Goal: Transaction & Acquisition: Purchase product/service

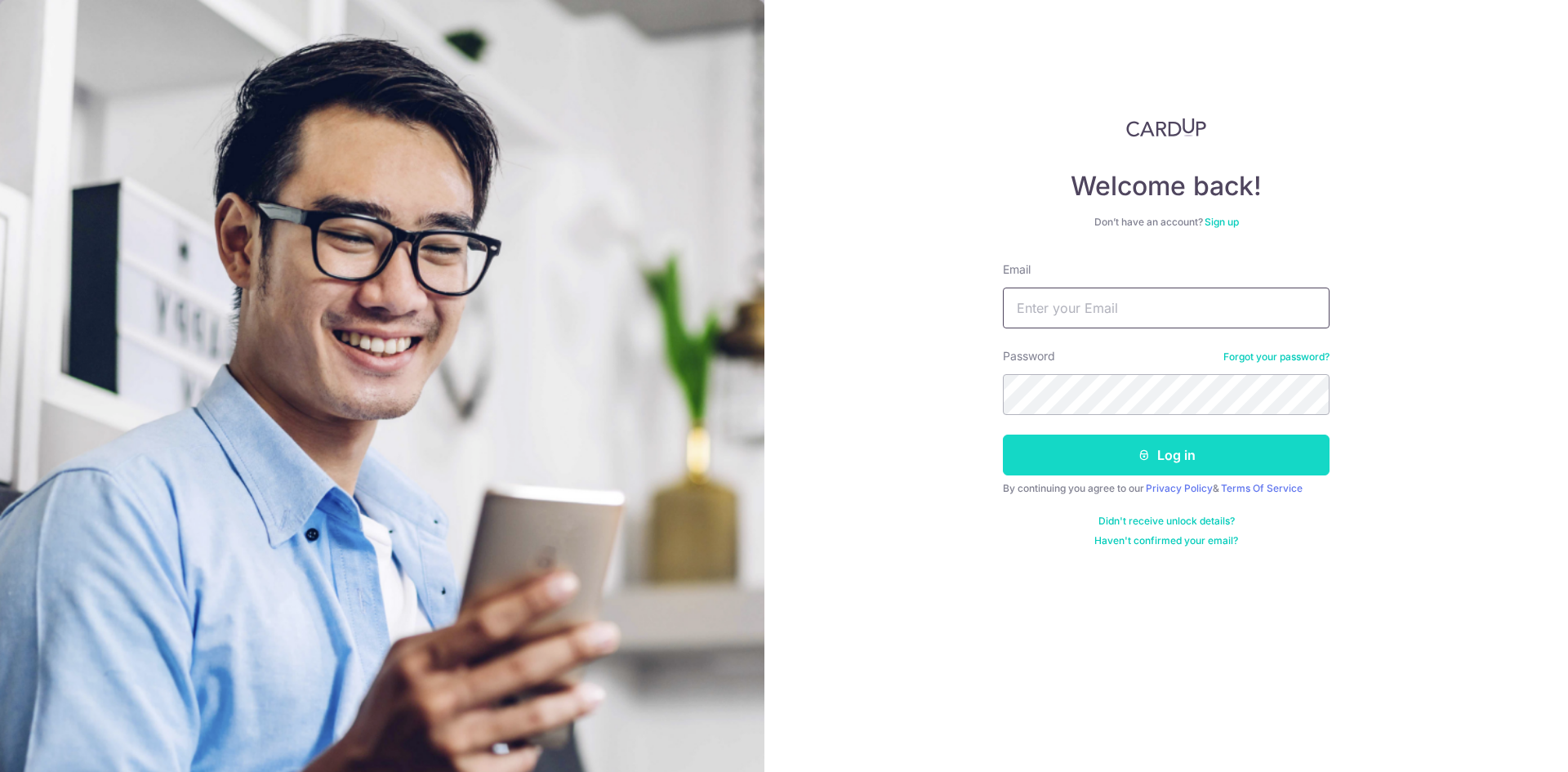
type input "[EMAIL_ADDRESS][DOMAIN_NAME]"
click at [1079, 455] on button "Log in" at bounding box center [1165, 455] width 327 height 41
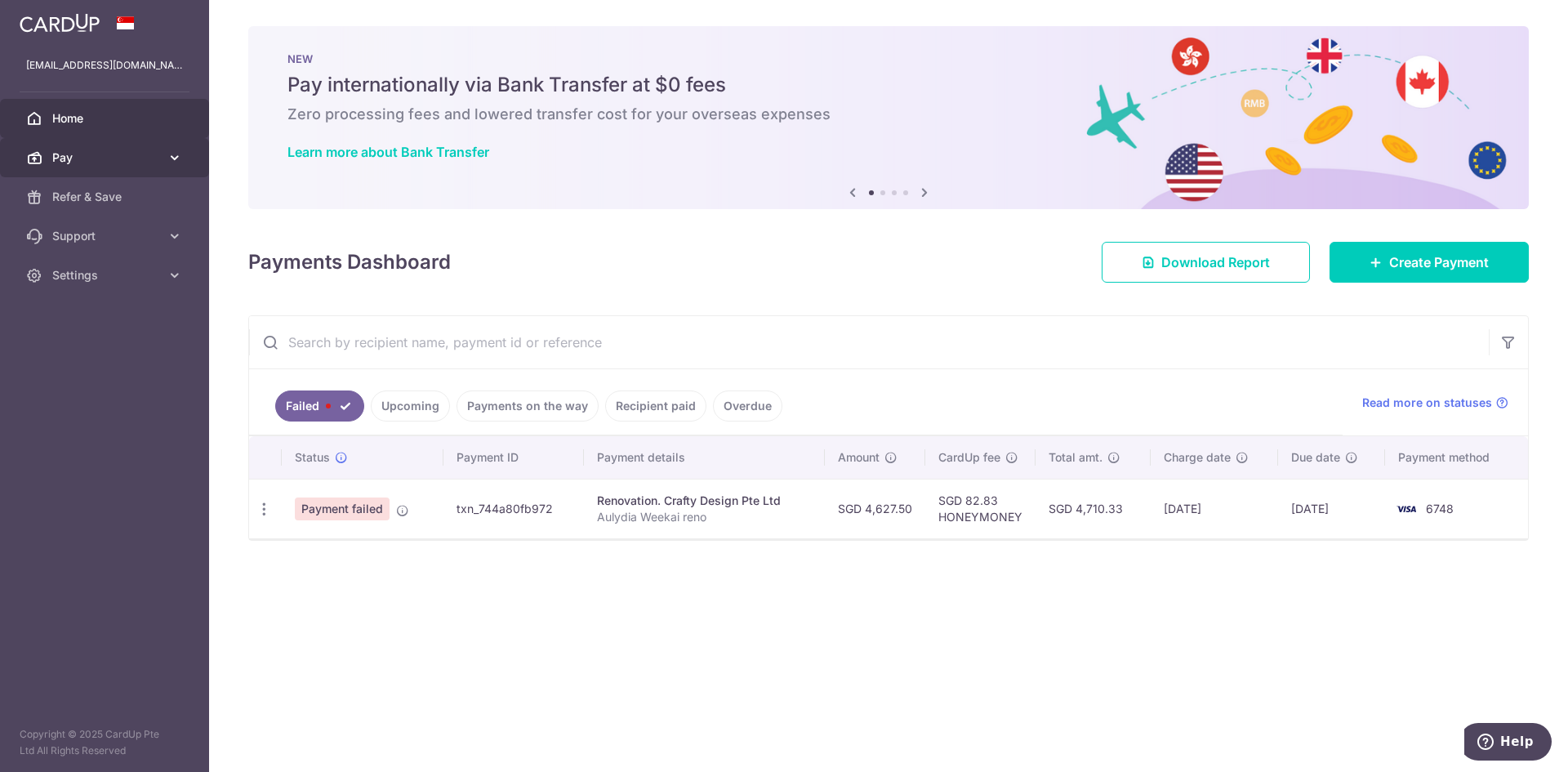
click at [166, 149] on icon at bounding box center [174, 157] width 16 height 16
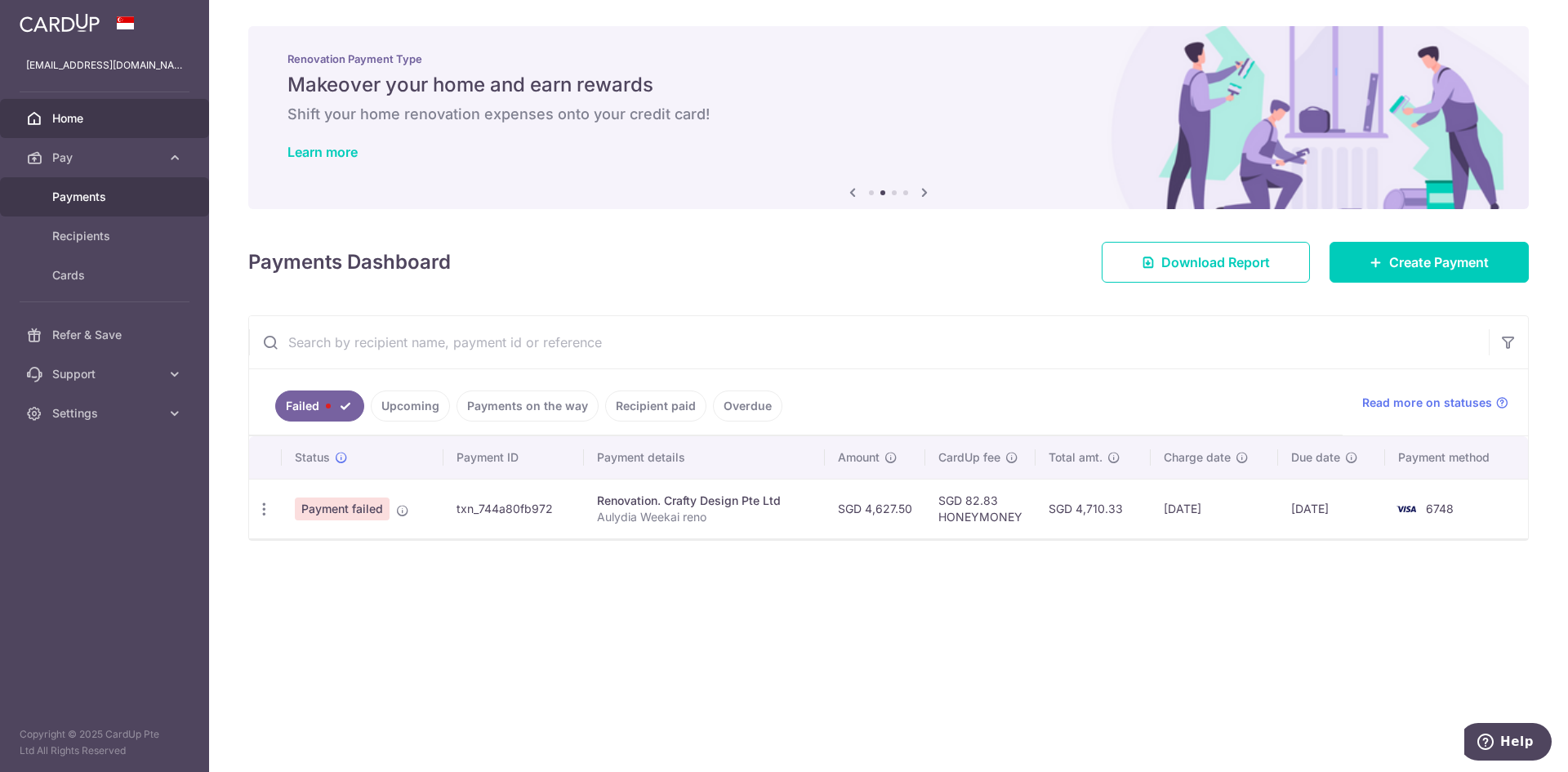
click at [132, 197] on span "Payments" at bounding box center [106, 197] width 108 height 16
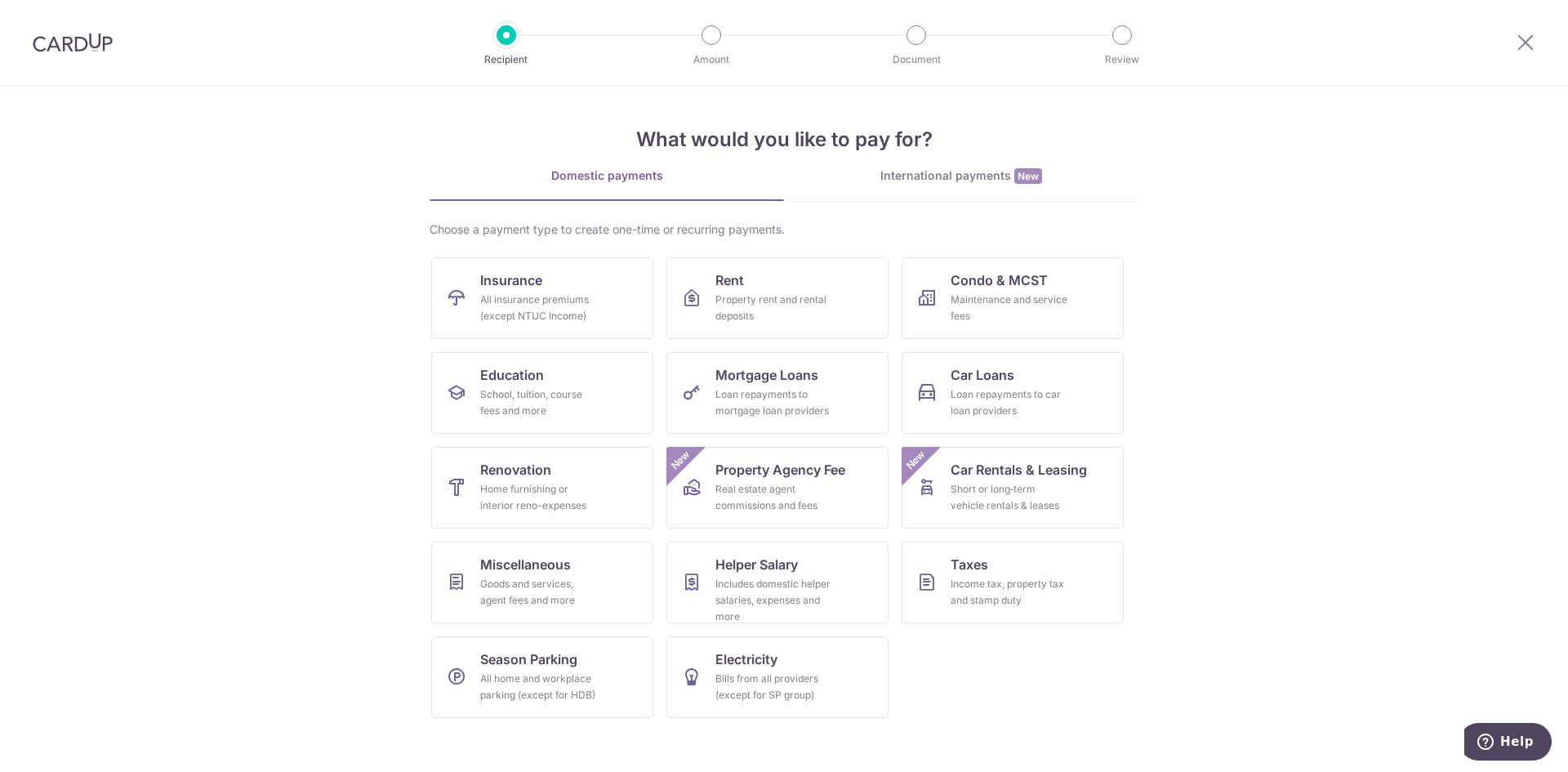
click at [72, 50] on img at bounding box center [72, 42] width 80 height 20
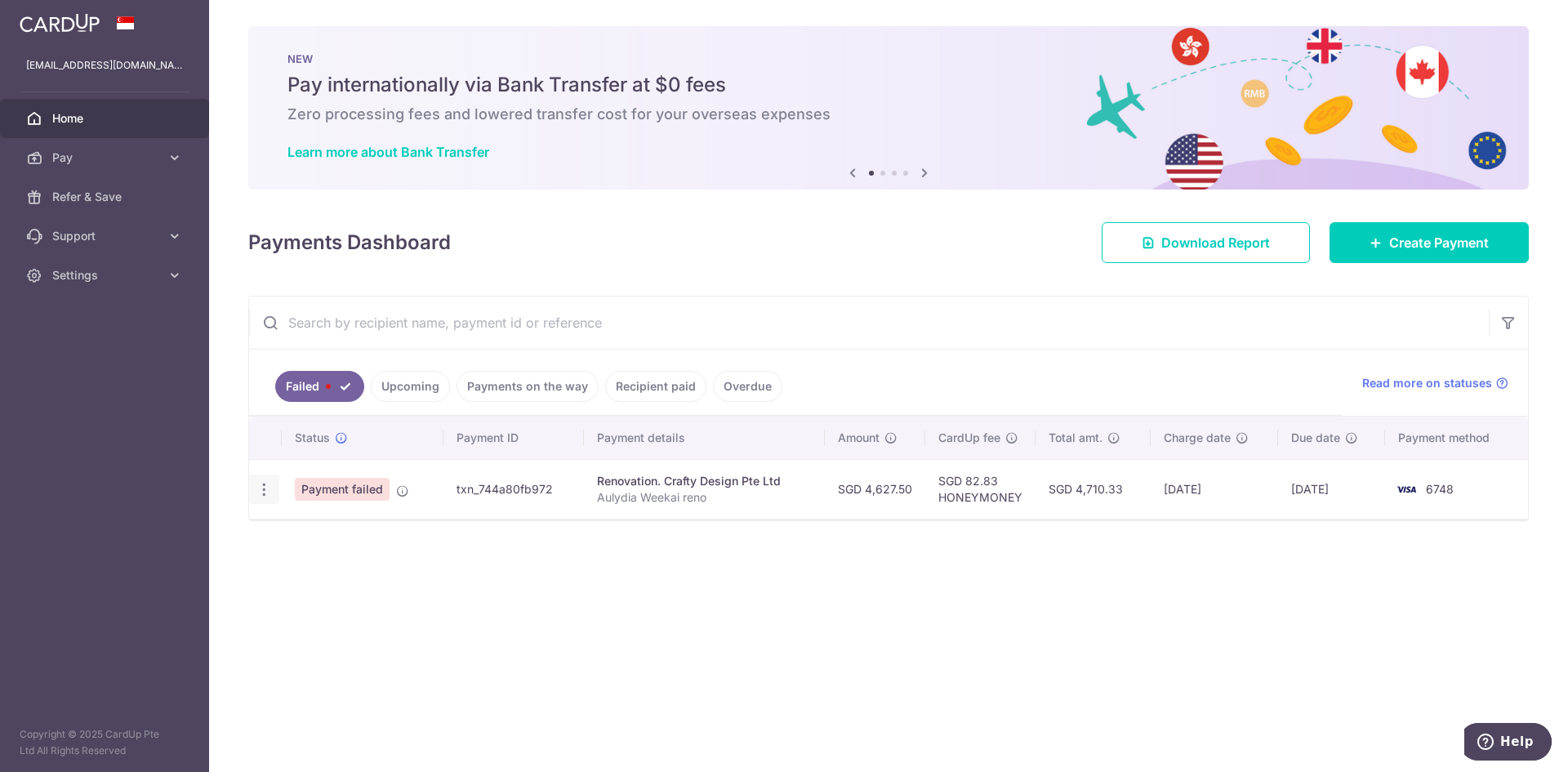
click at [267, 486] on icon "button" at bounding box center [265, 490] width 17 height 17
click at [866, 619] on div "× Pause Schedule Pause all future payments in this series Pause just this one p…" at bounding box center [889, 386] width 1359 height 772
click at [1405, 242] on span "Create Payment" at bounding box center [1439, 242] width 100 height 20
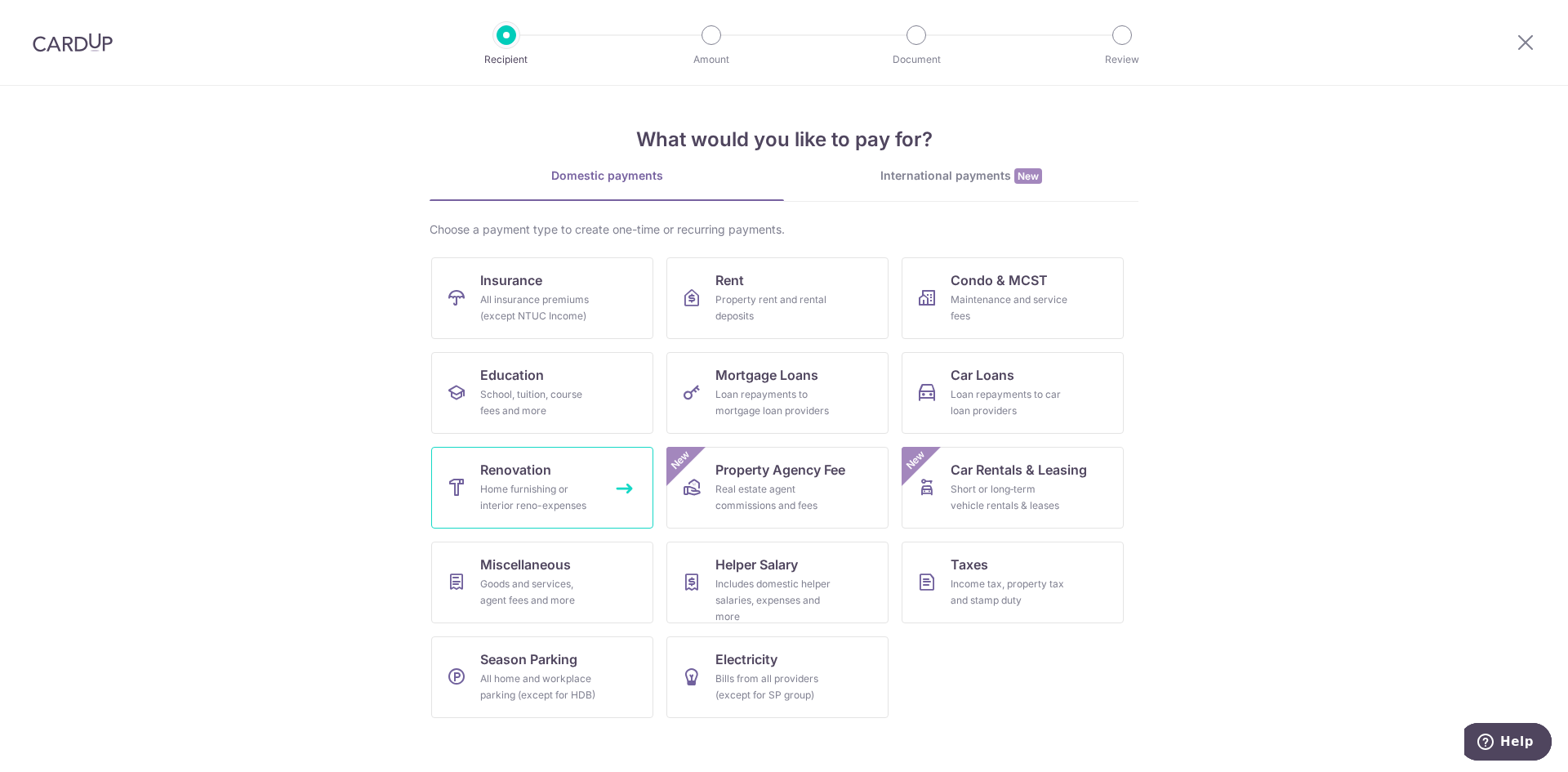
click at [524, 486] on div "Home furnishing or interior reno-expenses" at bounding box center [539, 498] width 117 height 33
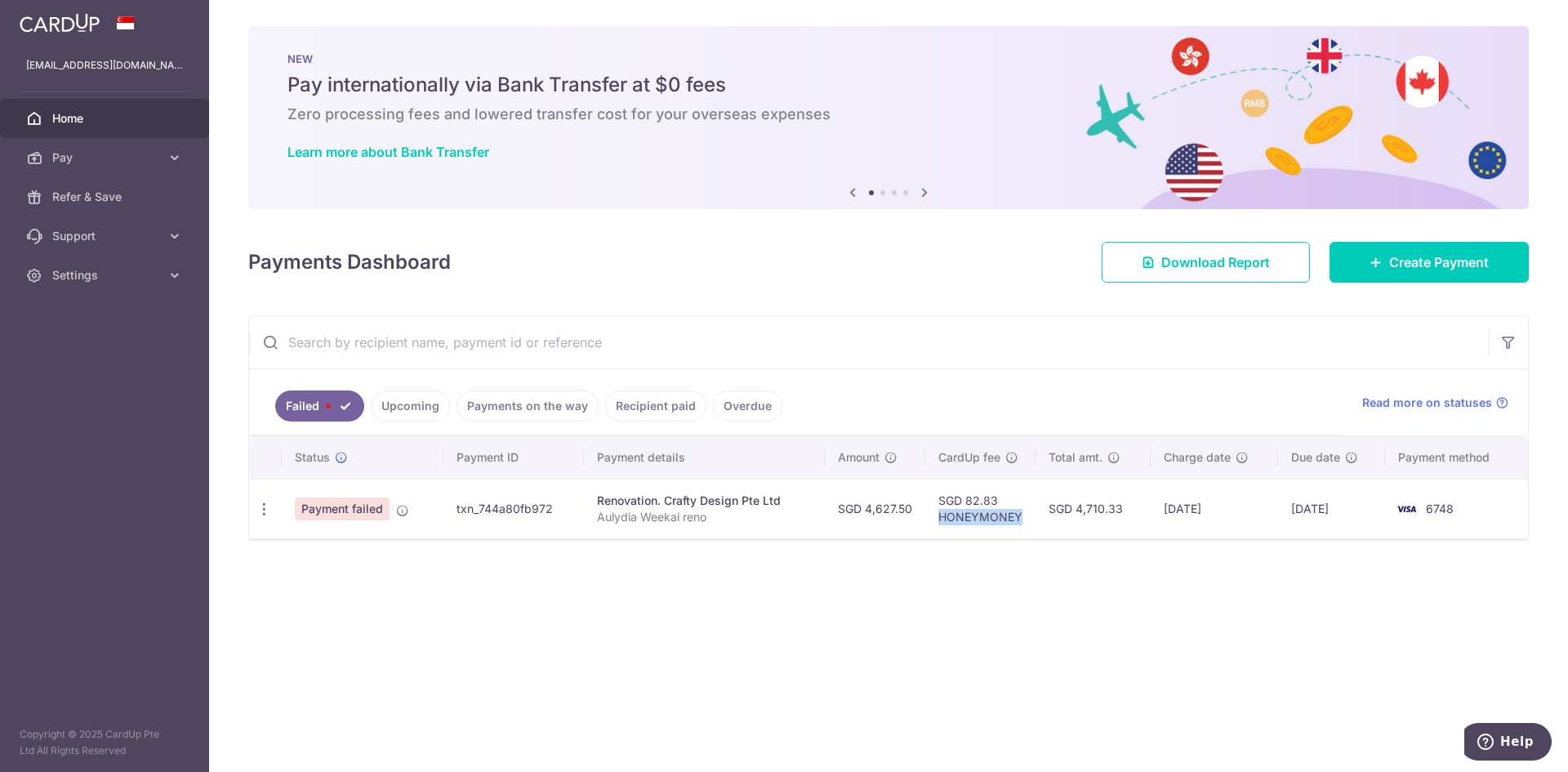
drag, startPoint x: 939, startPoint y: 518, endPoint x: 1028, endPoint y: 518, distance: 89.0
click at [1028, 518] on td "SGD 82.83 HONEYMONEY" at bounding box center [980, 508] width 110 height 60
copy td "HONEYMONEY"
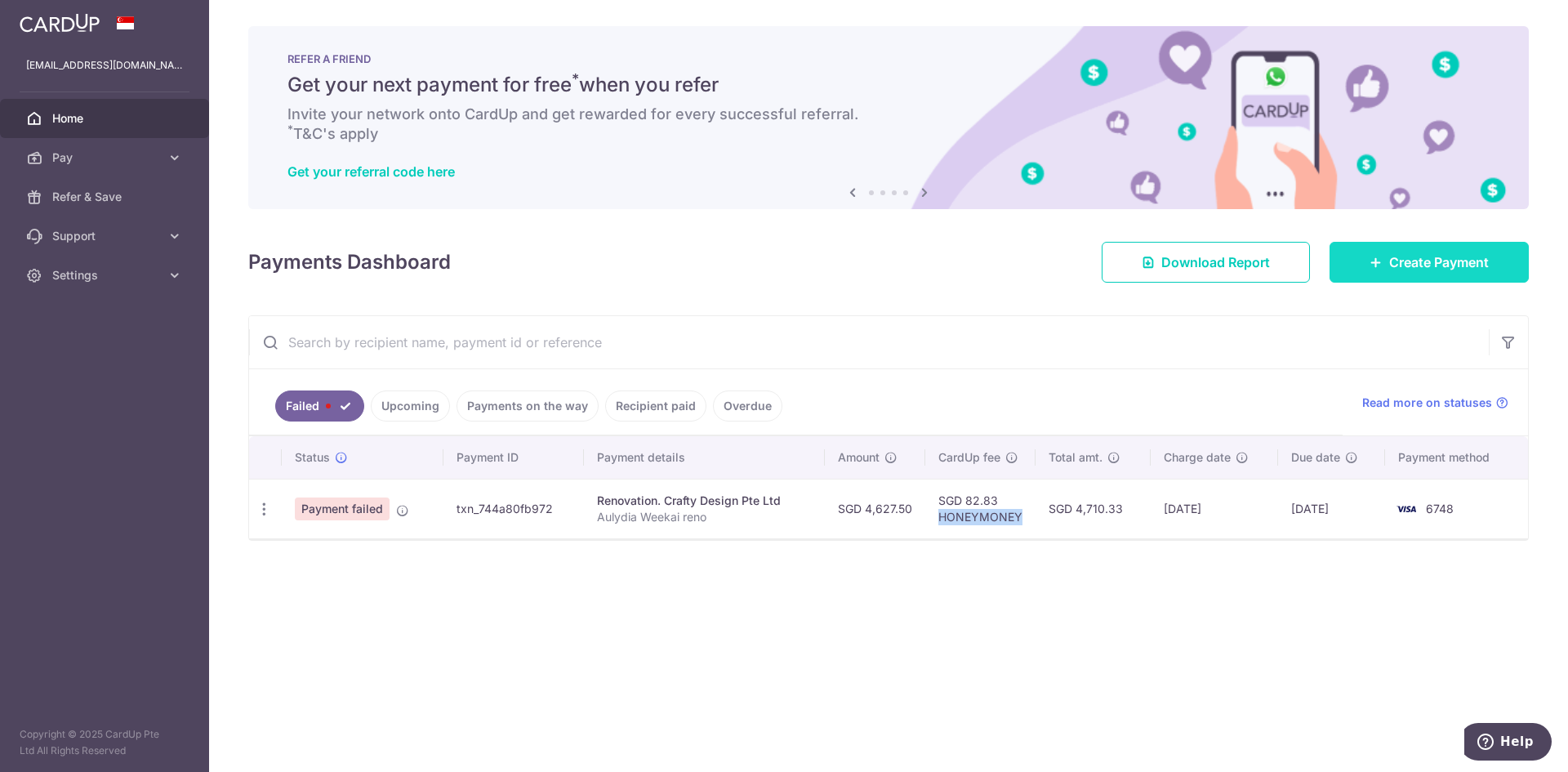
click at [1408, 273] on link "Create Payment" at bounding box center [1428, 261] width 199 height 41
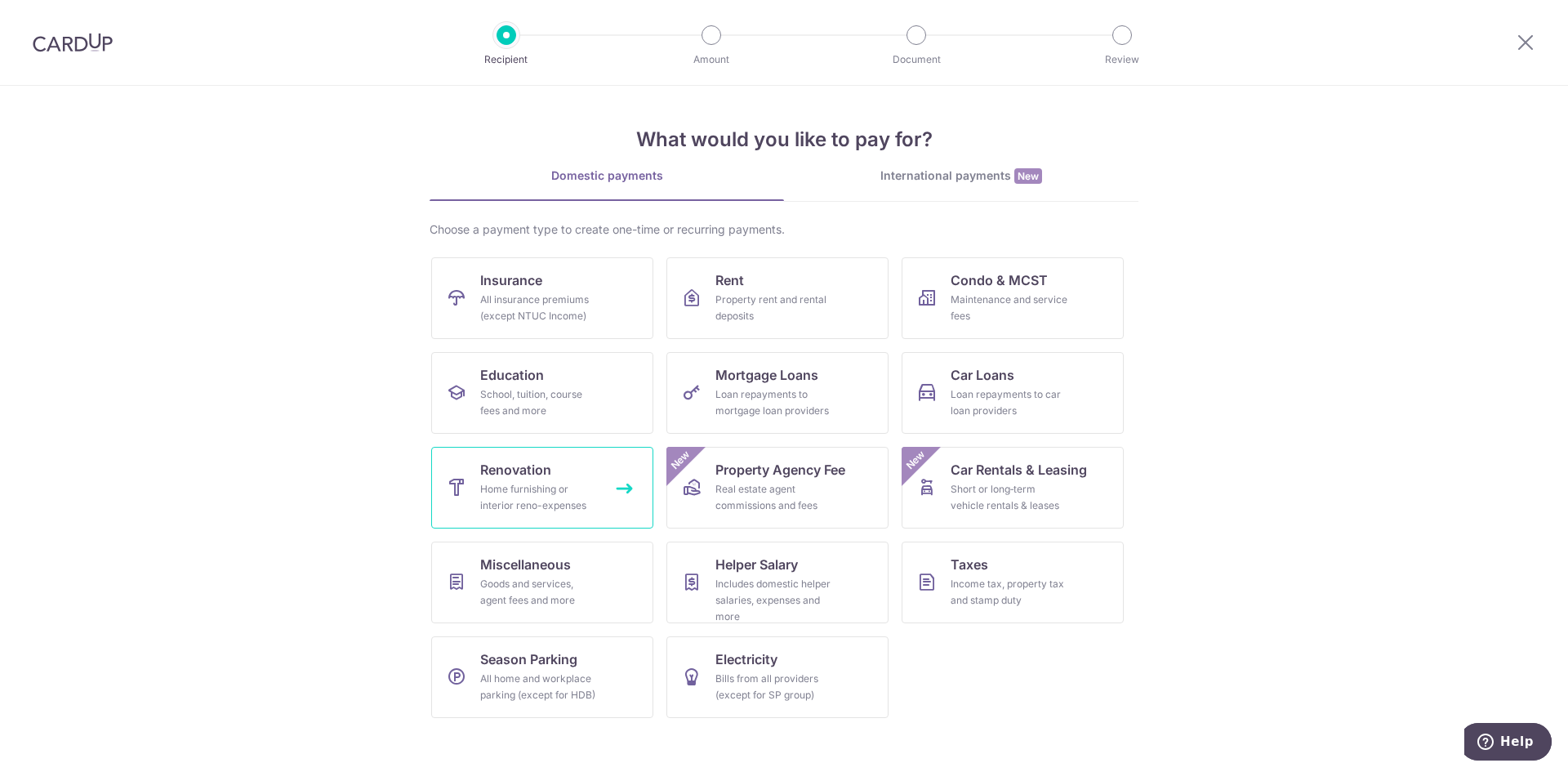
click at [545, 479] on span "Renovation" at bounding box center [515, 469] width 71 height 20
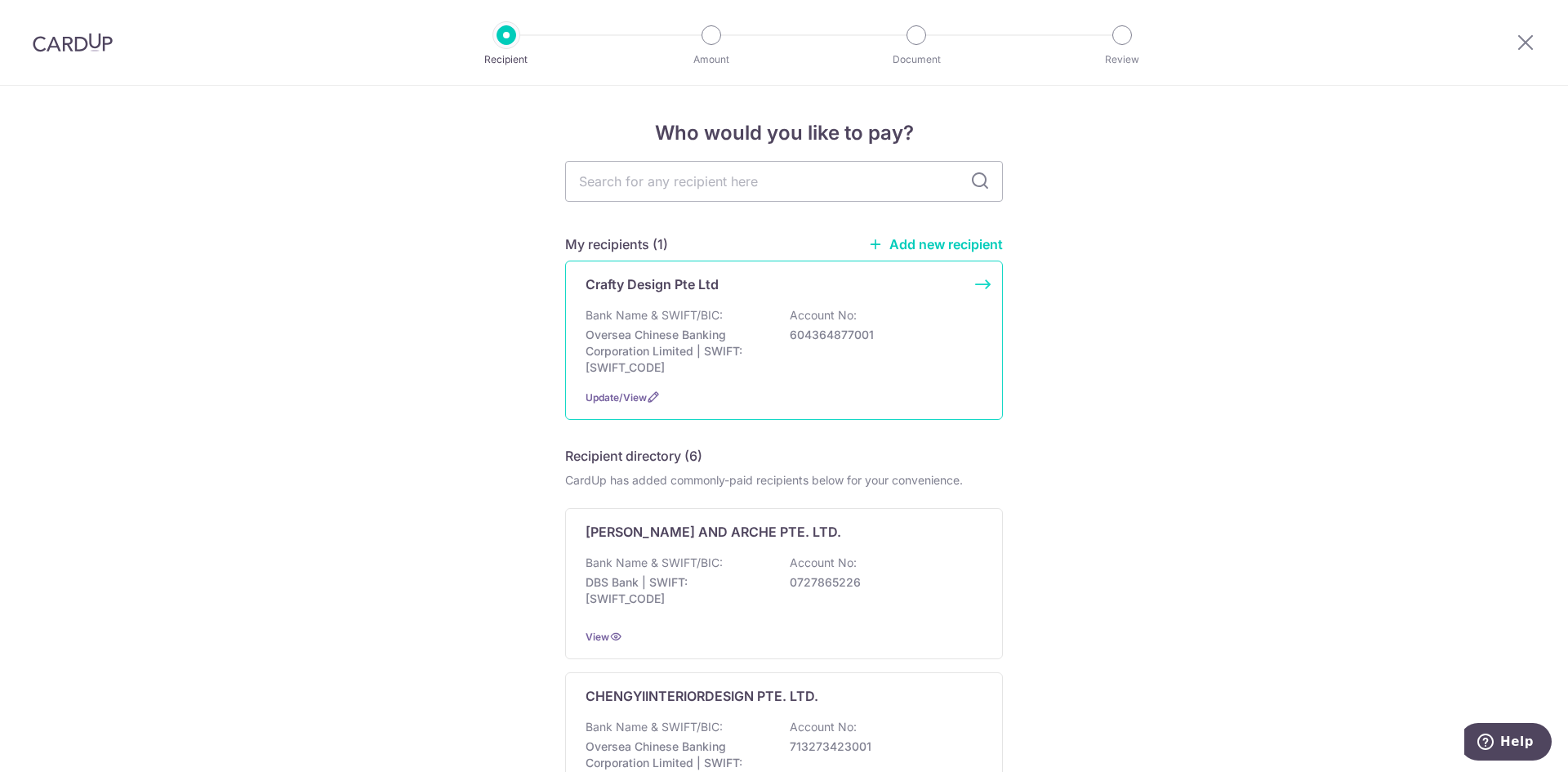
click at [856, 353] on div "Bank Name & SWIFT/BIC: Oversea Chinese Banking Corporation Limited | SWIFT: [SW…" at bounding box center [784, 342] width 397 height 69
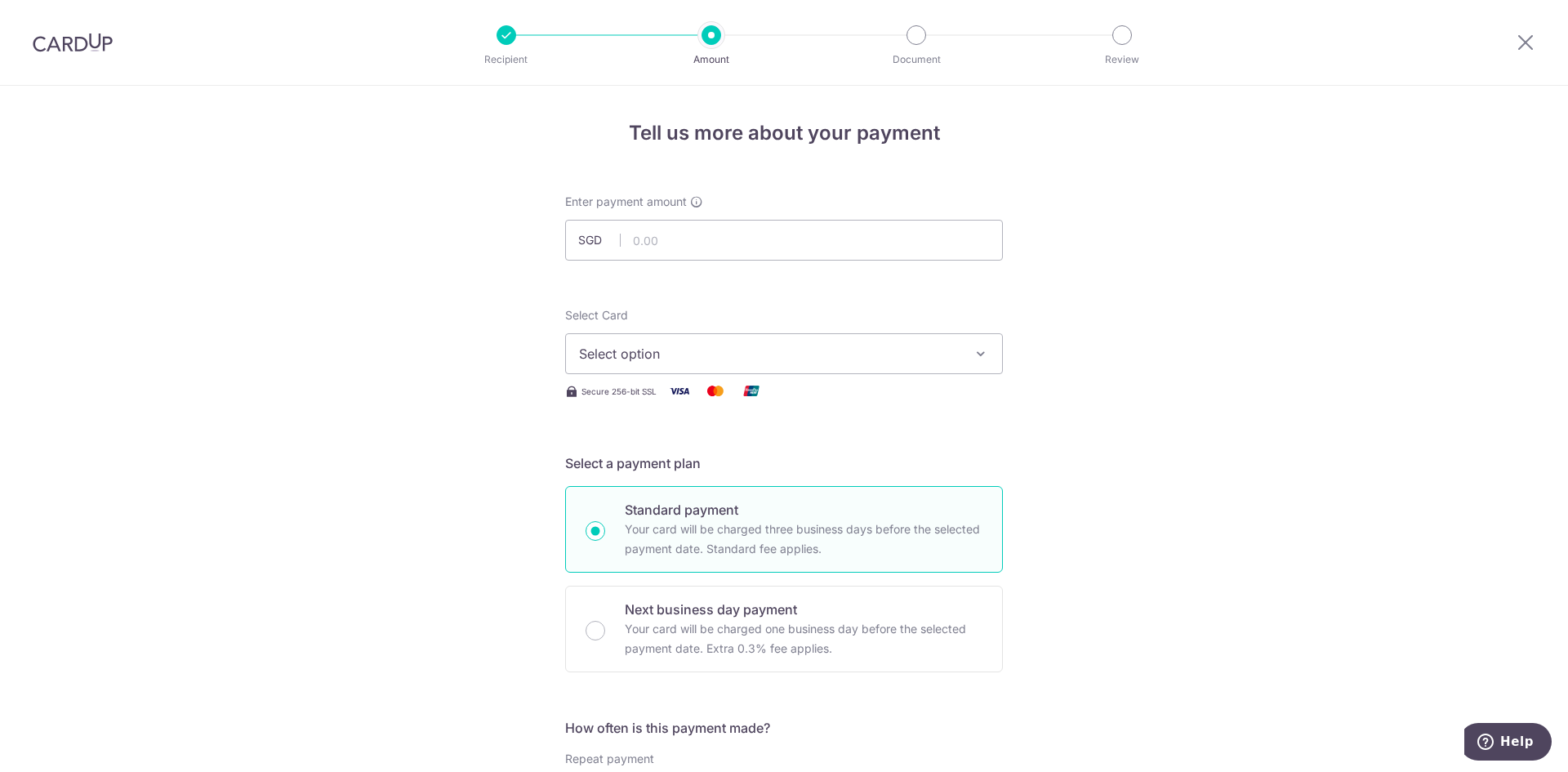
click at [979, 350] on icon "button" at bounding box center [980, 354] width 16 height 16
click at [796, 474] on span "**** 6748" at bounding box center [784, 470] width 410 height 20
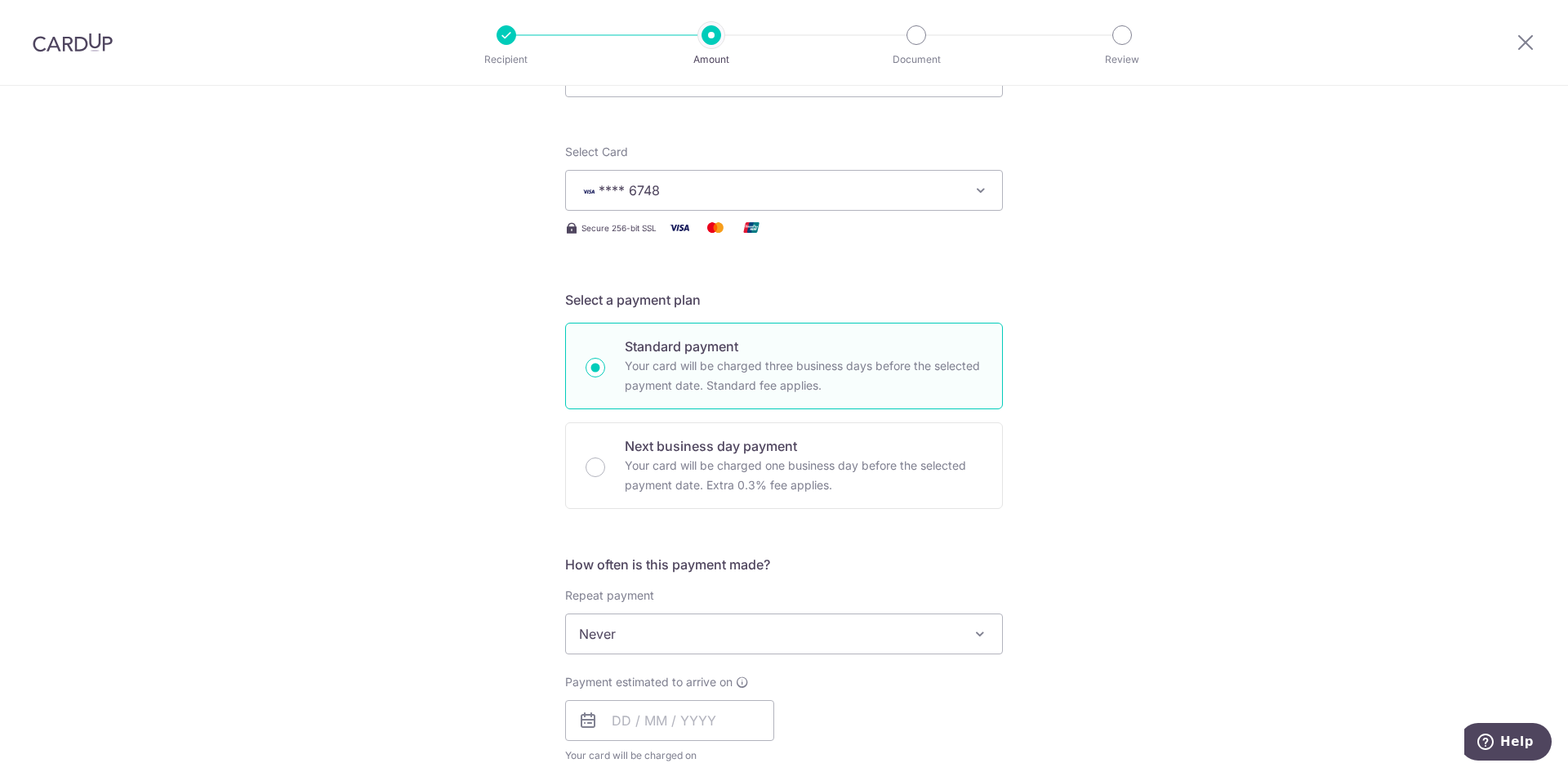
scroll to position [409, 0]
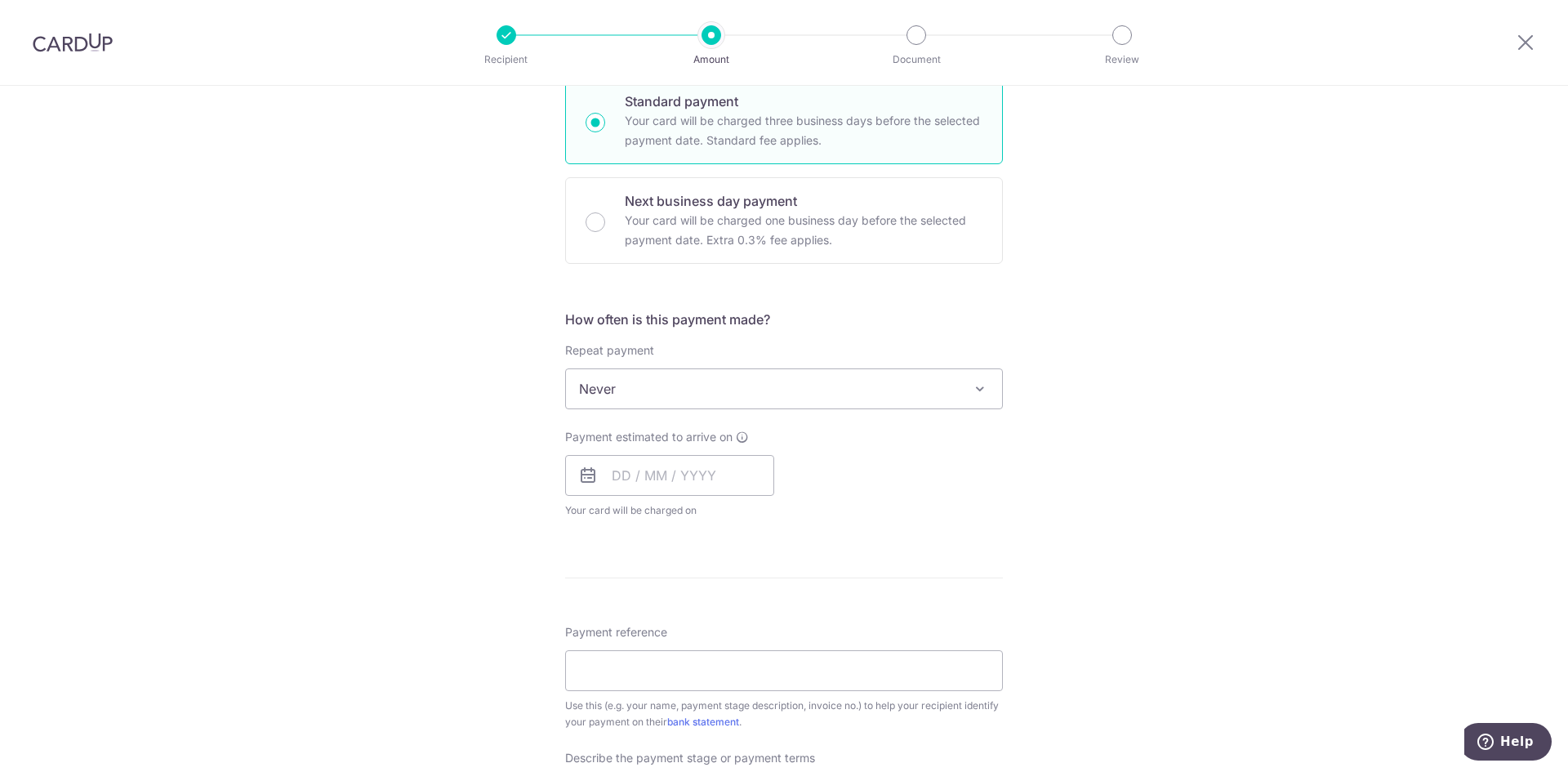
click at [980, 393] on span at bounding box center [979, 389] width 20 height 20
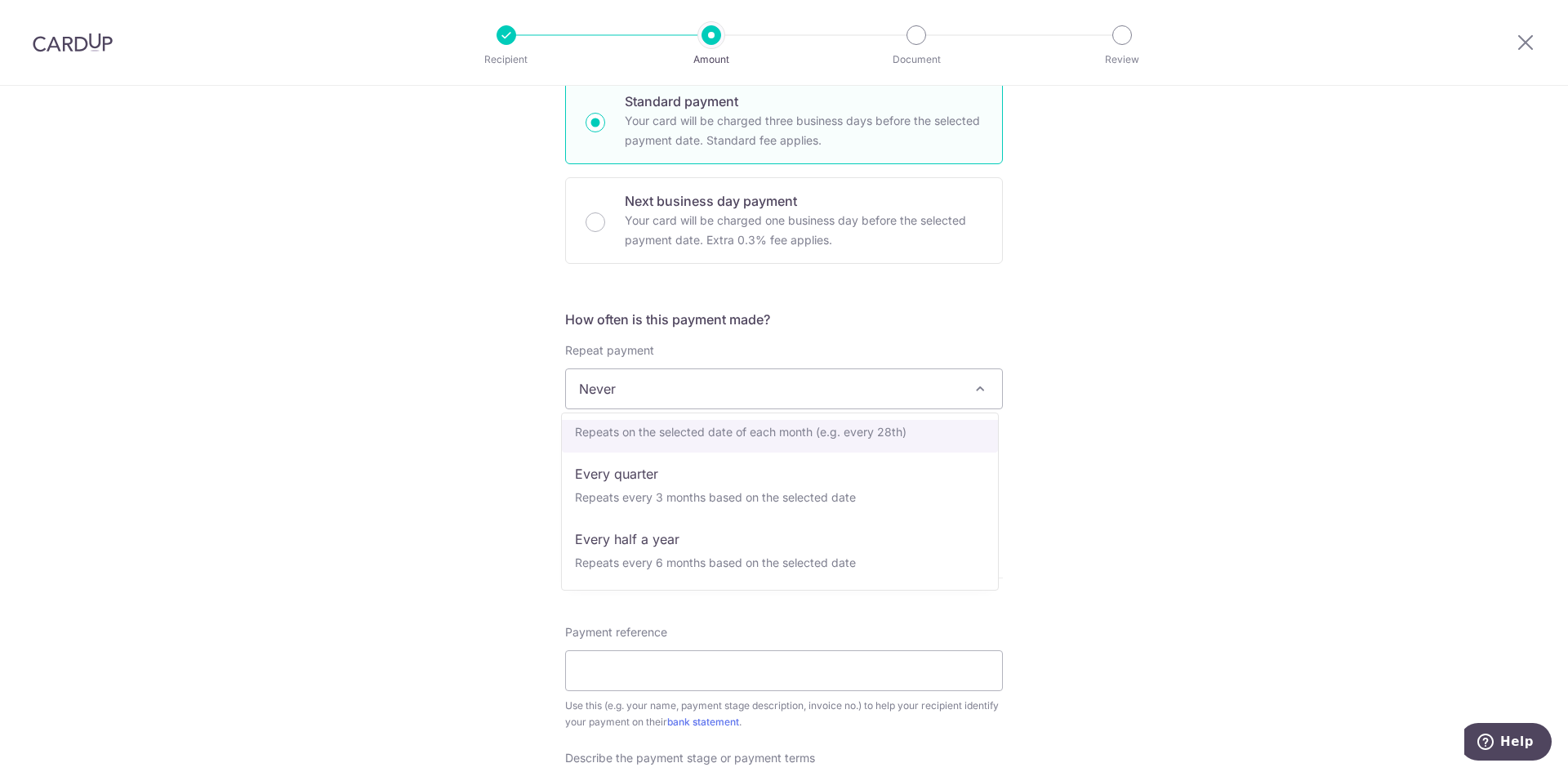
scroll to position [0, 0]
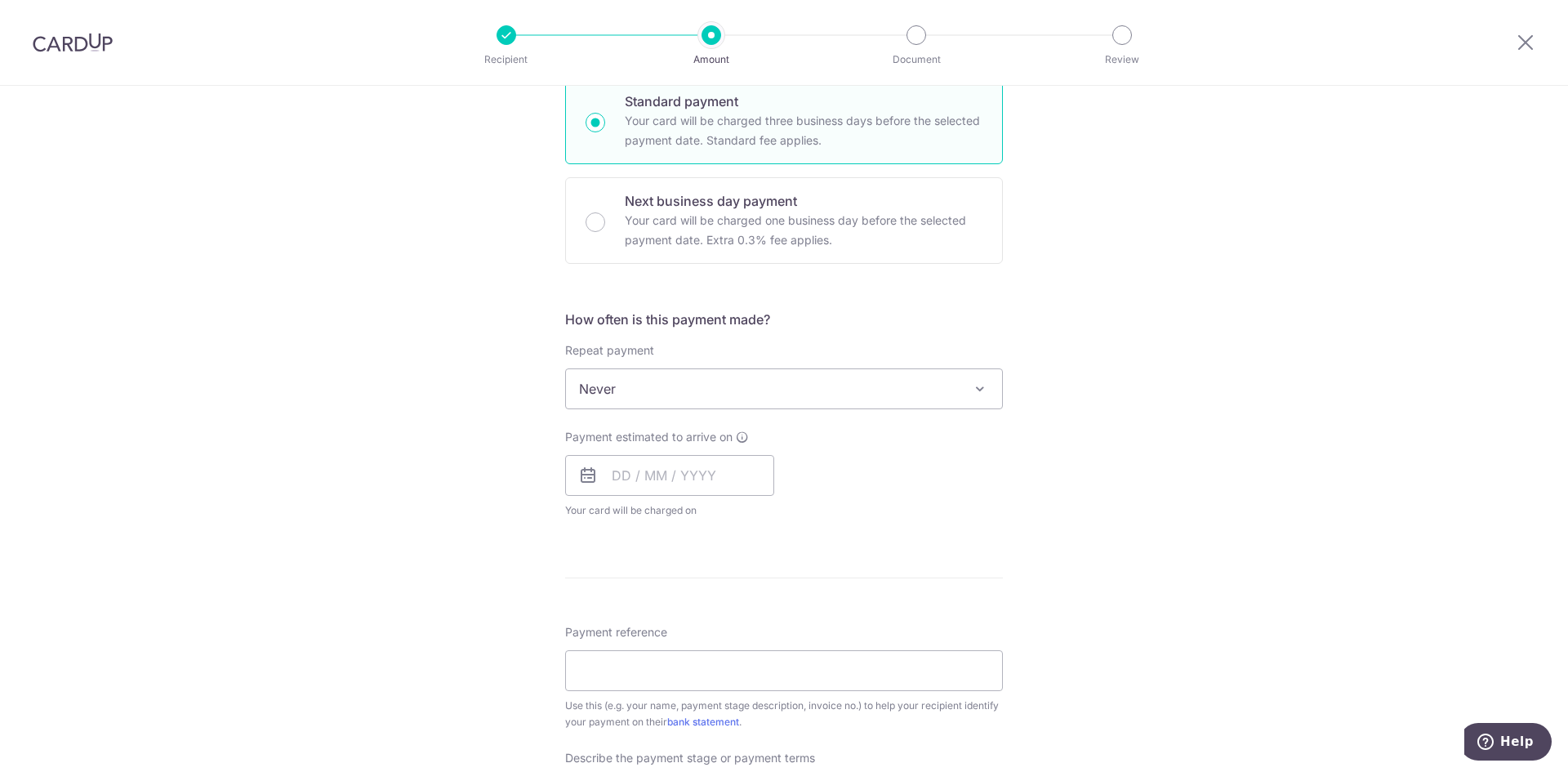
click at [979, 386] on span at bounding box center [979, 389] width 20 height 20
click at [1215, 358] on div "Tell us more about your payment Enter payment amount SGD Select Card **** 6748 …" at bounding box center [784, 471] width 1568 height 1588
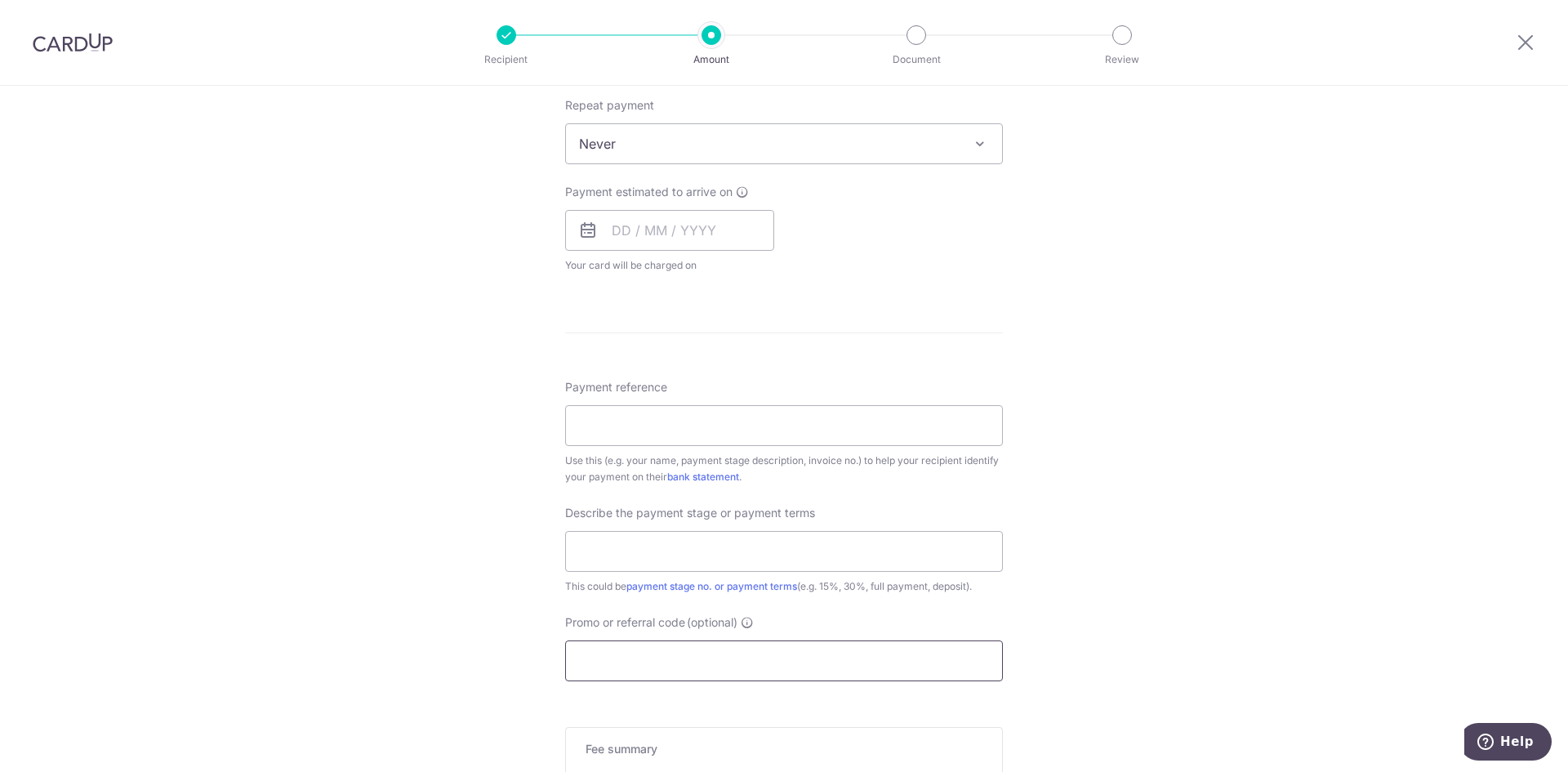
click at [630, 668] on input "Promo or referral code (optional)" at bounding box center [784, 661] width 438 height 41
paste input "HONEYMONEY"
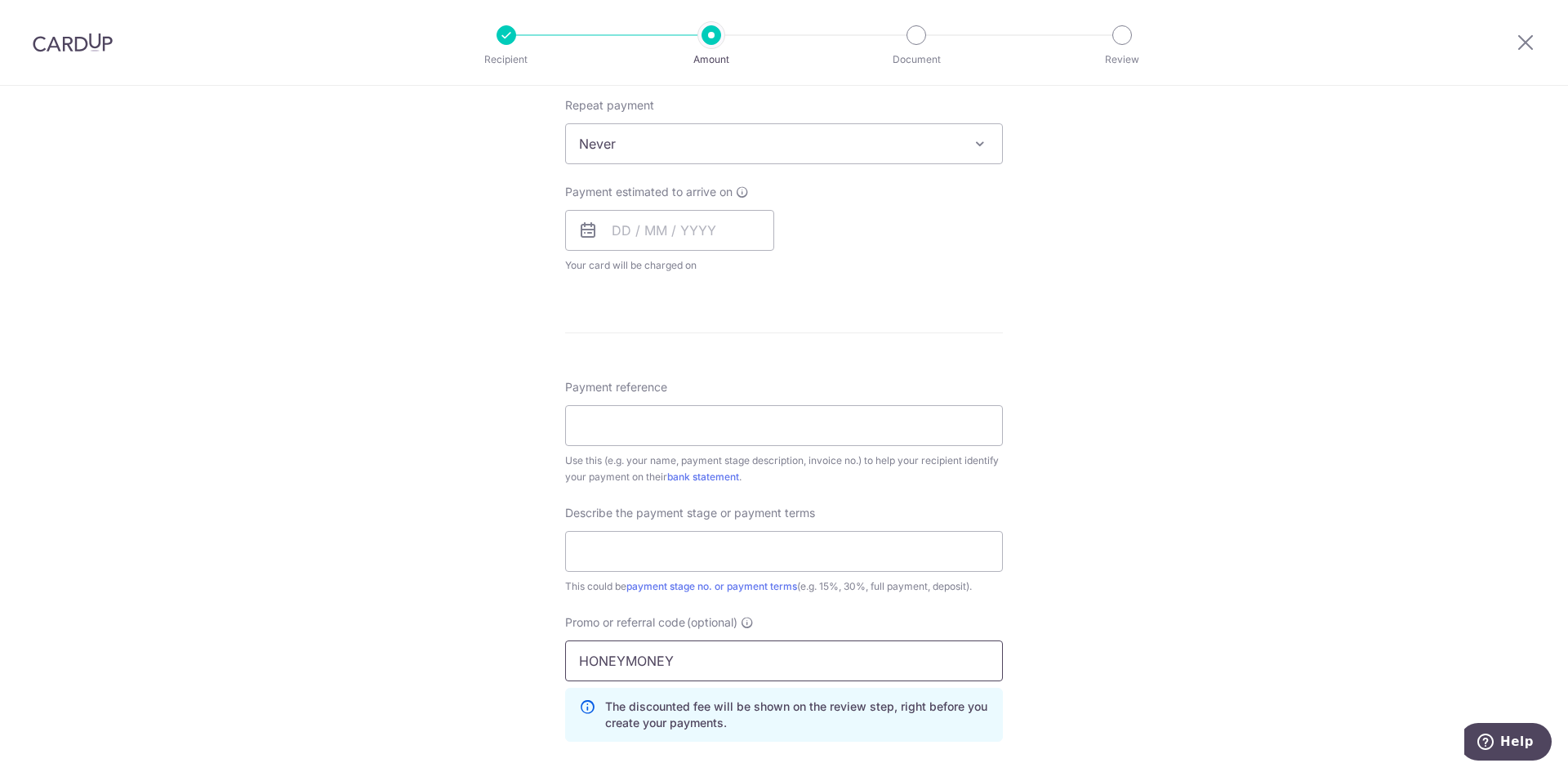
type input "HONEYMONEY"
click at [1136, 580] on div "Tell us more about your payment Enter payment amount SGD Select Card **** 6748 …" at bounding box center [784, 263] width 1568 height 1661
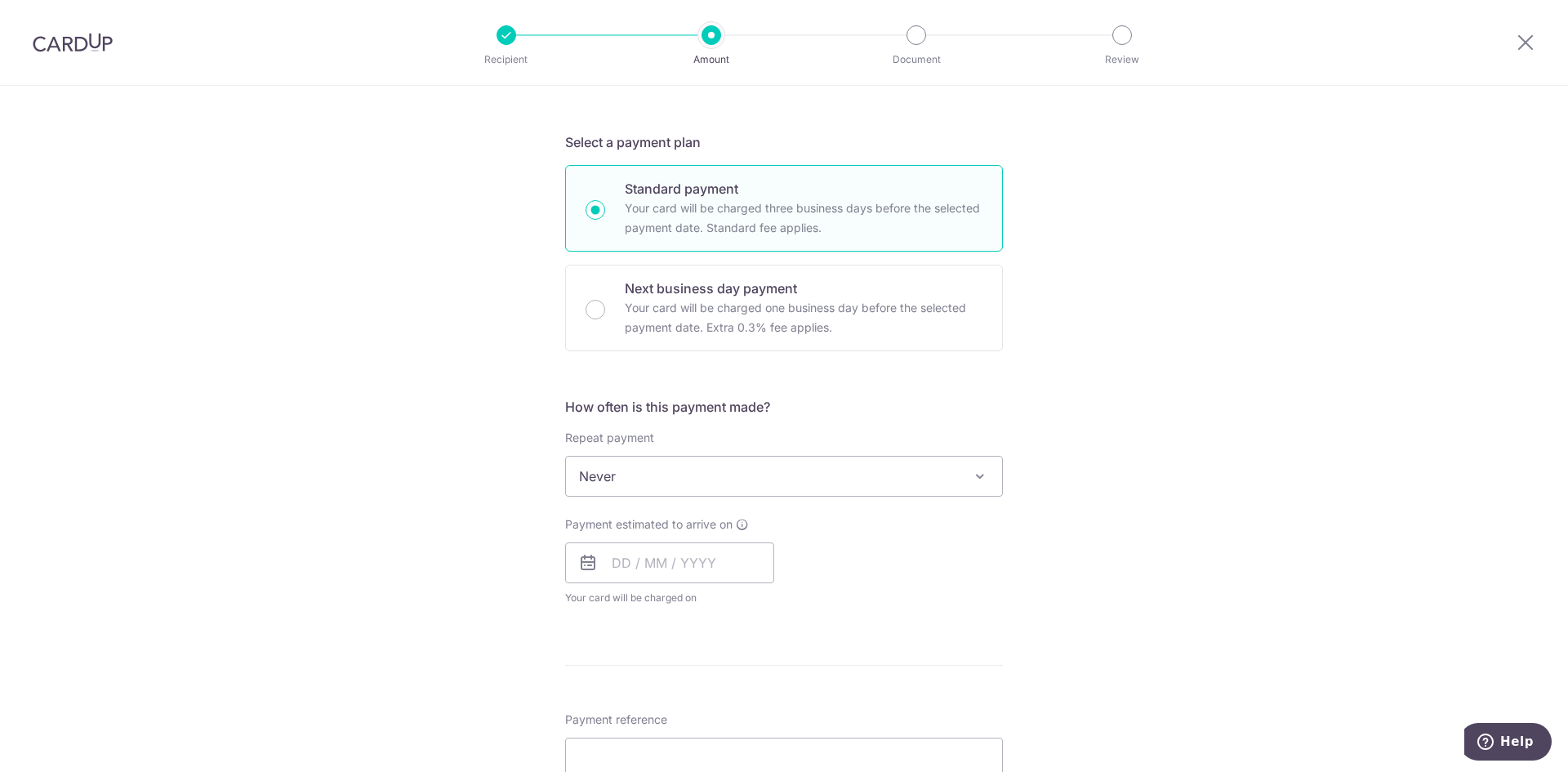
scroll to position [0, 0]
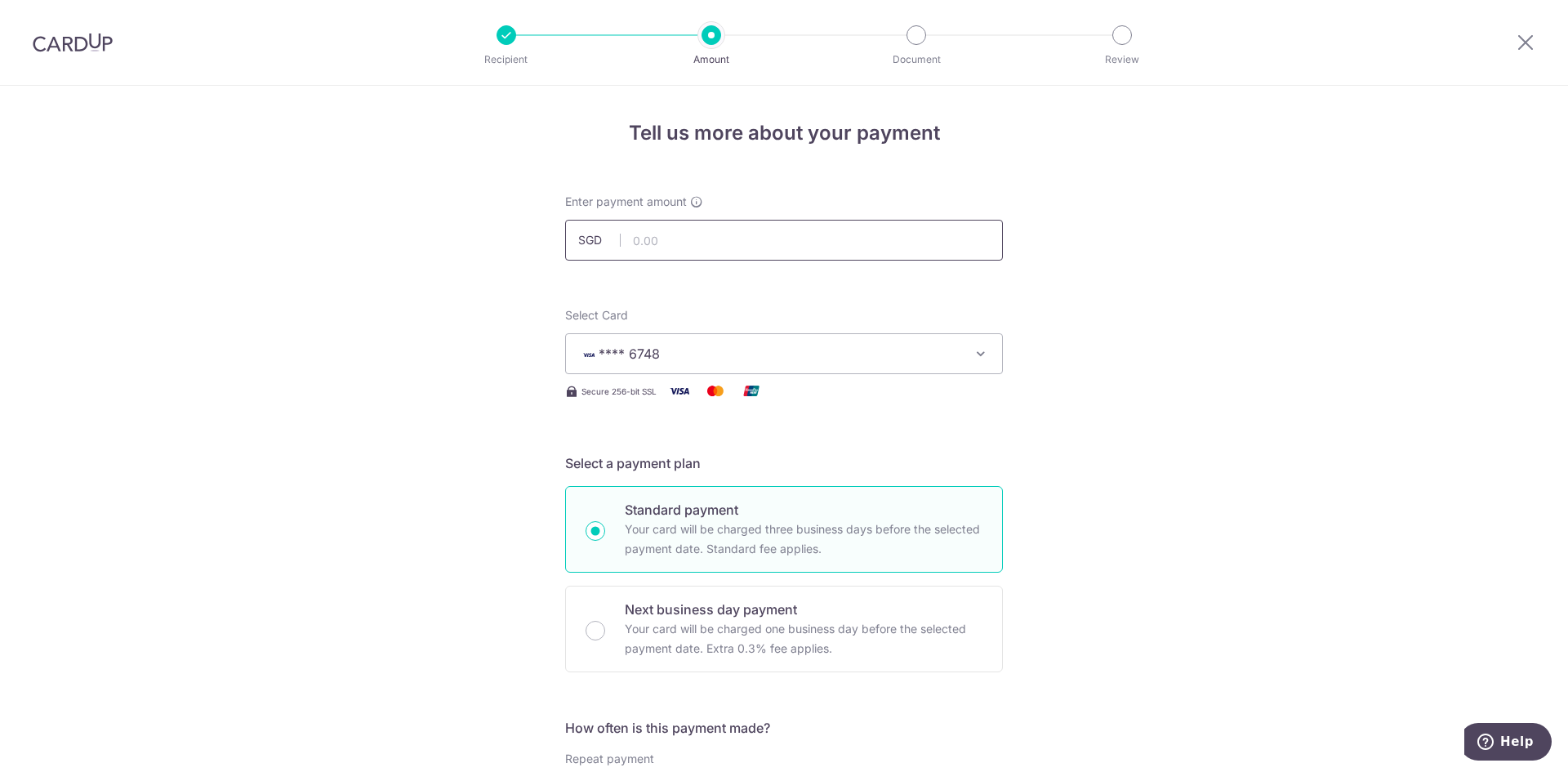
click at [652, 247] on input "text" at bounding box center [784, 240] width 438 height 41
paste input "4,627.50"
type input "4,627.50"
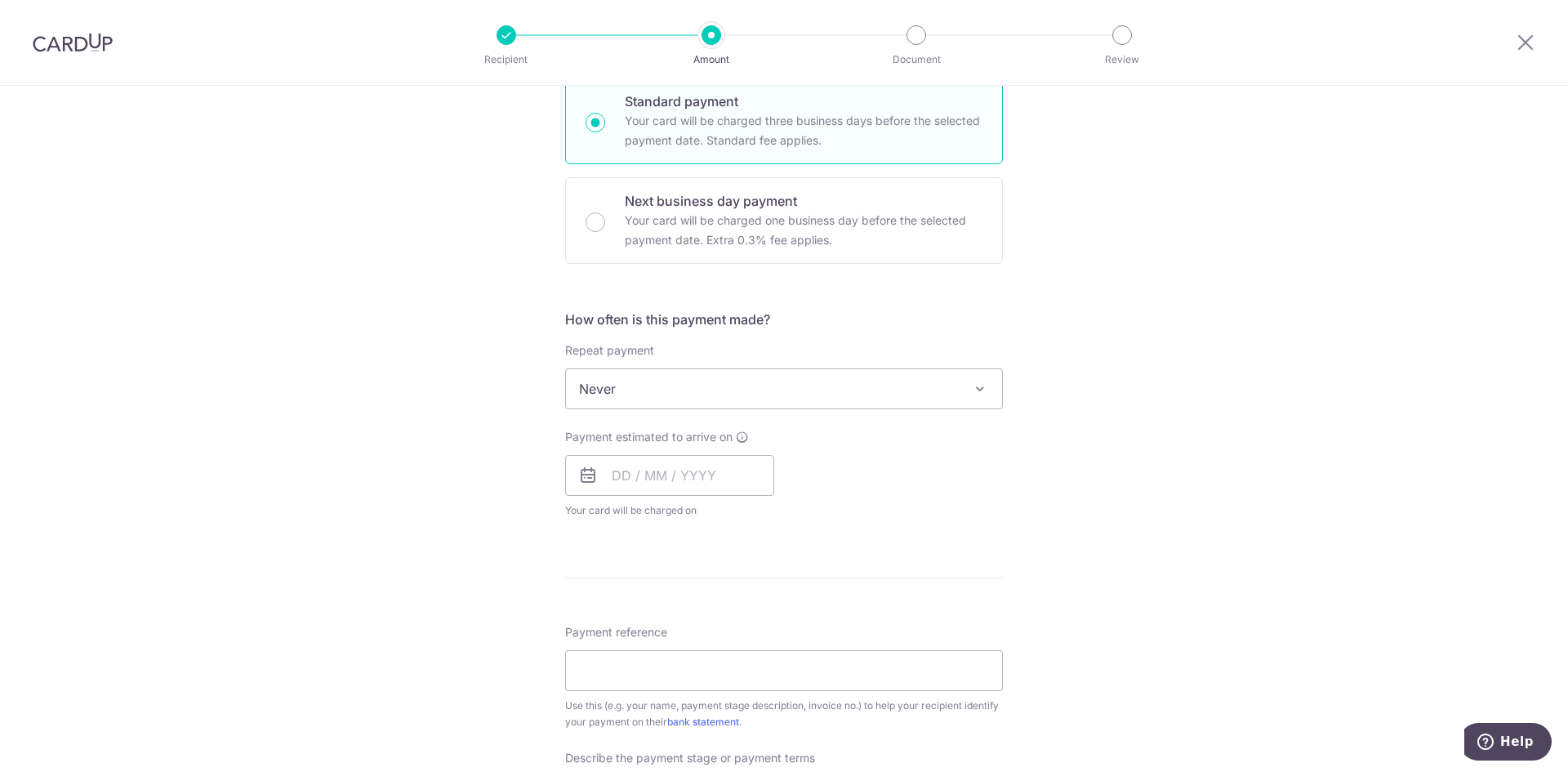
scroll to position [654, 0]
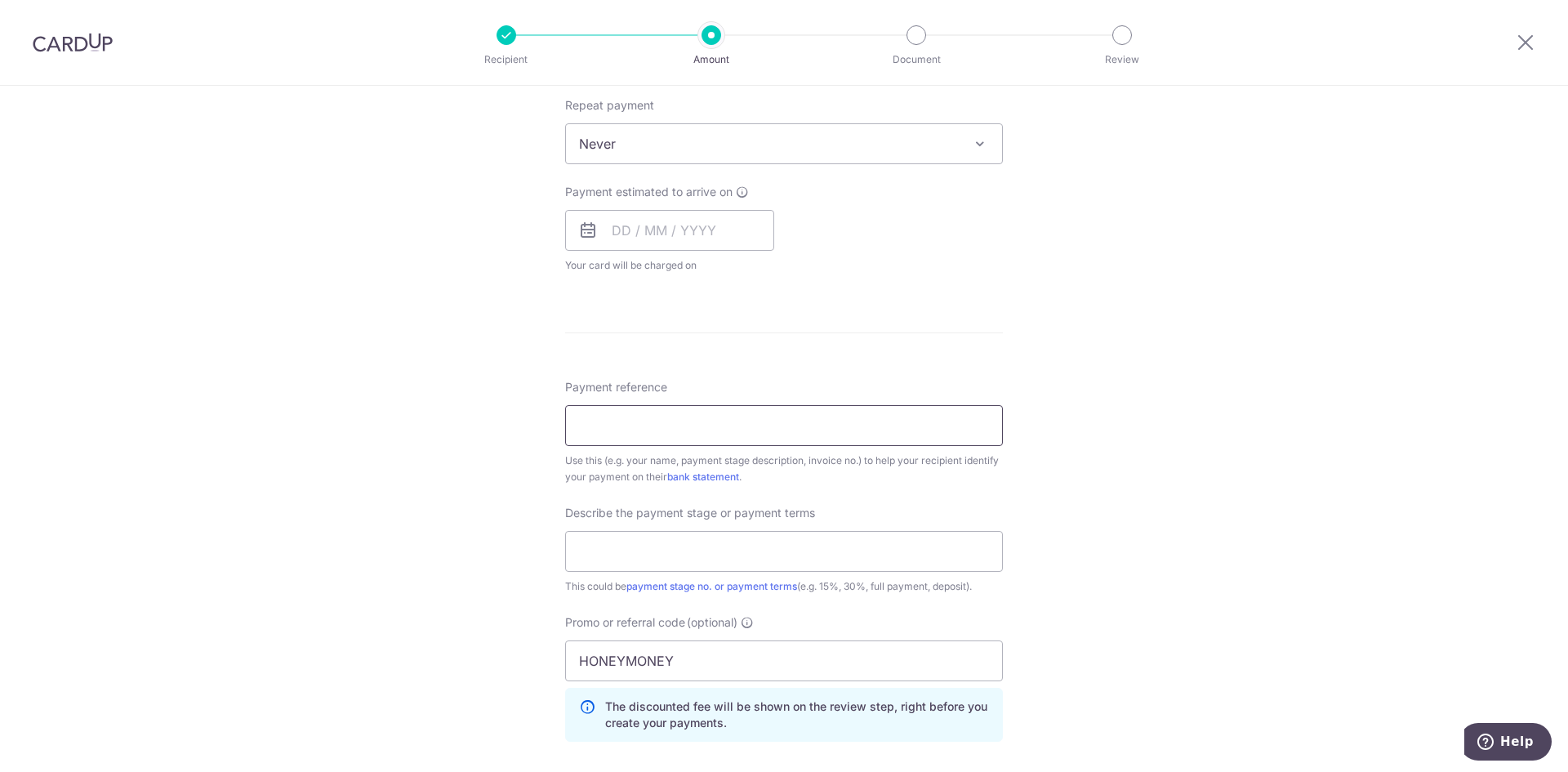
click at [665, 429] on input "Payment reference" at bounding box center [784, 425] width 438 height 41
paste input "Aulydia Weekai reno"
type input "Aulydia Weekai reno"
click at [1072, 526] on div "Tell us more about your payment Enter payment amount SGD 4,627.50 4627.50 Selec…" at bounding box center [784, 263] width 1568 height 1661
click at [646, 554] on input "text" at bounding box center [784, 551] width 438 height 41
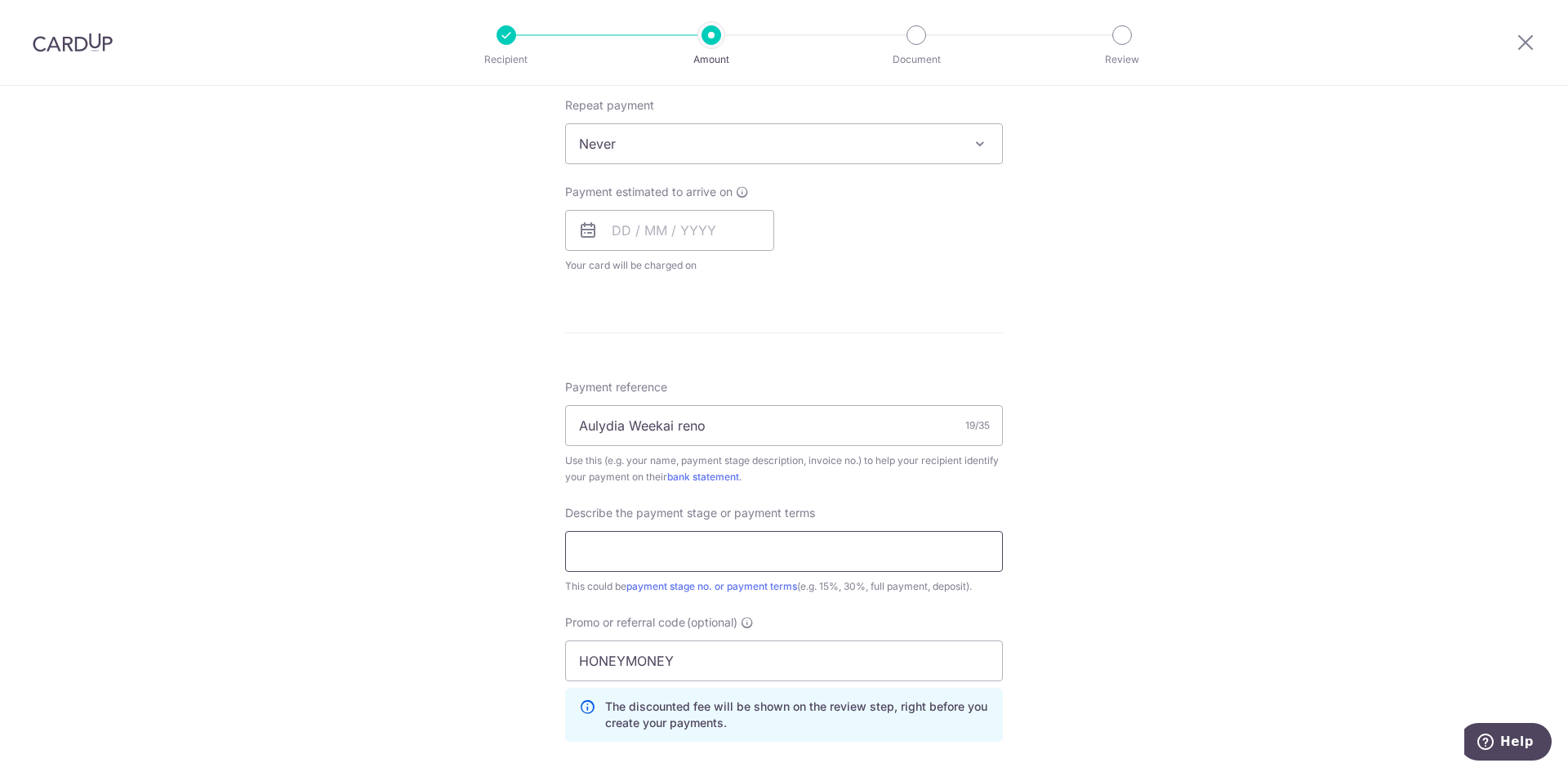
type input "1st deposit"
click at [1169, 486] on div "Tell us more about your payment Enter payment amount SGD 4,627.50 4627.50 Selec…" at bounding box center [784, 263] width 1568 height 1661
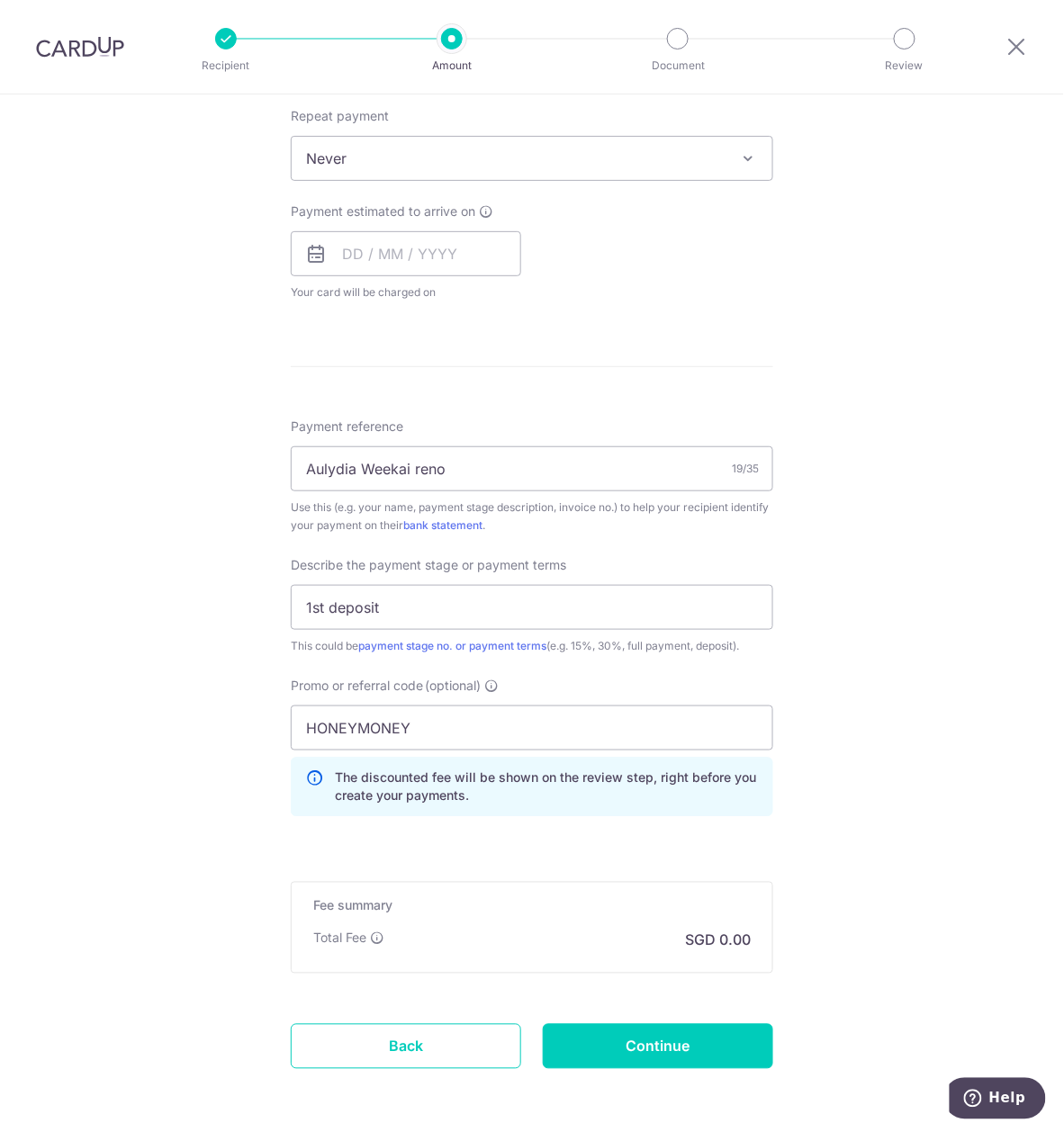
scroll to position [795, 0]
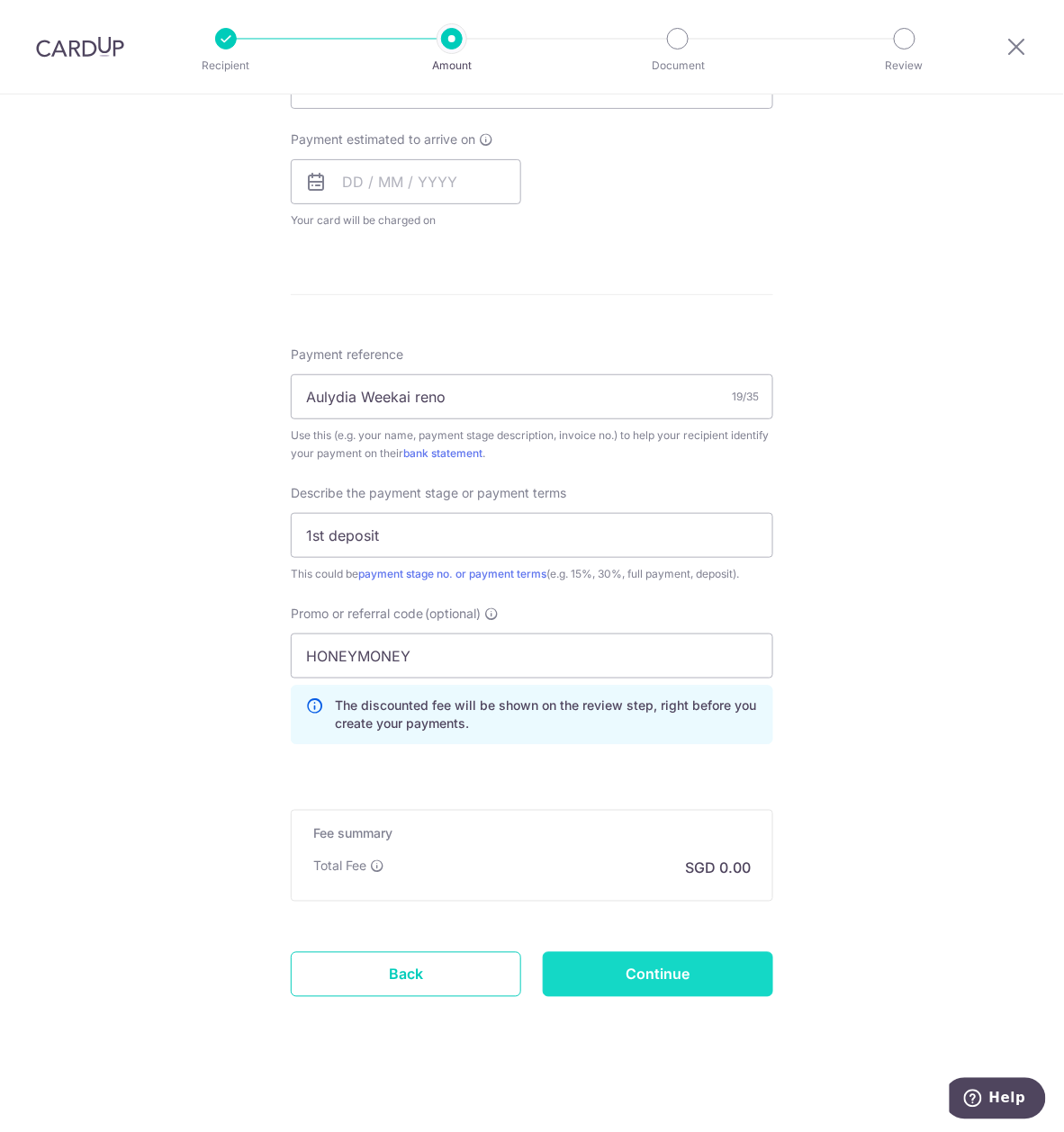
click at [704, 849] on input "Continue" at bounding box center [657, 973] width 231 height 45
type input "Create Schedule"
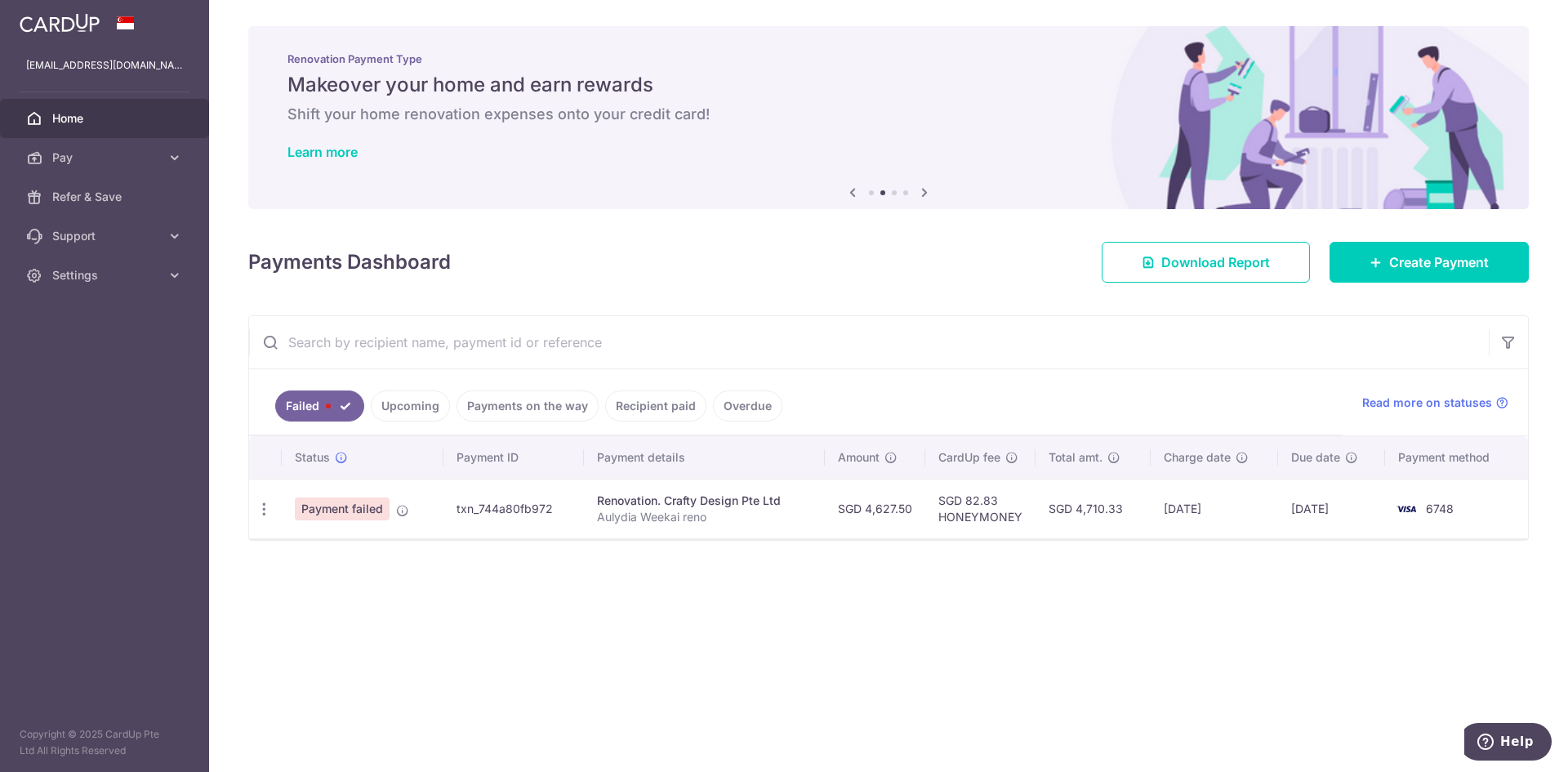
drag, startPoint x: 869, startPoint y: 509, endPoint x: 918, endPoint y: 510, distance: 49.0
click at [918, 510] on td "SGD 4,627.50" at bounding box center [875, 508] width 101 height 60
copy td "4,627.50"
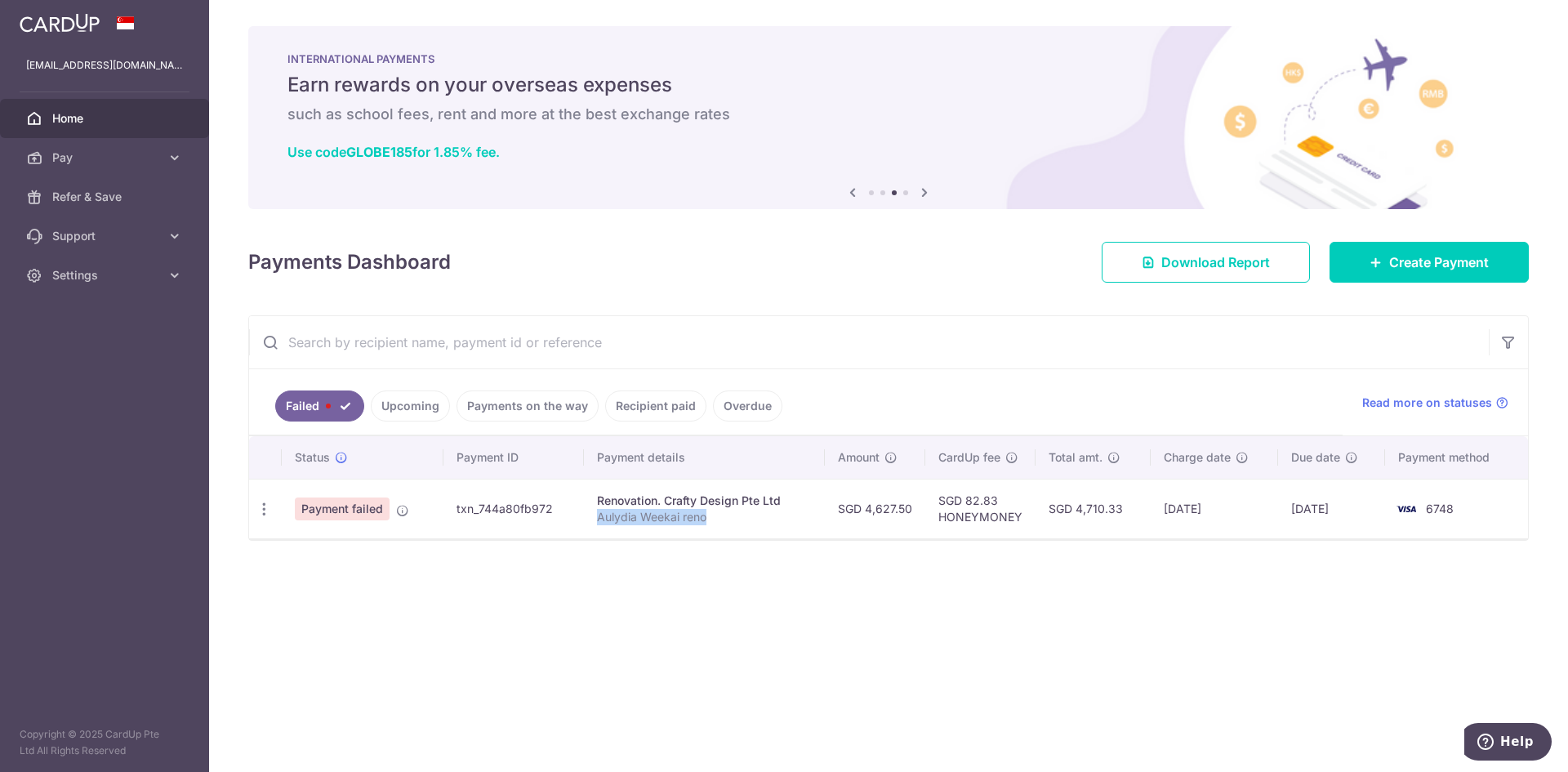
drag, startPoint x: 602, startPoint y: 520, endPoint x: 715, endPoint y: 520, distance: 113.0
click at [715, 520] on p "Aulydia Weekai reno" at bounding box center [704, 517] width 215 height 16
copy p "Aulydia Weekai reno"
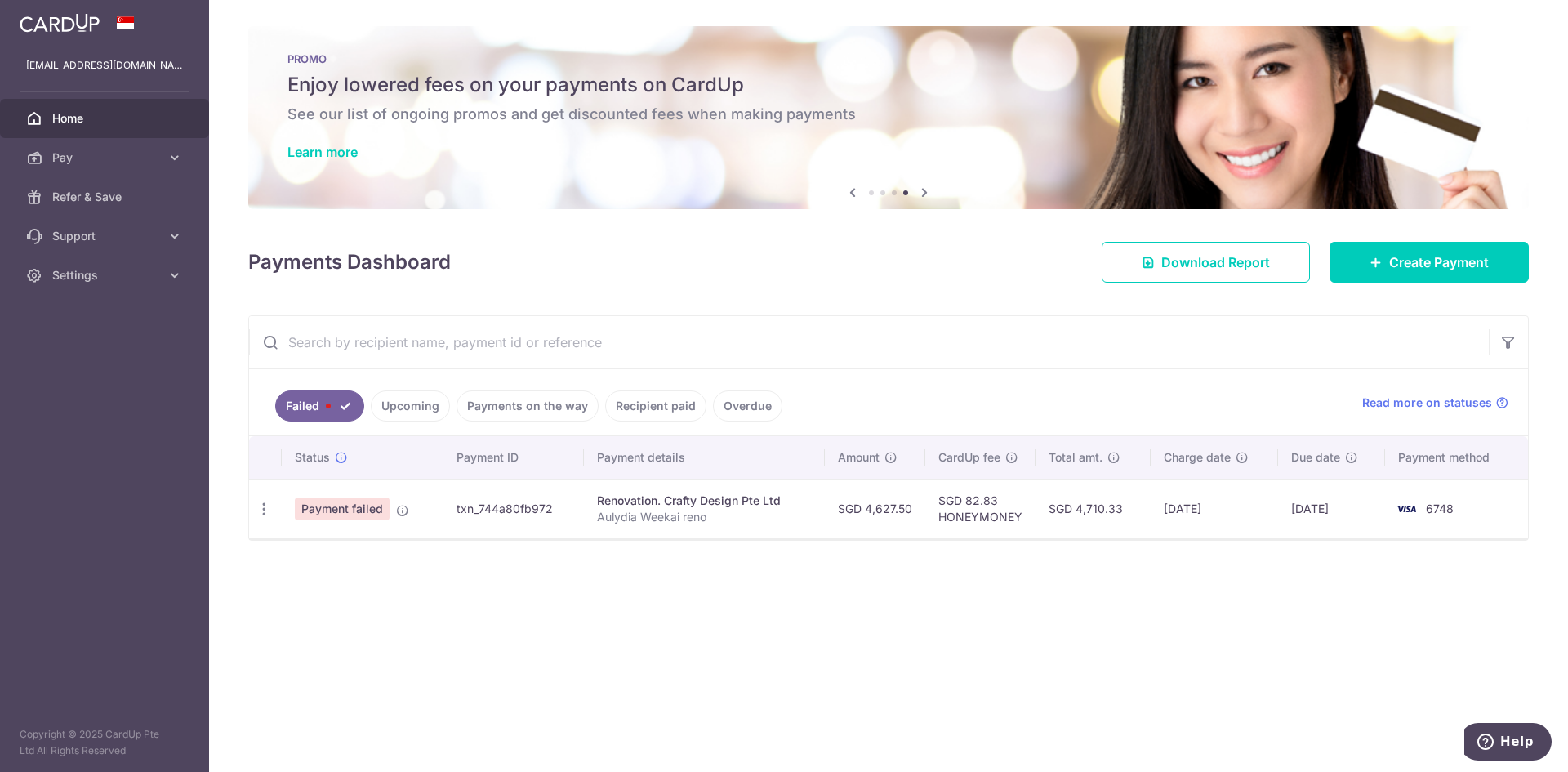
click at [724, 573] on div "× Pause Schedule Pause all future payments in this series Pause just this one p…" at bounding box center [889, 386] width 1359 height 772
click at [260, 514] on icon "button" at bounding box center [265, 510] width 17 height 17
click at [357, 562] on span "Update payment" at bounding box center [351, 554] width 111 height 20
radio input "true"
type input "4,627.50"
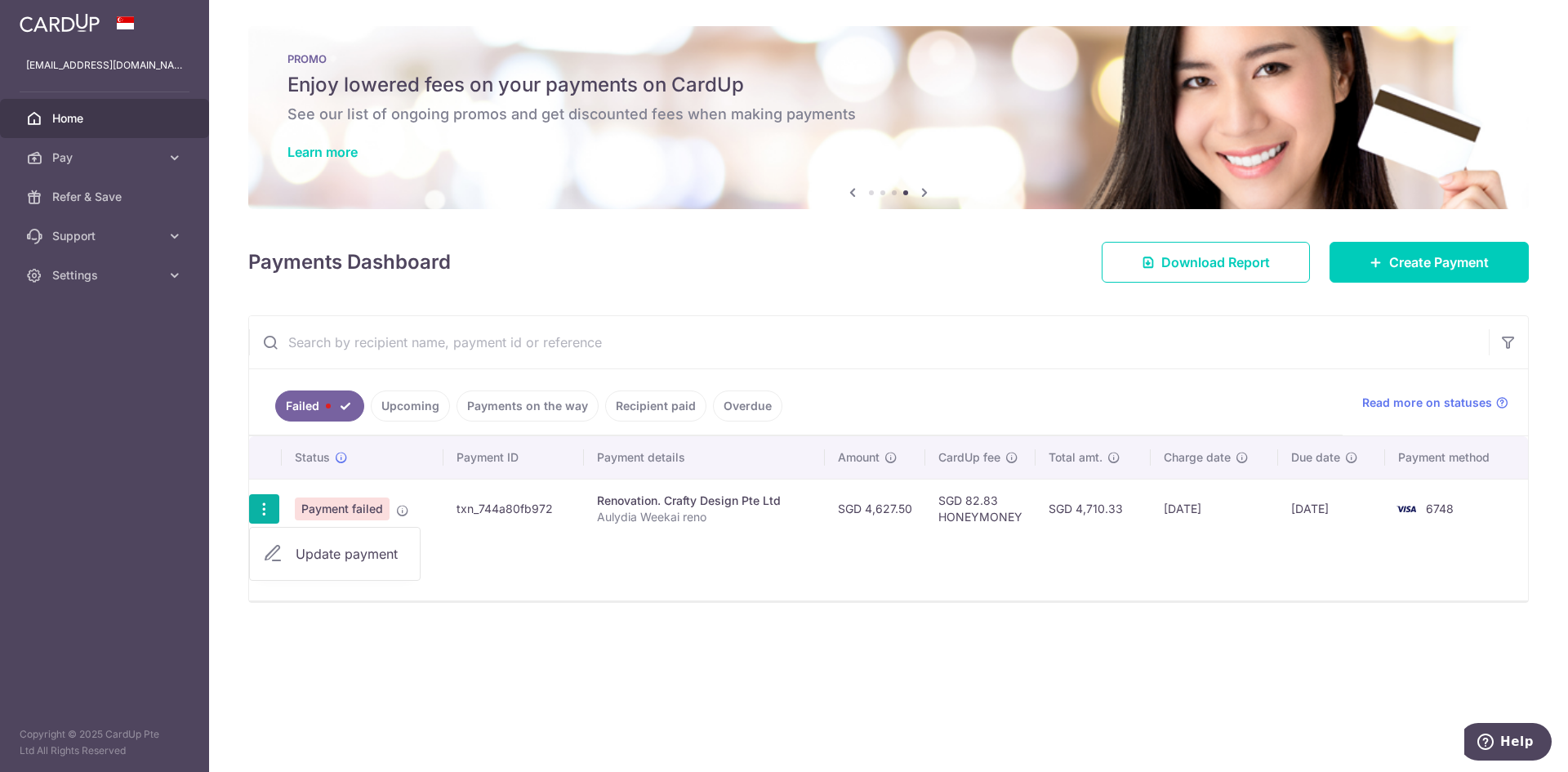
type input "Aulydia Weekai reno"
type input "1st deposit"
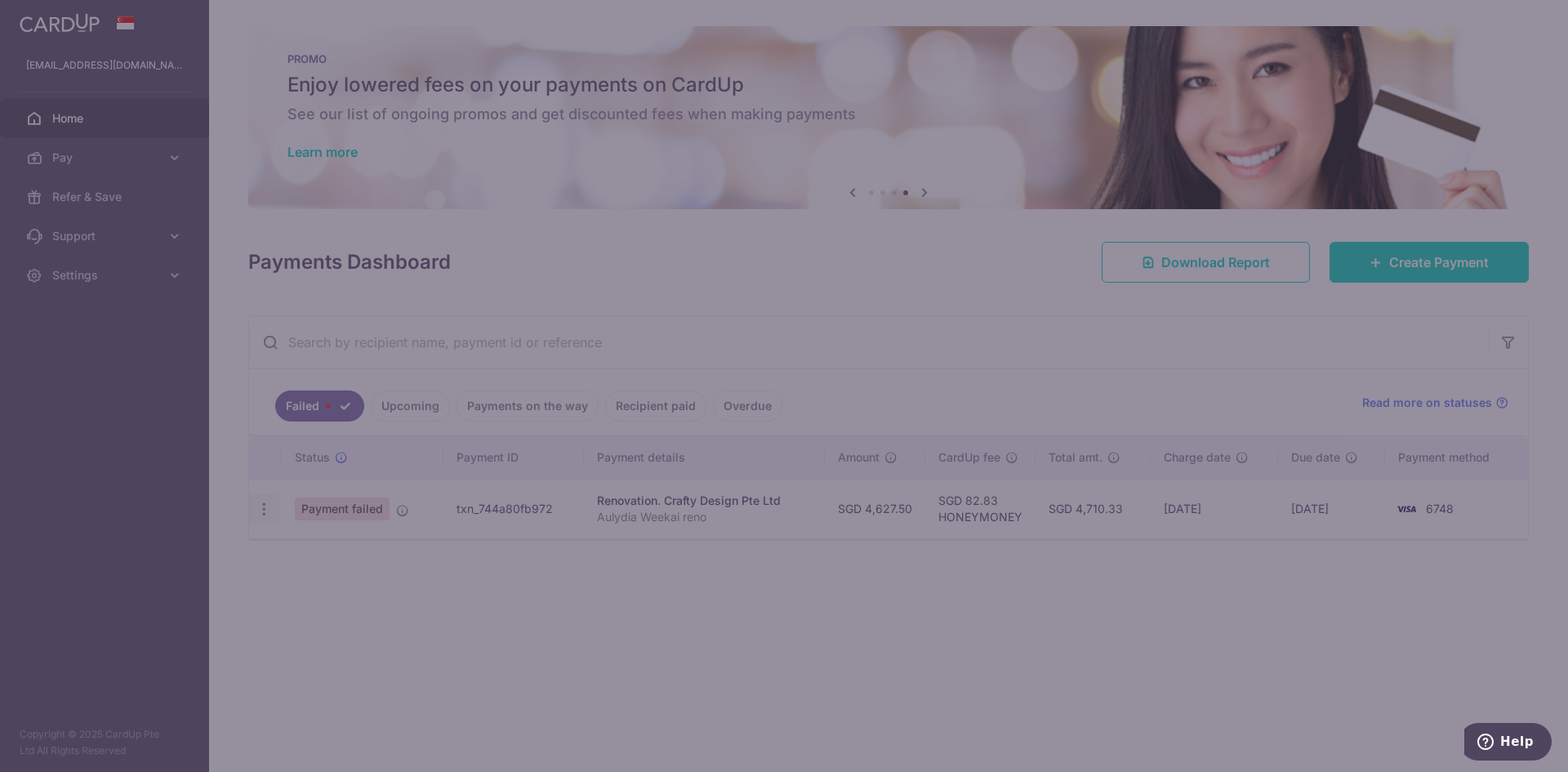
type input "HONEYMONEY"
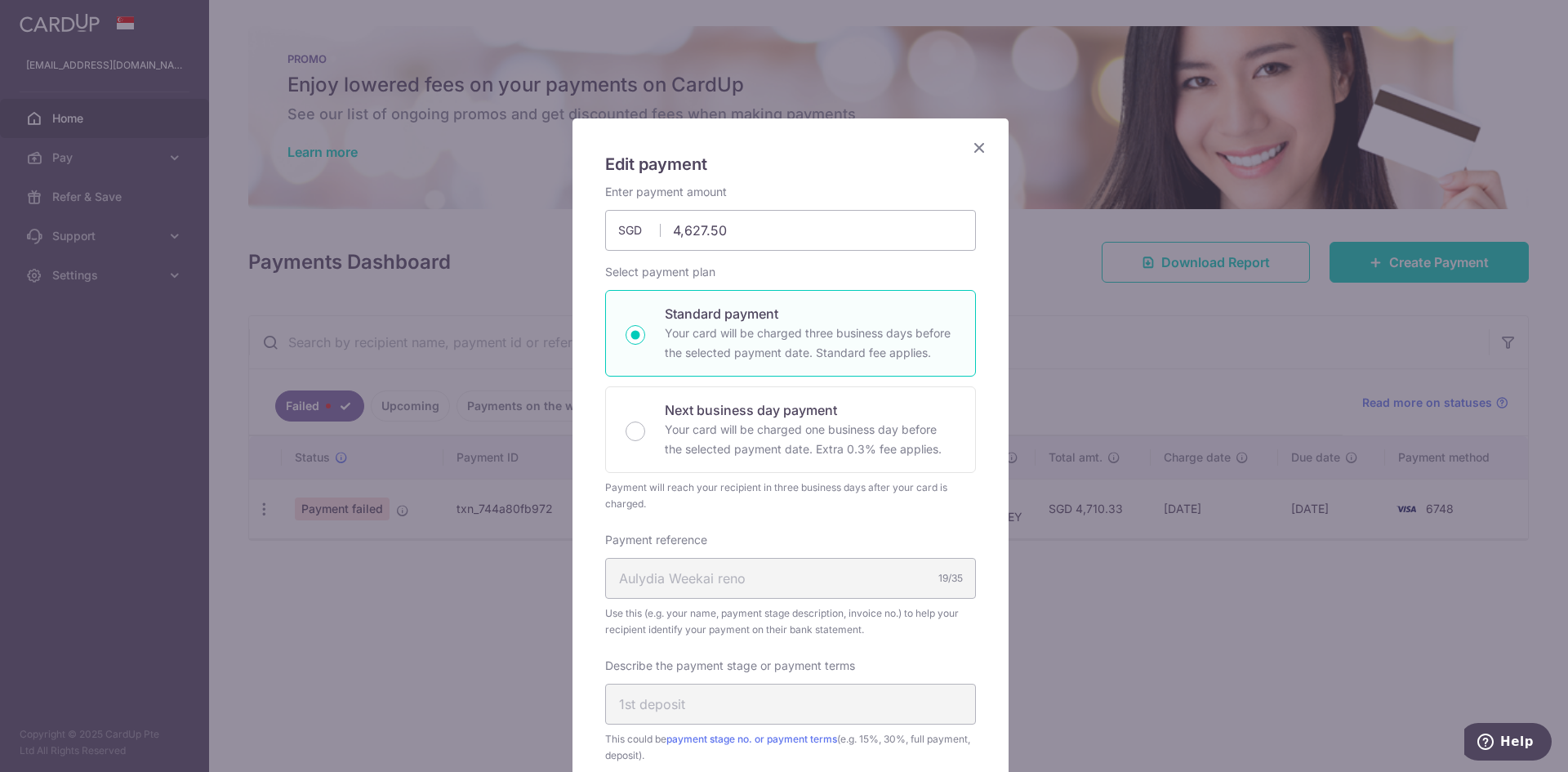
scroll to position [163, 0]
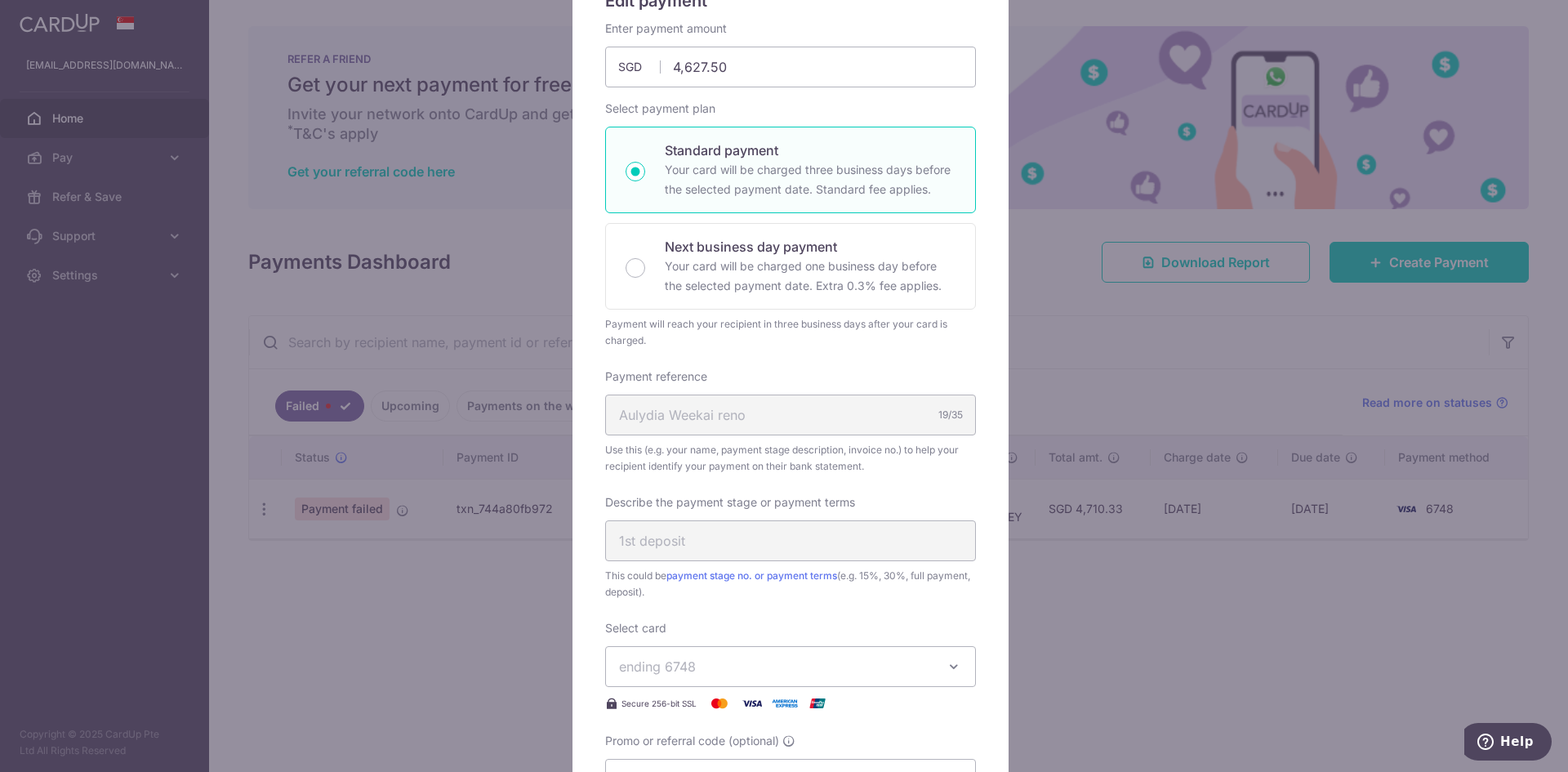
drag, startPoint x: 674, startPoint y: 537, endPoint x: 578, endPoint y: 549, distance: 96.7
click at [578, 549] on div "Edit payment By clicking apply, you will make changes to all payments to Crafty…" at bounding box center [790, 561] width 436 height 1212
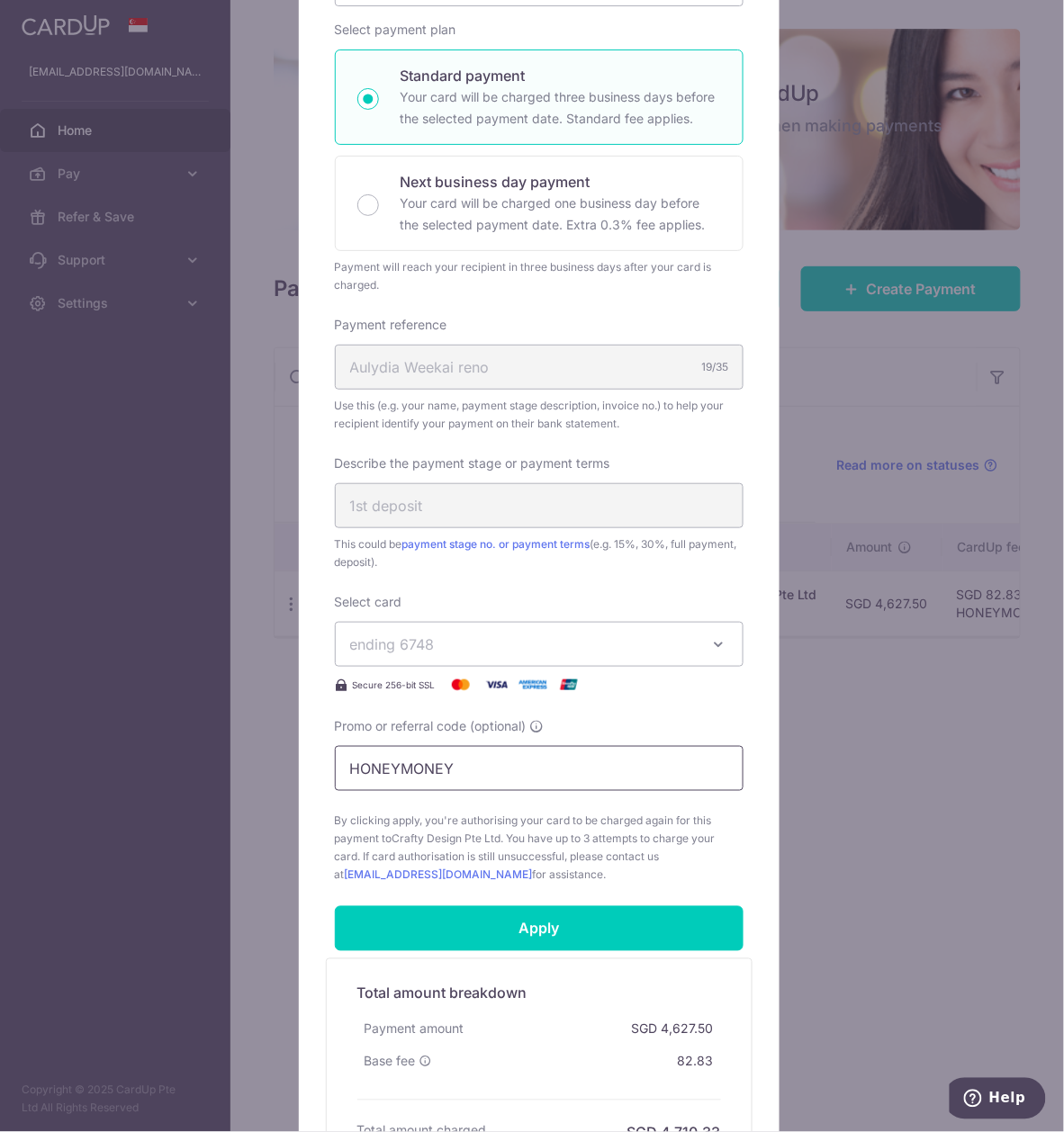
scroll to position [487, 0]
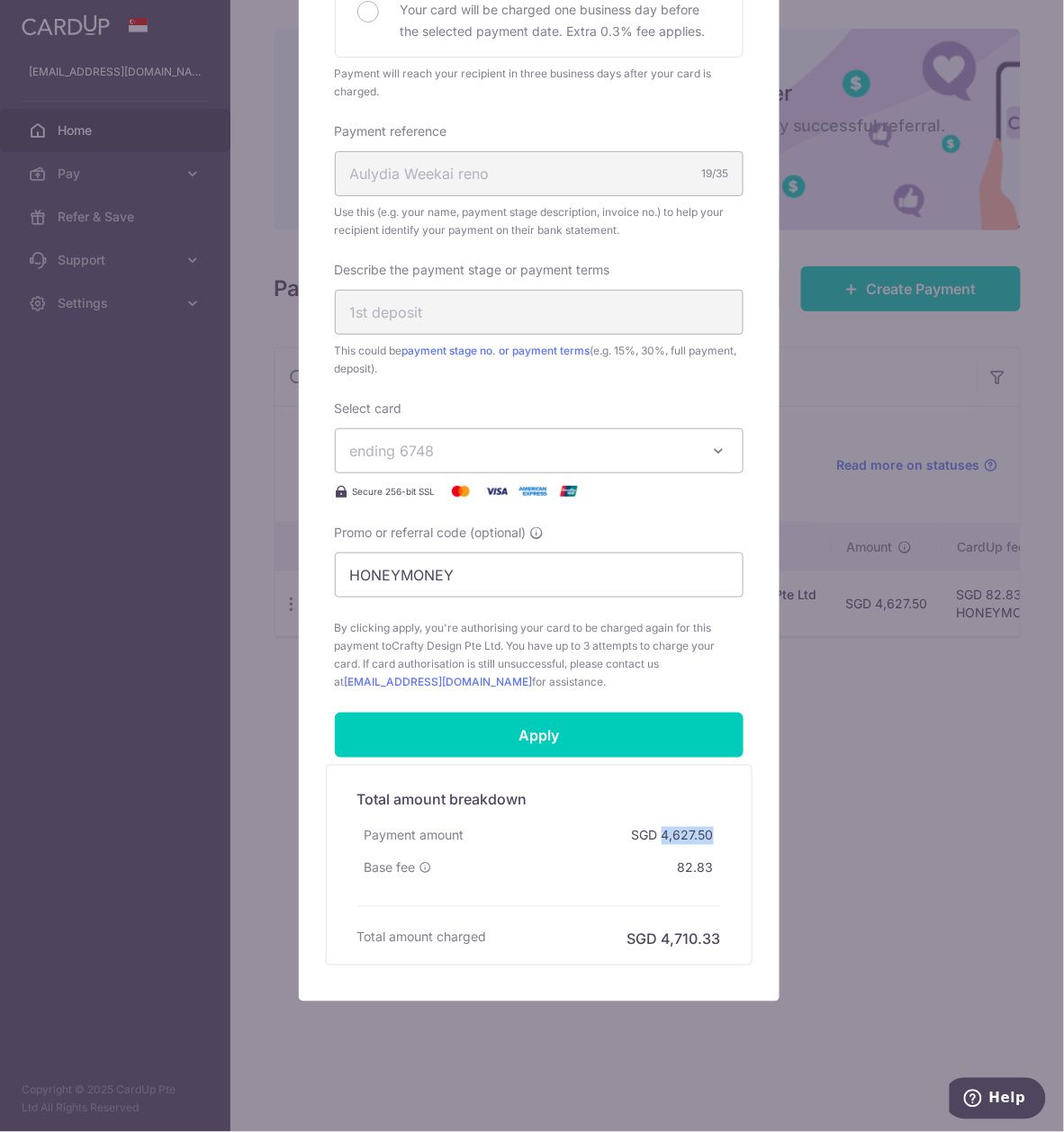
drag, startPoint x: 649, startPoint y: 833, endPoint x: 704, endPoint y: 833, distance: 55.0
click at [704, 833] on div "SGD 4,627.50" at bounding box center [672, 836] width 96 height 32
copy div "4,627.50"
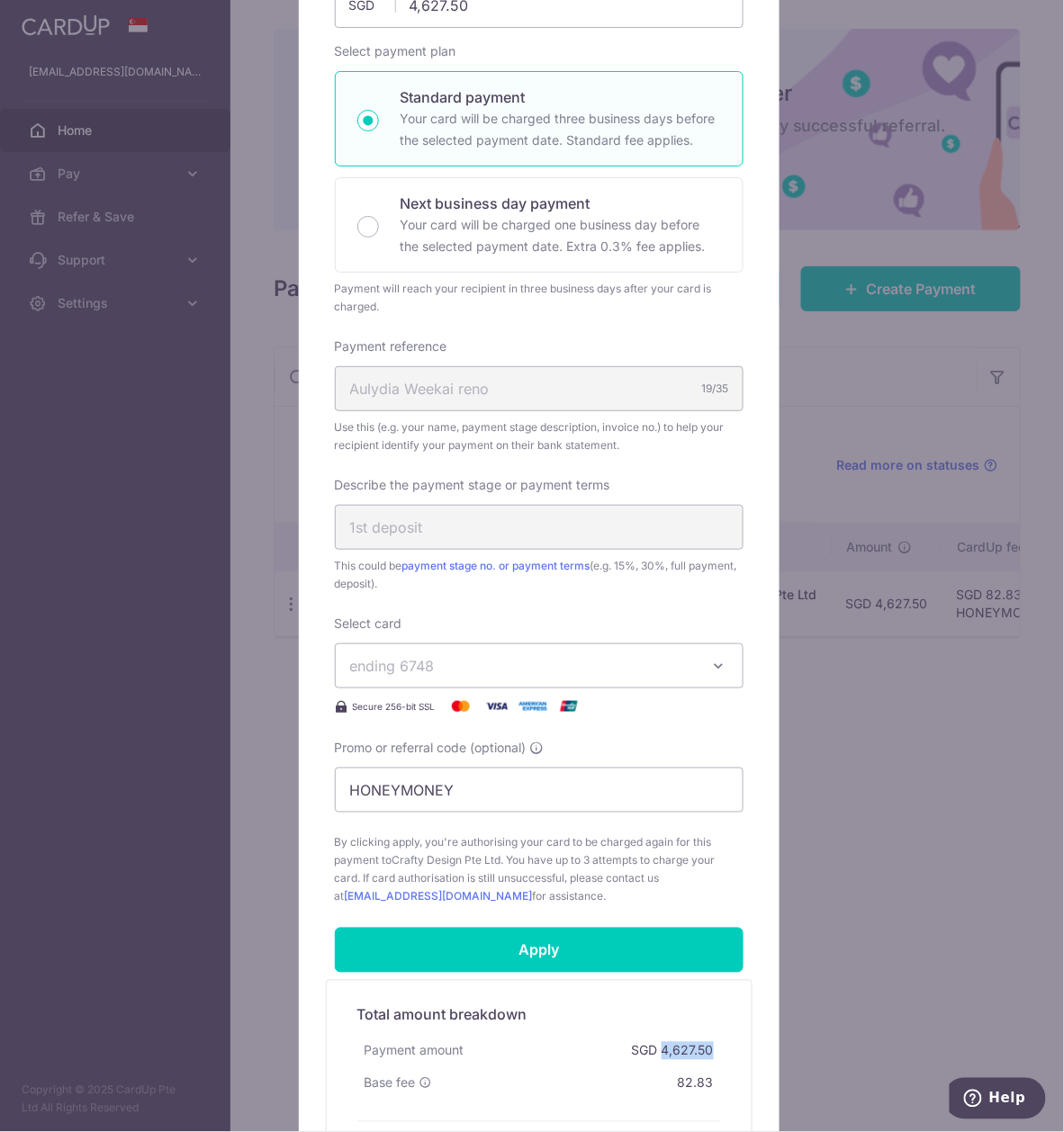
scroll to position [128, 0]
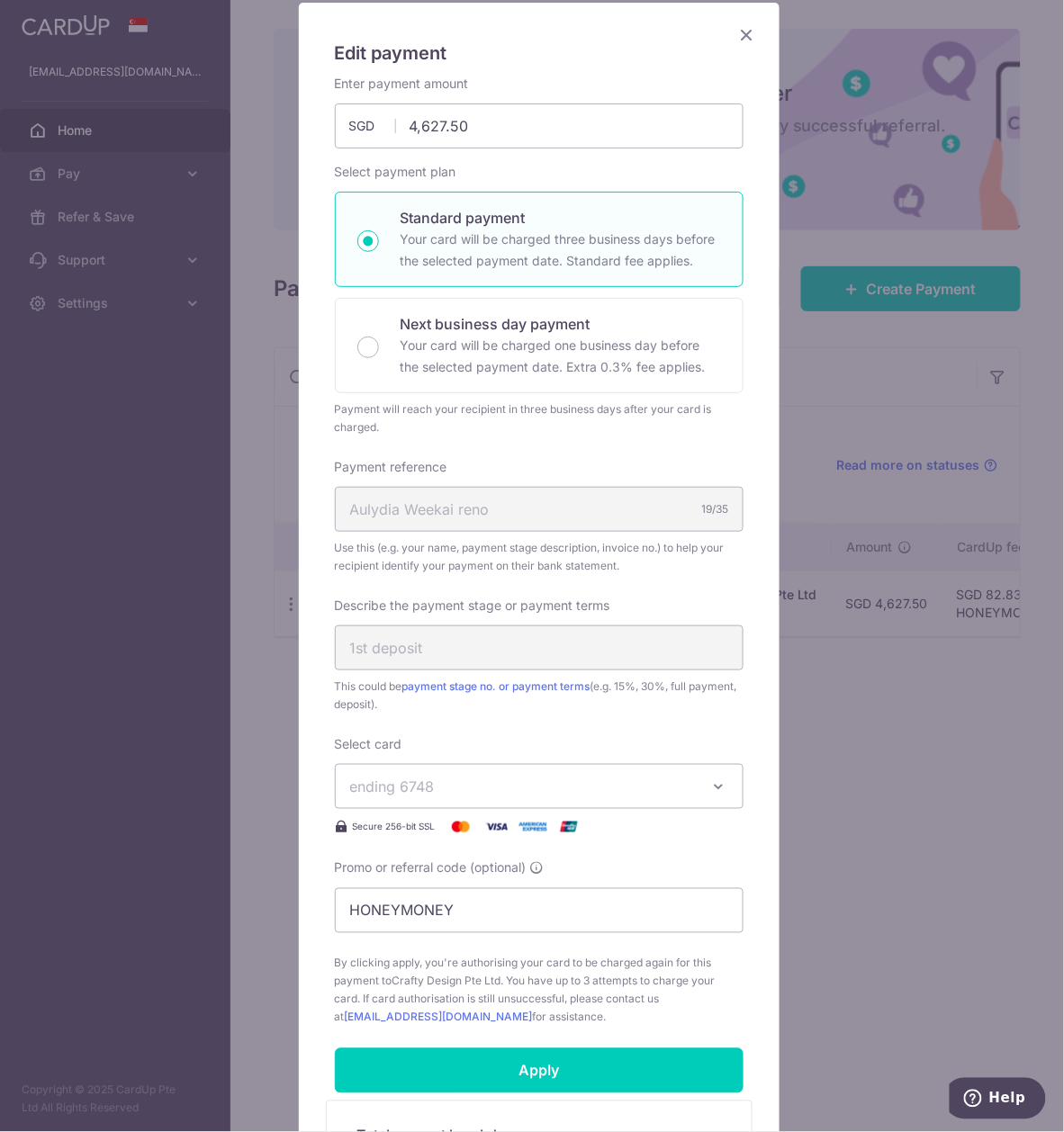
drag, startPoint x: 501, startPoint y: 535, endPoint x: 284, endPoint y: 531, distance: 217.0
click at [284, 531] on div "Edit payment By clicking apply, you will make changes to all payments to Crafty…" at bounding box center [532, 566] width 1064 height 1132
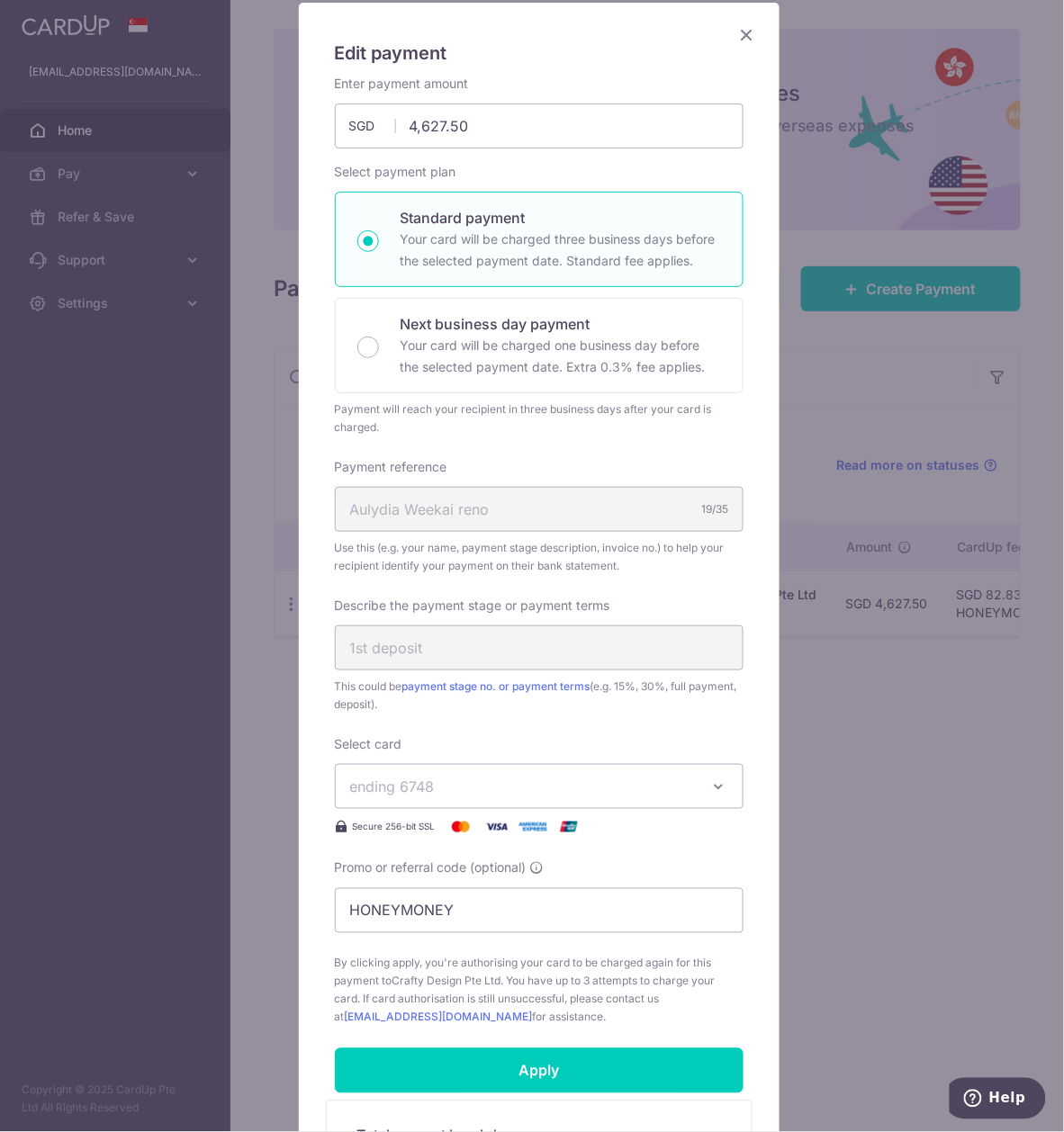
click at [736, 40] on icon "Close" at bounding box center [747, 35] width 22 height 23
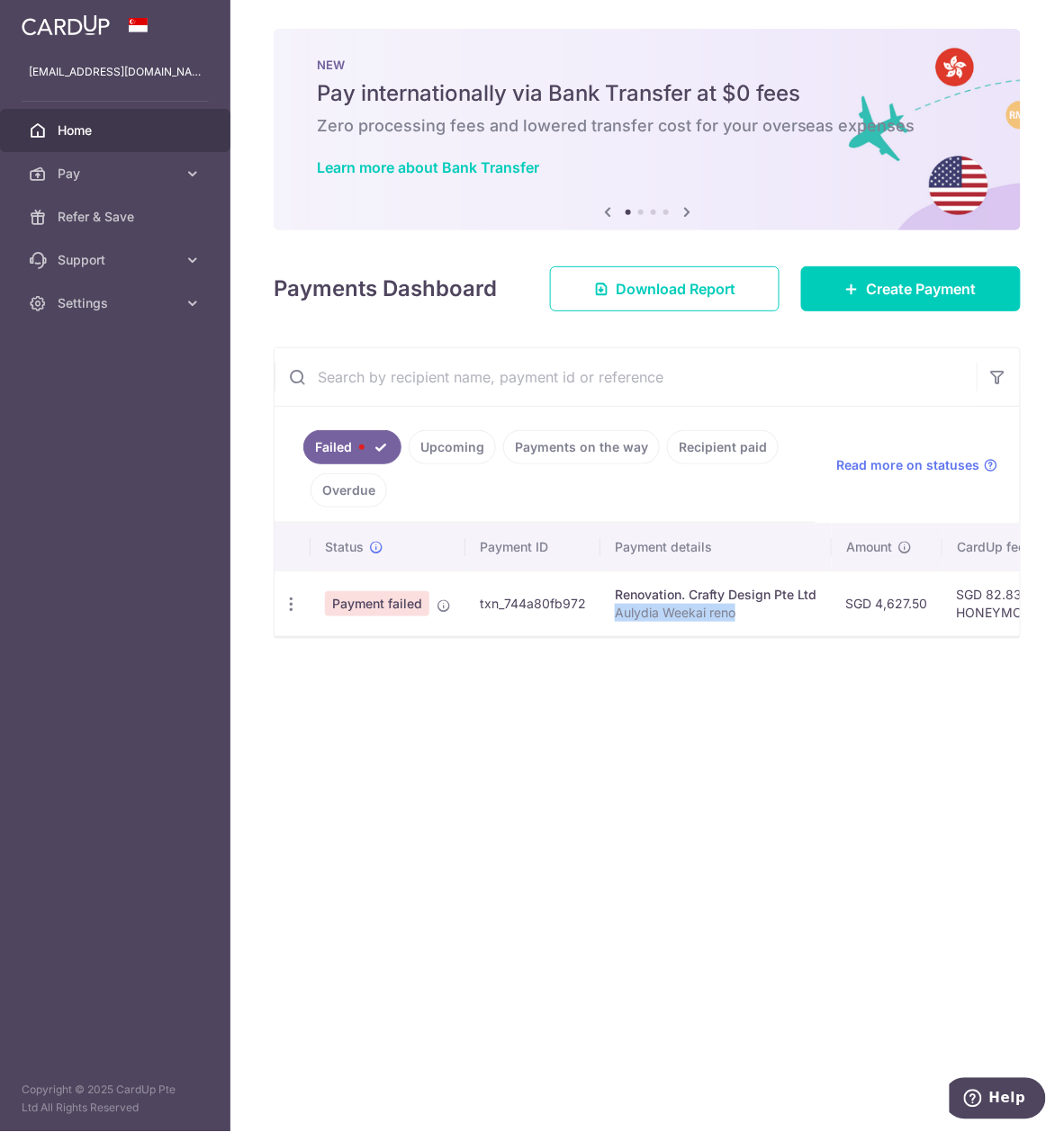
drag, startPoint x: 623, startPoint y: 613, endPoint x: 756, endPoint y: 613, distance: 133.0
click at [756, 613] on p "Aulydia Weekai reno" at bounding box center [715, 613] width 202 height 18
copy p "Aulydia Weekai reno"
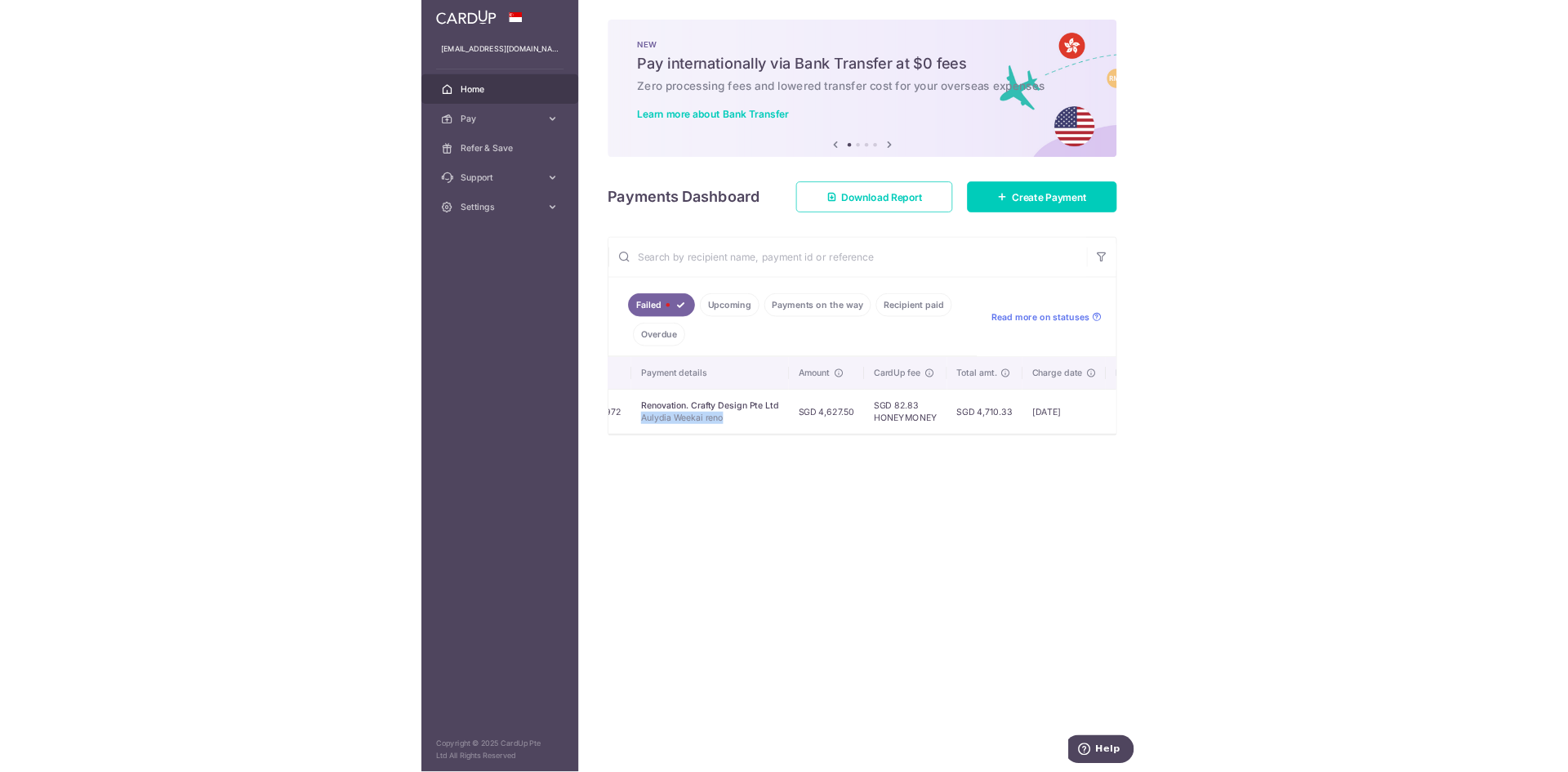
scroll to position [0, 0]
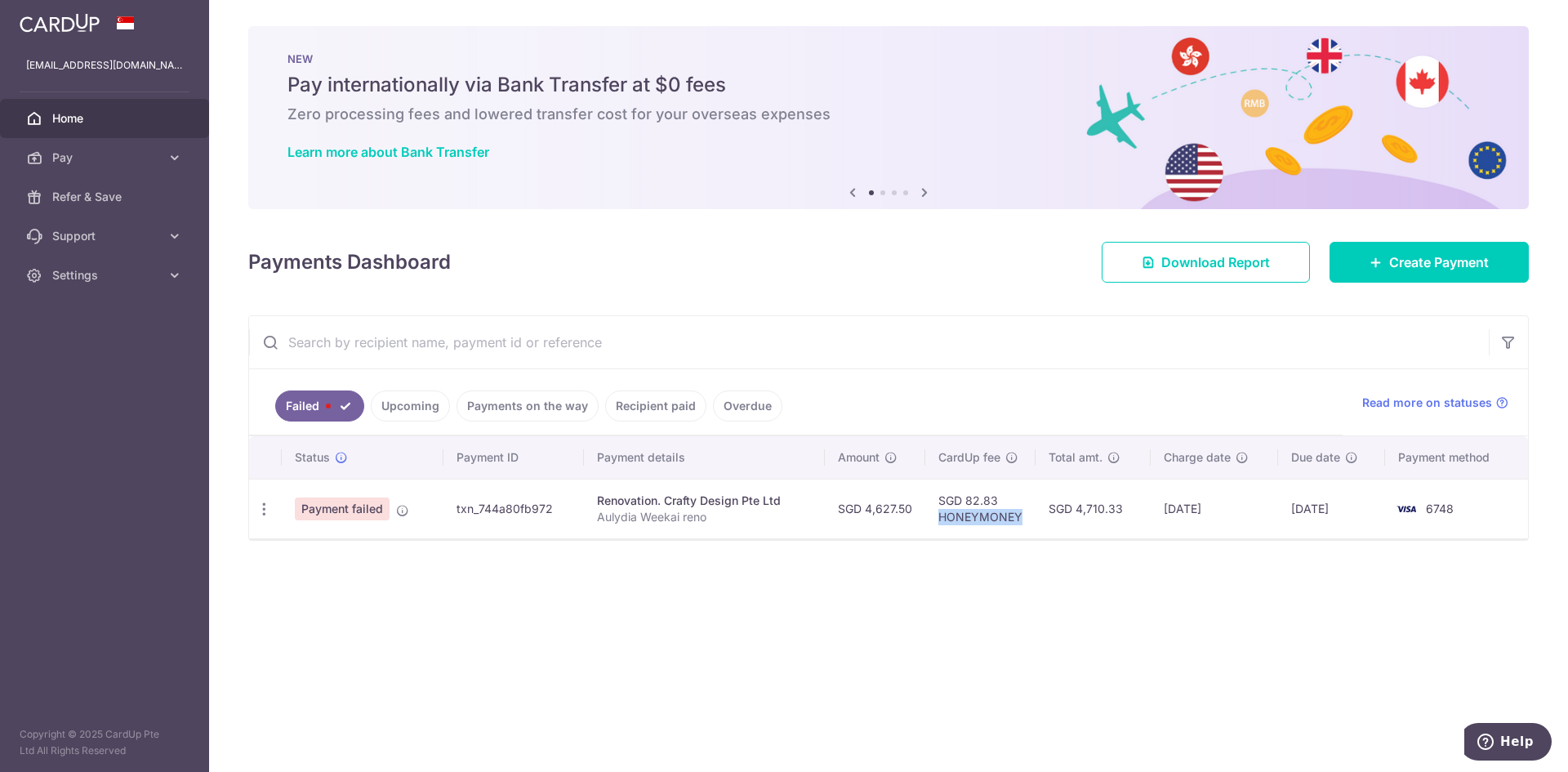
drag, startPoint x: 943, startPoint y: 518, endPoint x: 1031, endPoint y: 512, distance: 88.2
click at [1031, 512] on td "SGD 82.83 HONEYMONEY" at bounding box center [980, 508] width 110 height 60
copy td "HONEYMONEY"
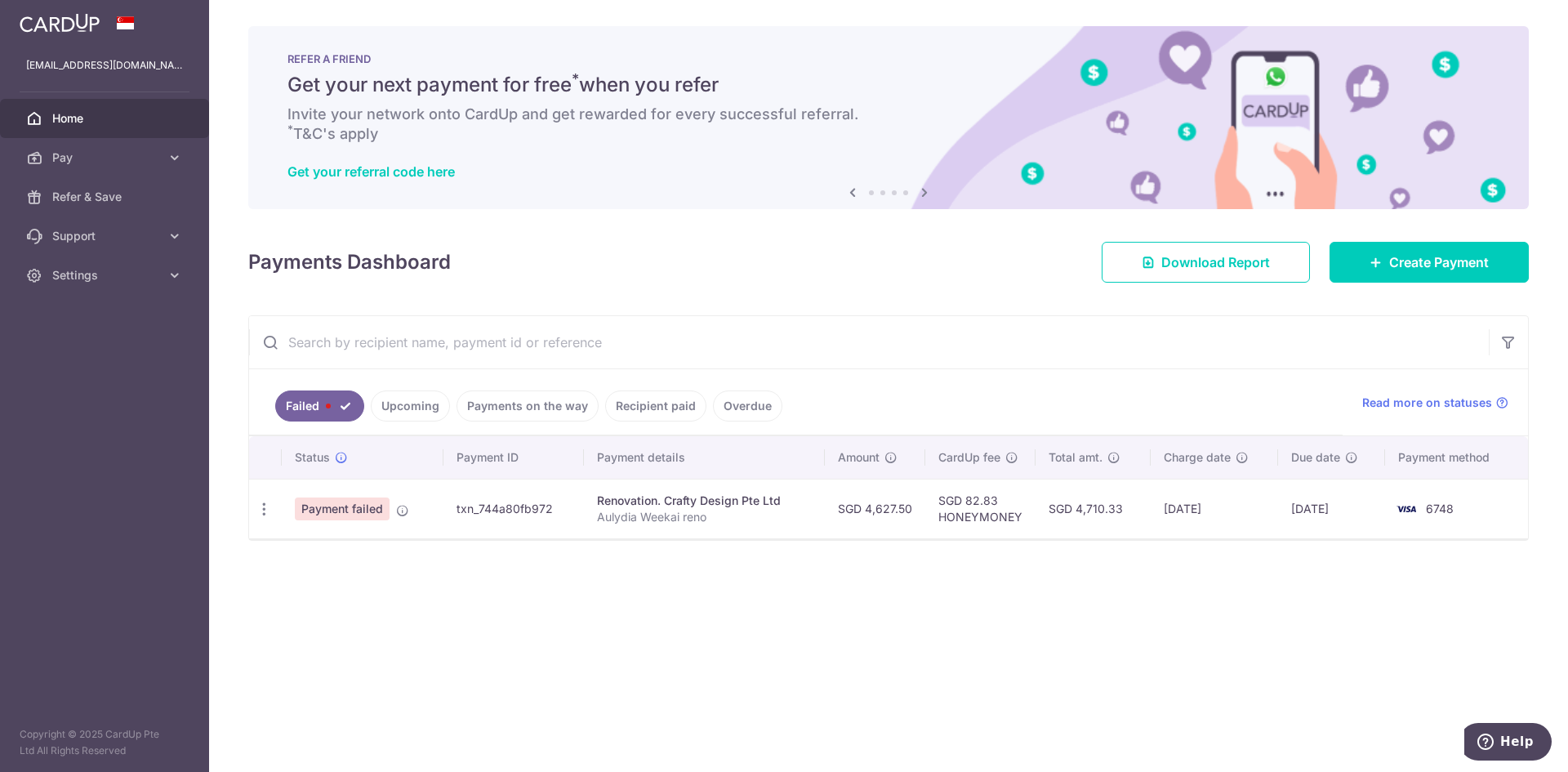
click at [840, 553] on div "× Pause Schedule Pause all future payments in this series Pause just this one p…" at bounding box center [889, 386] width 1359 height 772
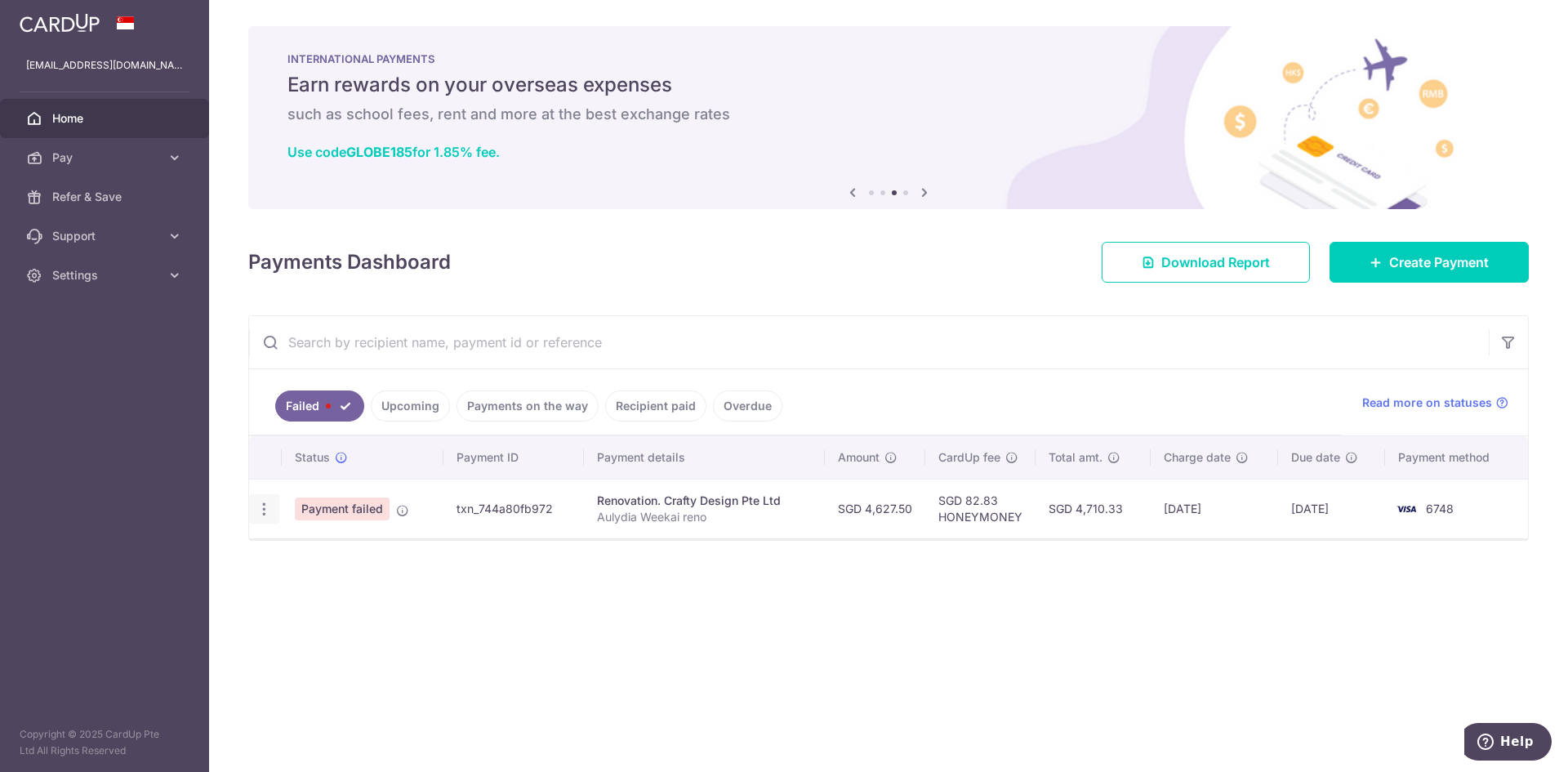
click at [265, 502] on icon "button" at bounding box center [265, 510] width 17 height 17
click at [359, 562] on span "Update payment" at bounding box center [351, 554] width 111 height 20
radio input "true"
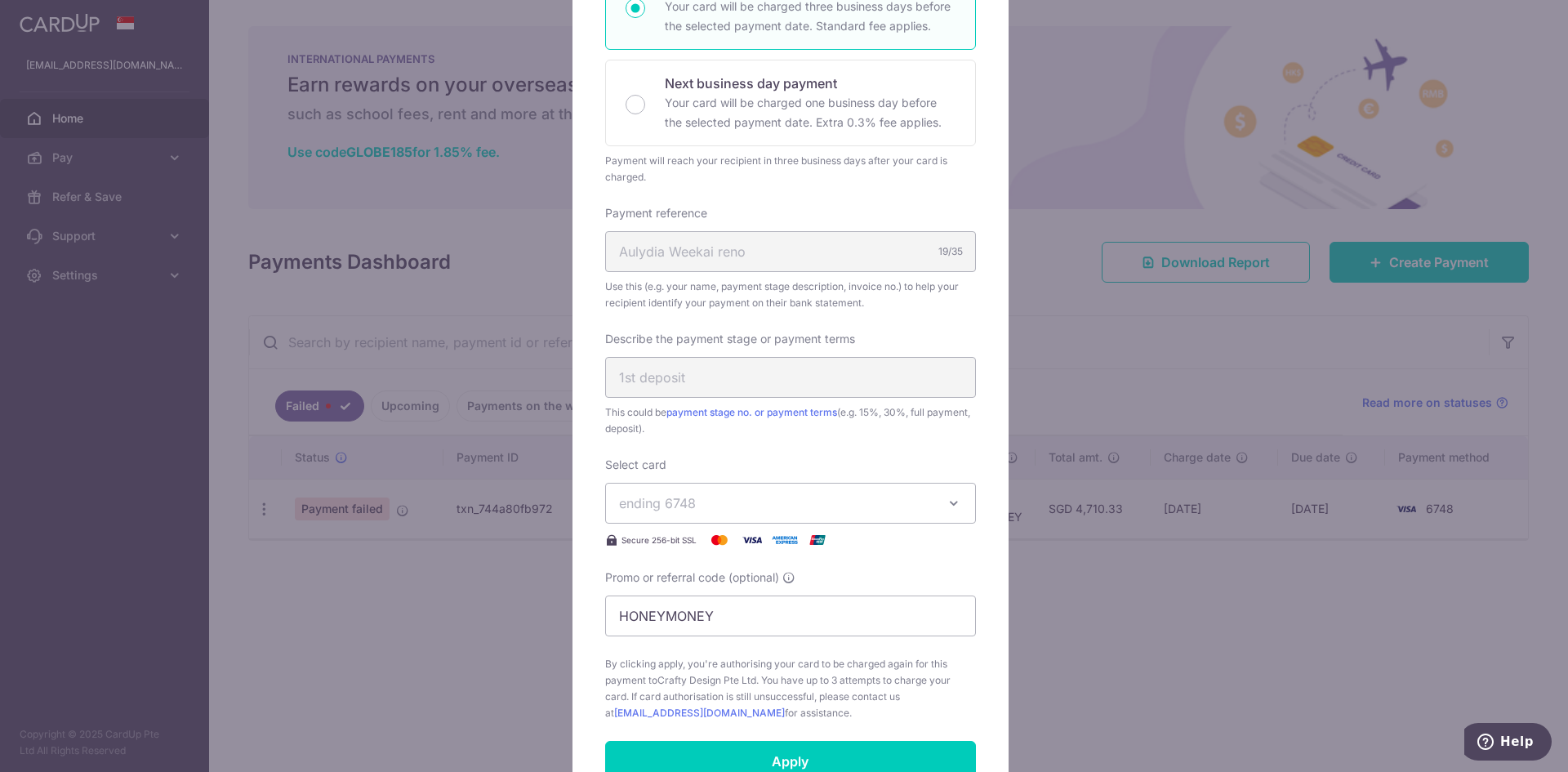
scroll to position [409, 0]
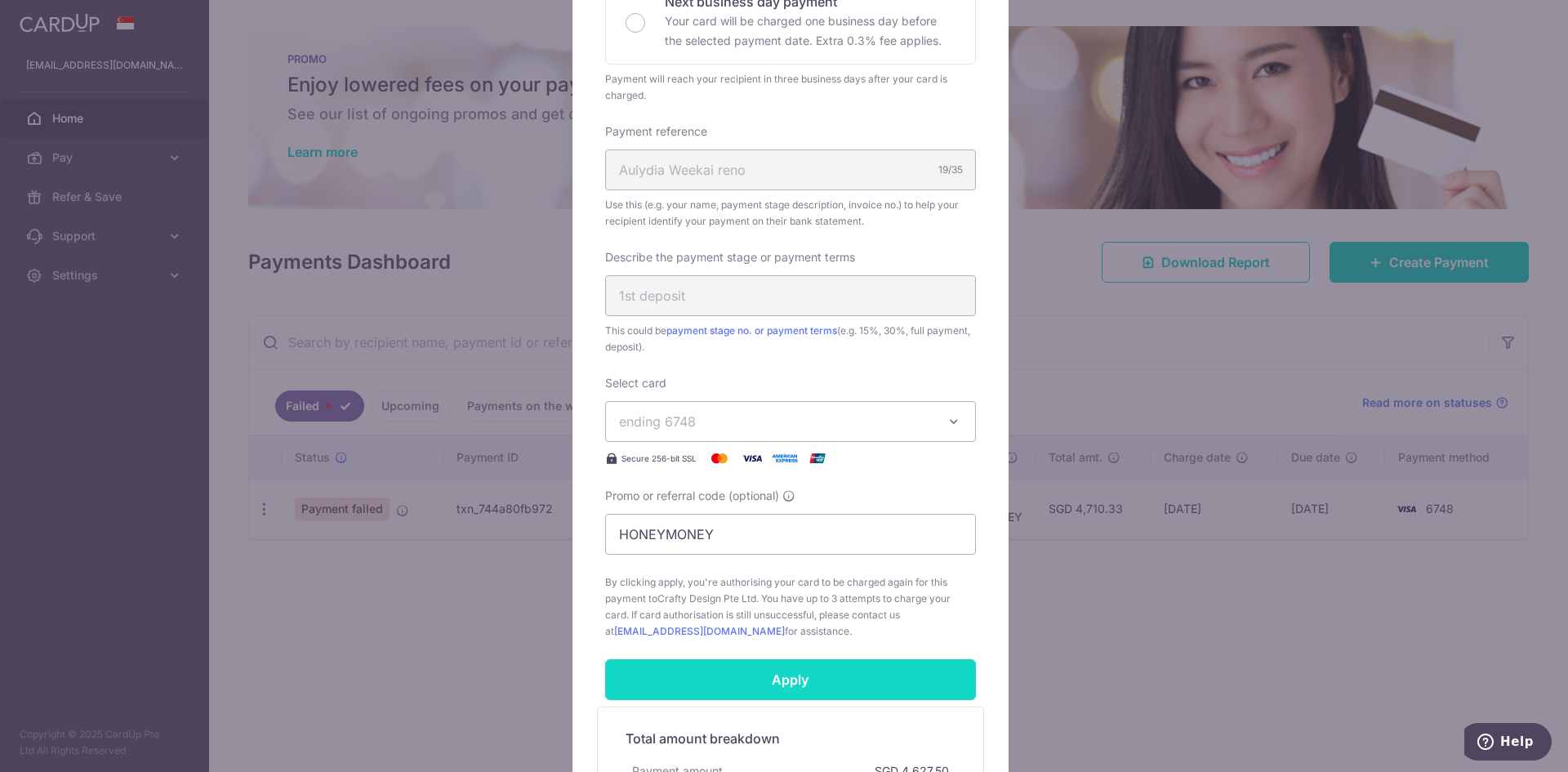
click at [784, 673] on input "Apply" at bounding box center [790, 680] width 371 height 41
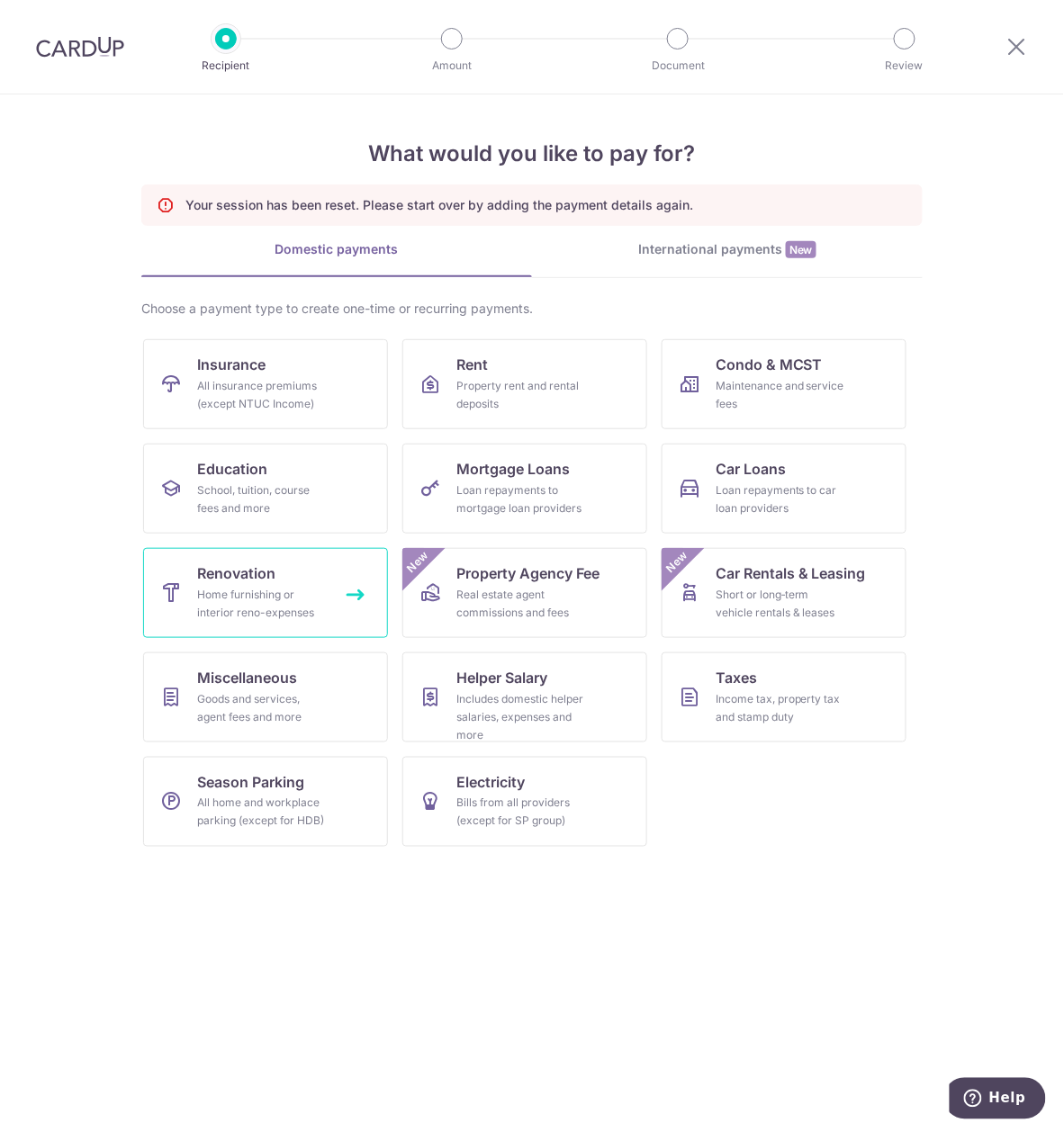
click at [268, 581] on span "Renovation" at bounding box center [236, 573] width 78 height 22
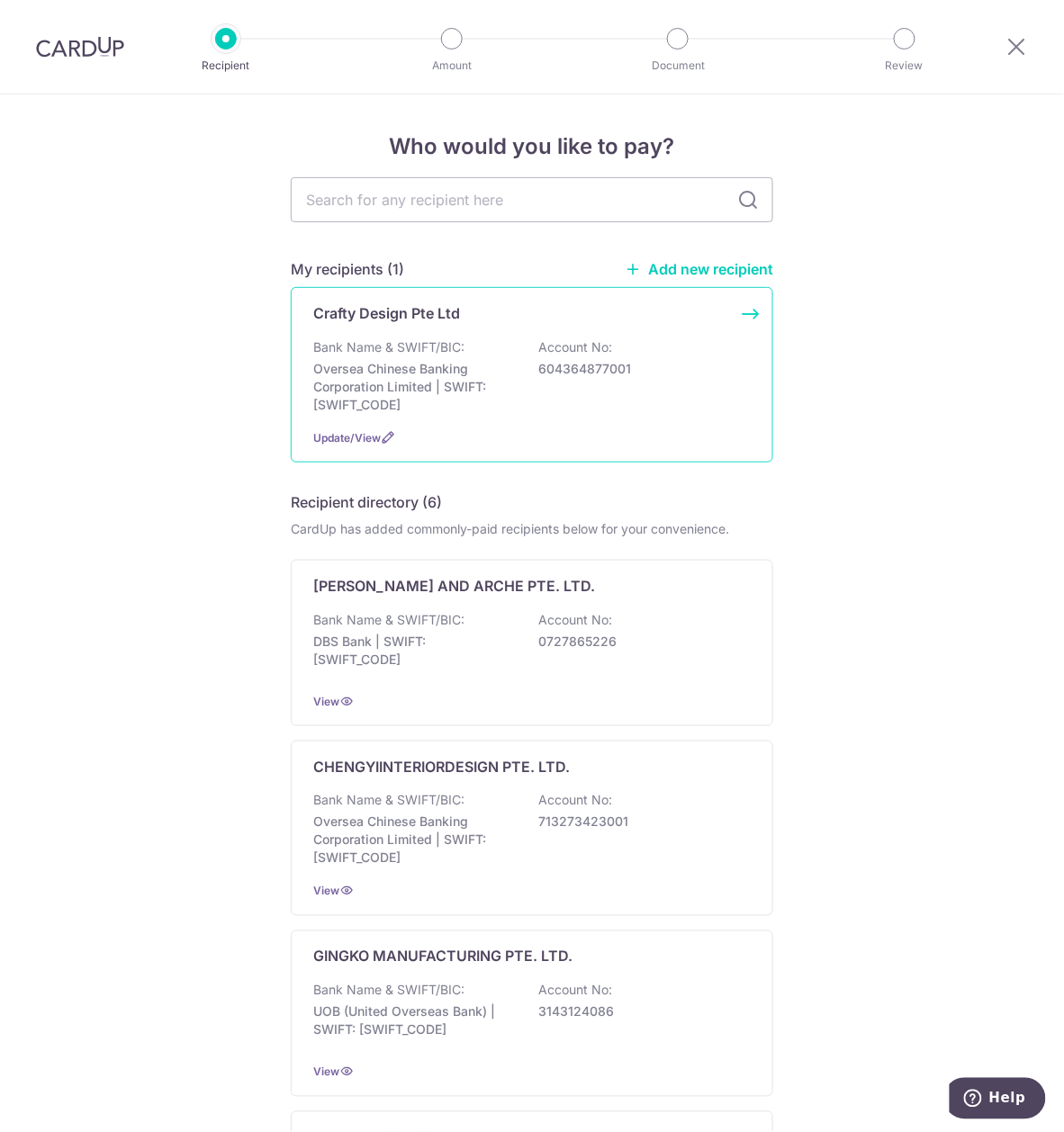
click at [522, 407] on div "Bank Name & SWIFT/BIC: Oversea Chinese Banking Corporation Limited | SWIFT: [SW…" at bounding box center [532, 376] width 437 height 76
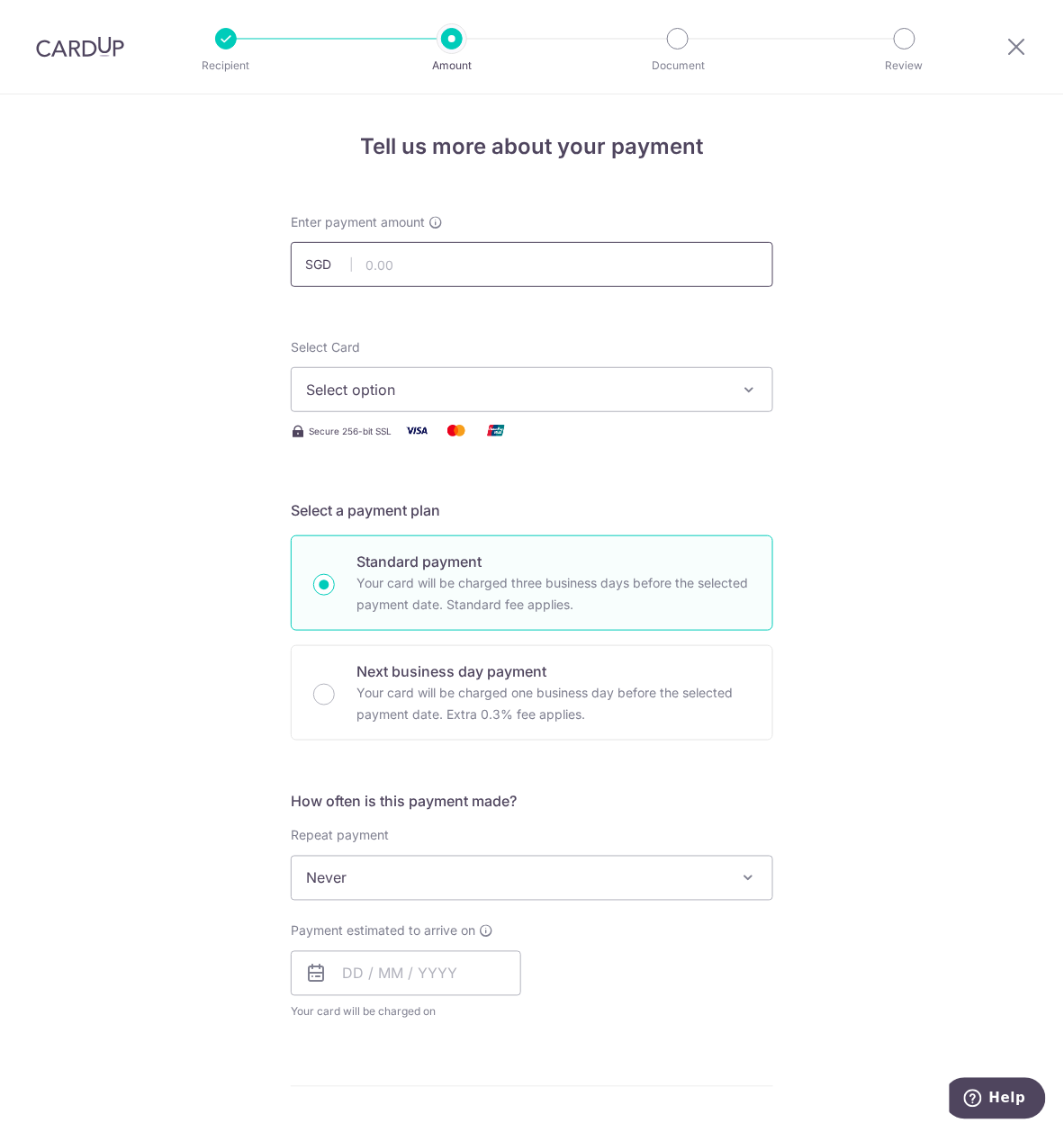
click at [398, 255] on input "text" at bounding box center [532, 264] width 483 height 45
paste input "4,627.50"
type input "4,627.50"
click at [706, 394] on span "Select option" at bounding box center [515, 389] width 419 height 22
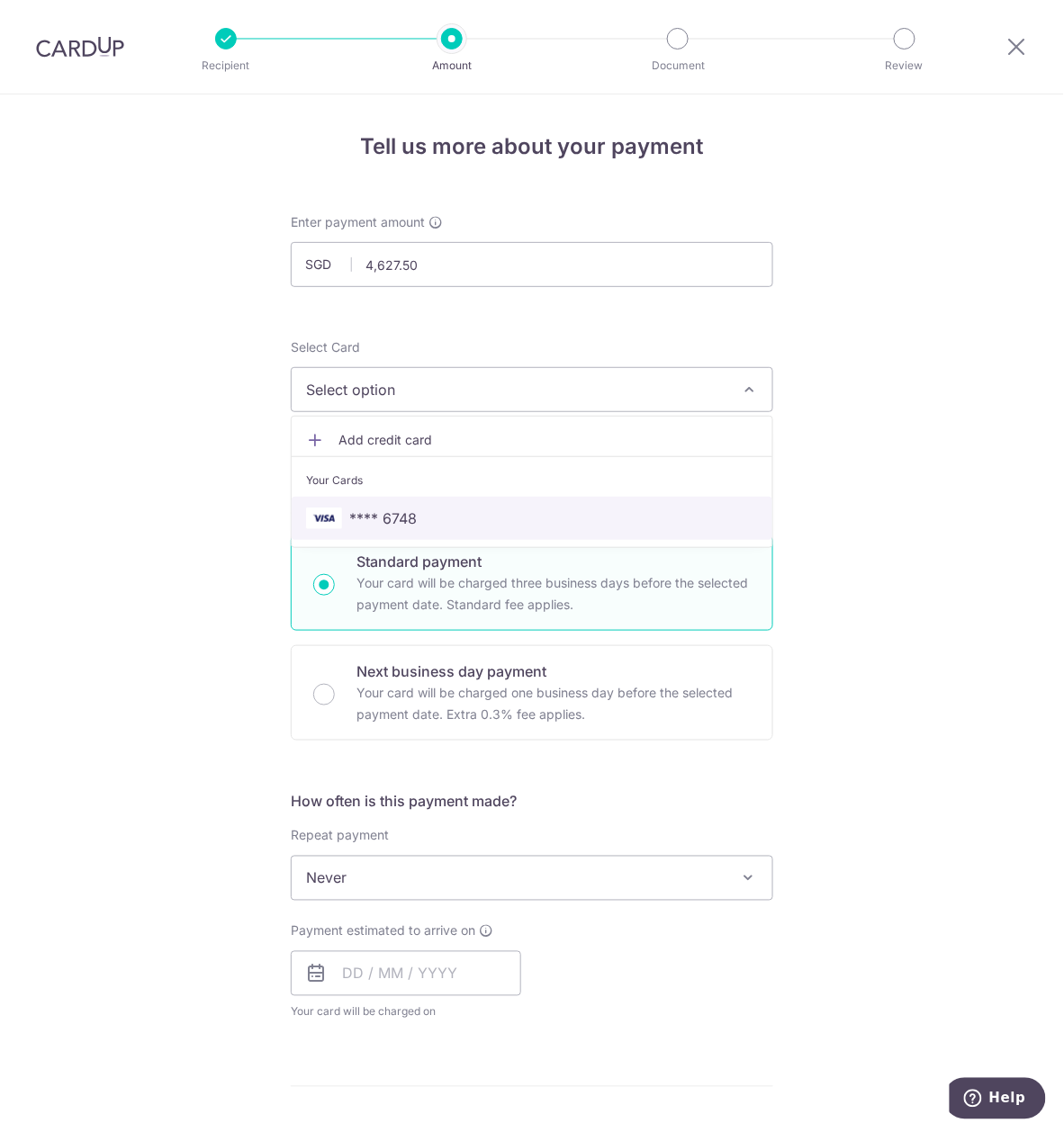
click at [439, 519] on span "**** 6748" at bounding box center [532, 518] width 452 height 22
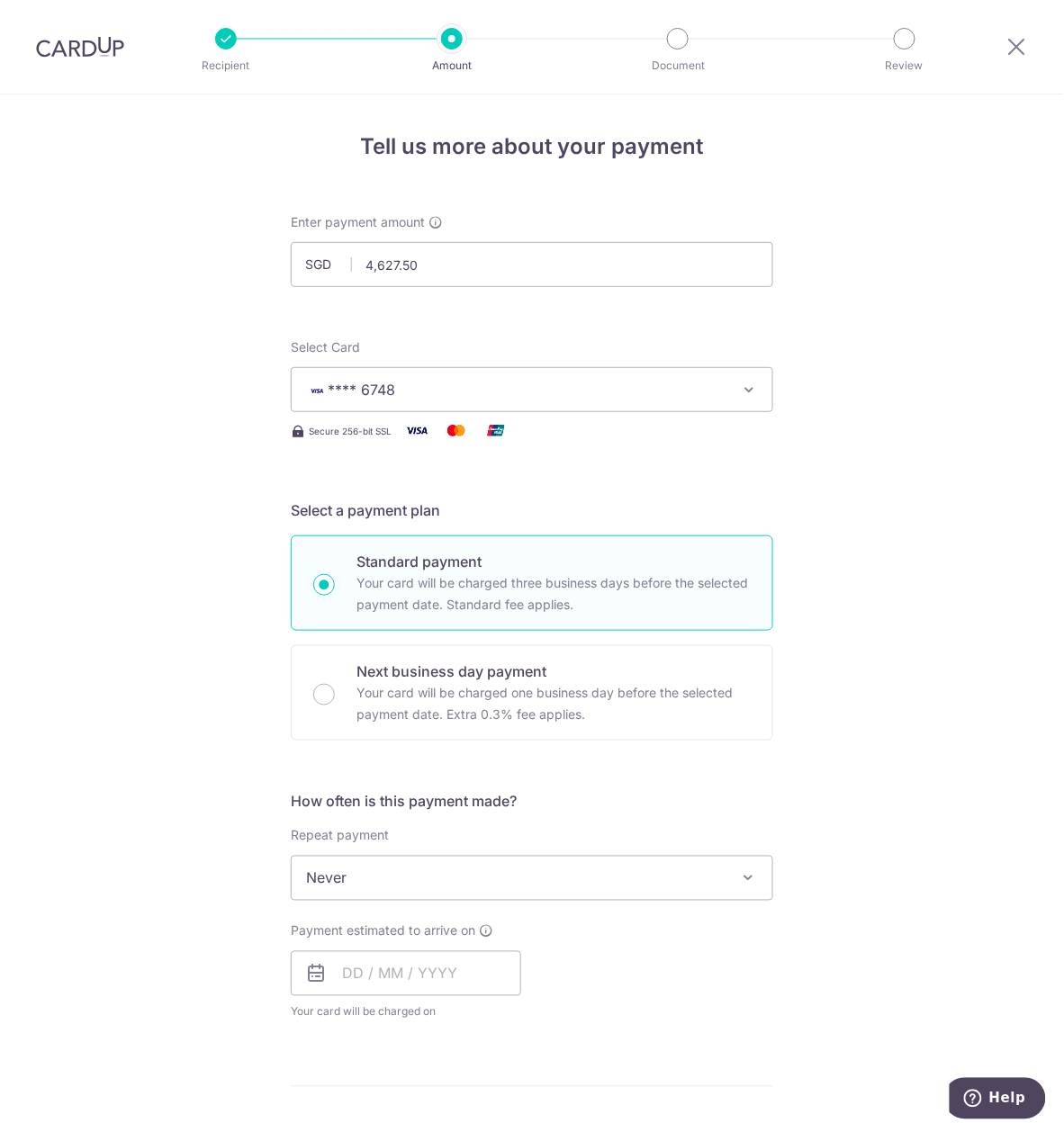
click at [988, 522] on div "Tell us more about your payment Enter payment amount SGD 4,627.50 4627.50 Selec…" at bounding box center [532, 968] width 1064 height 1748
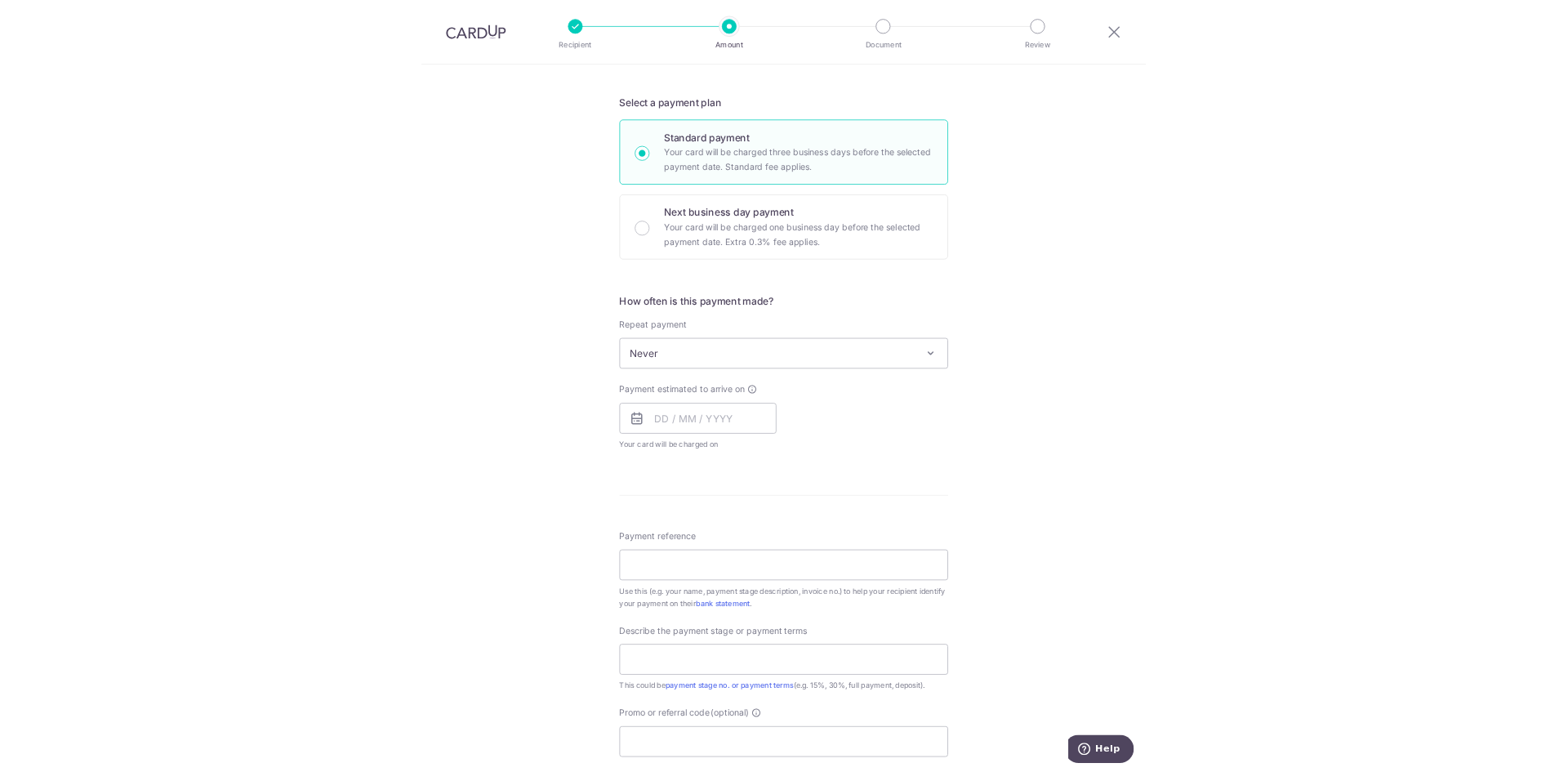
scroll to position [544, 0]
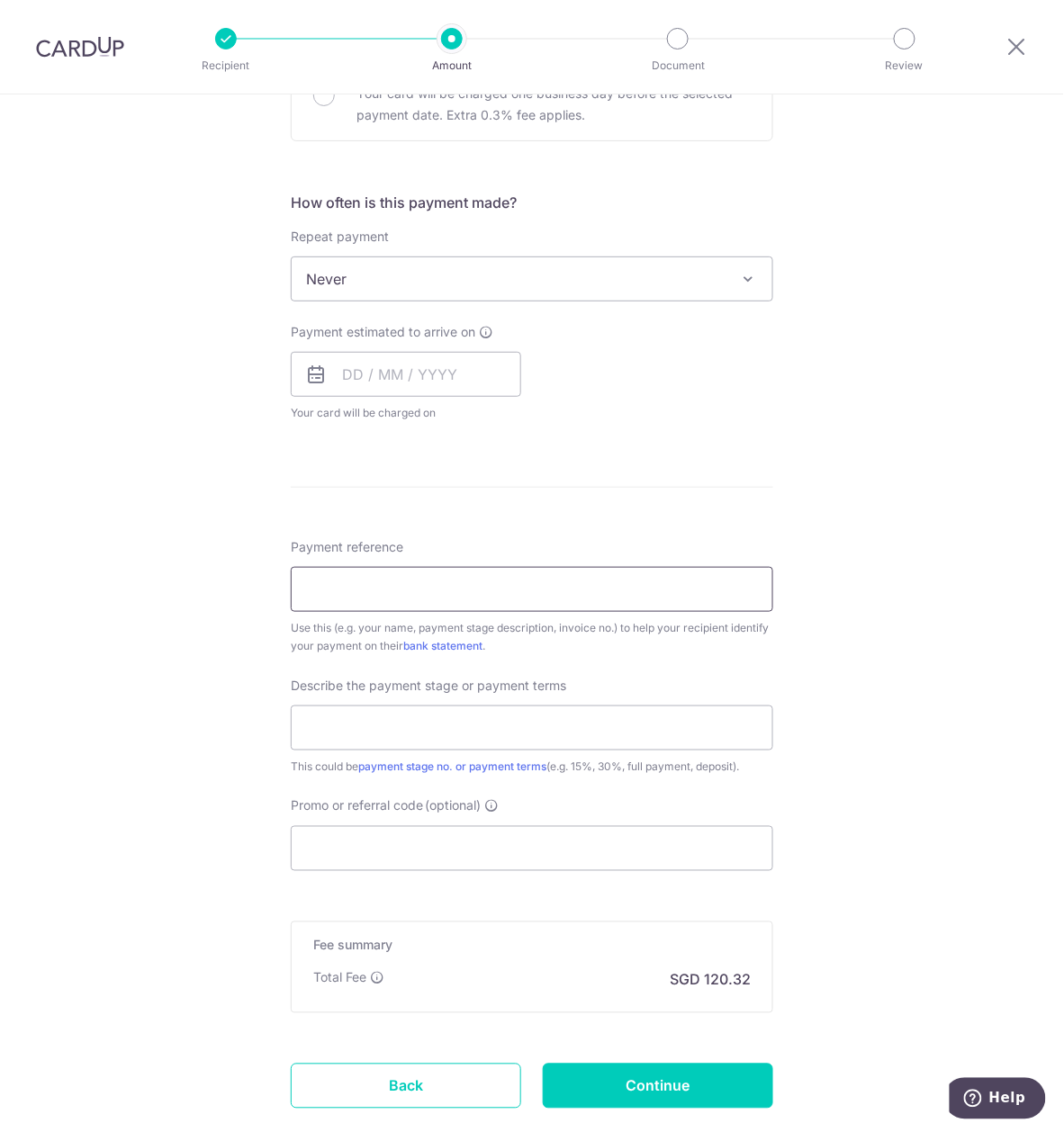
click at [368, 590] on input "Payment reference" at bounding box center [532, 589] width 483 height 45
paste input "Aulydia Weekai reno"
type input "Aulydia Weekai reno"
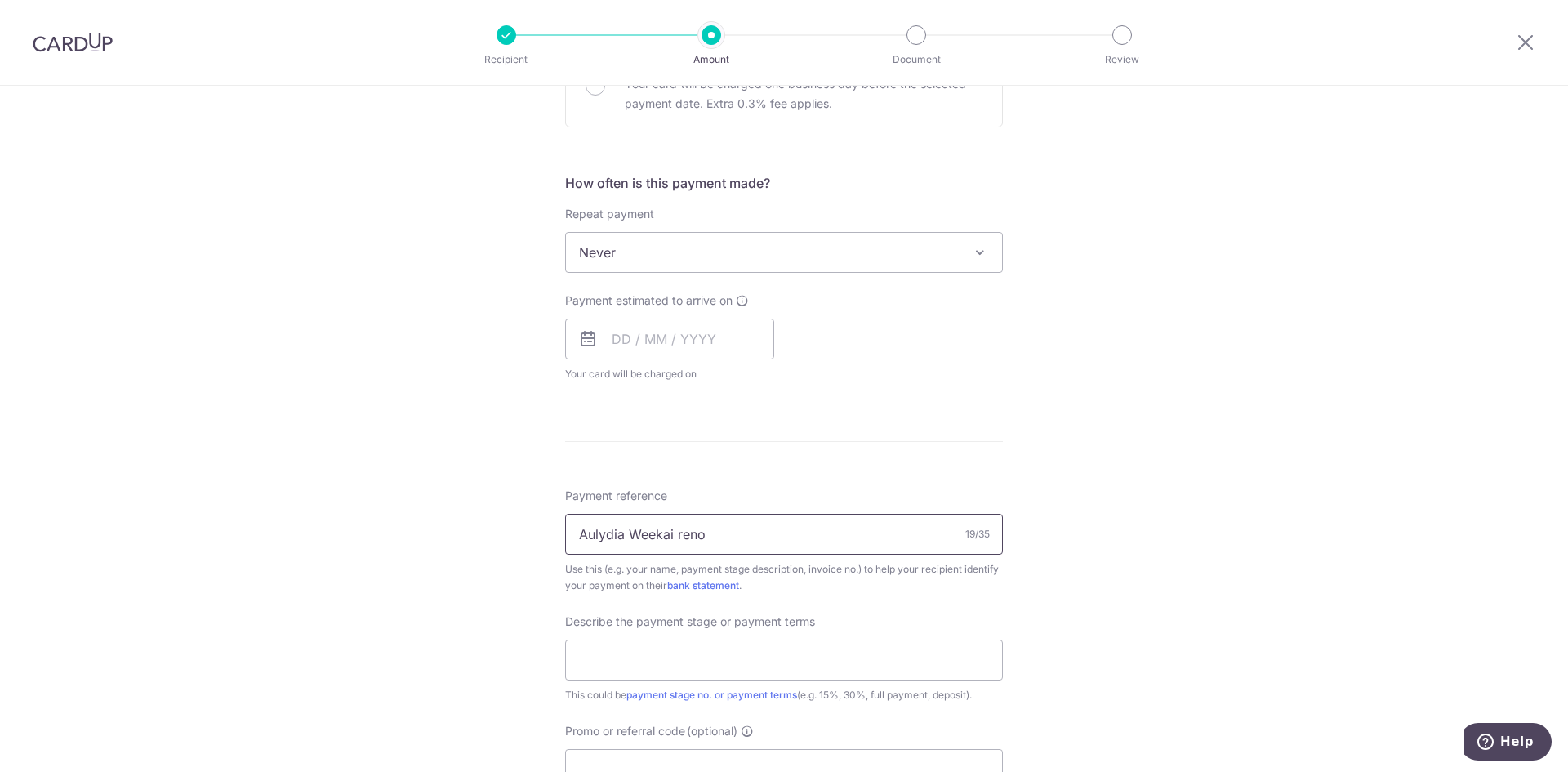
scroll to position [627, 0]
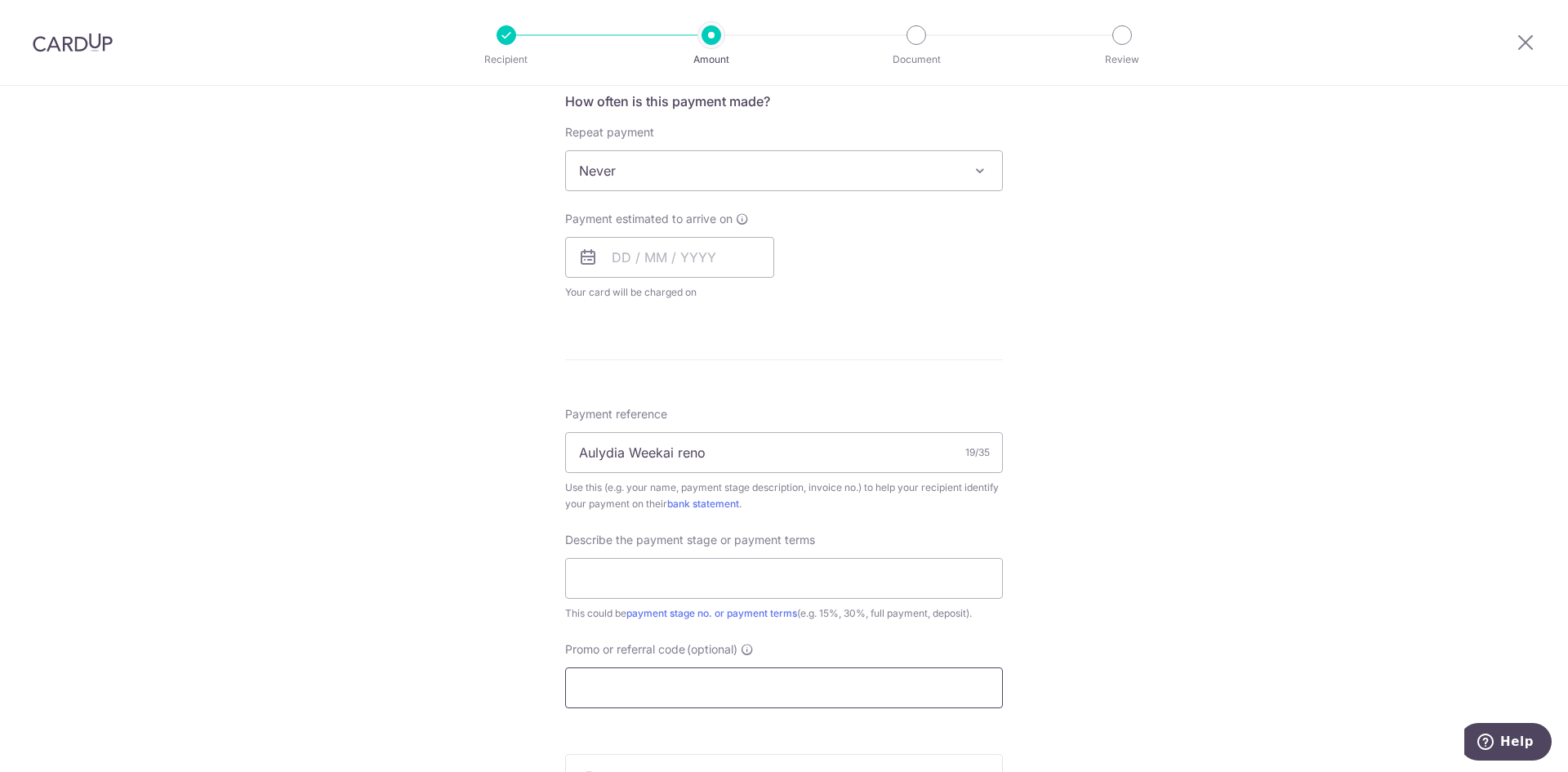
click at [662, 680] on input "Promo or referral code (optional)" at bounding box center [784, 687] width 438 height 41
paste input "HONEYMONEY"
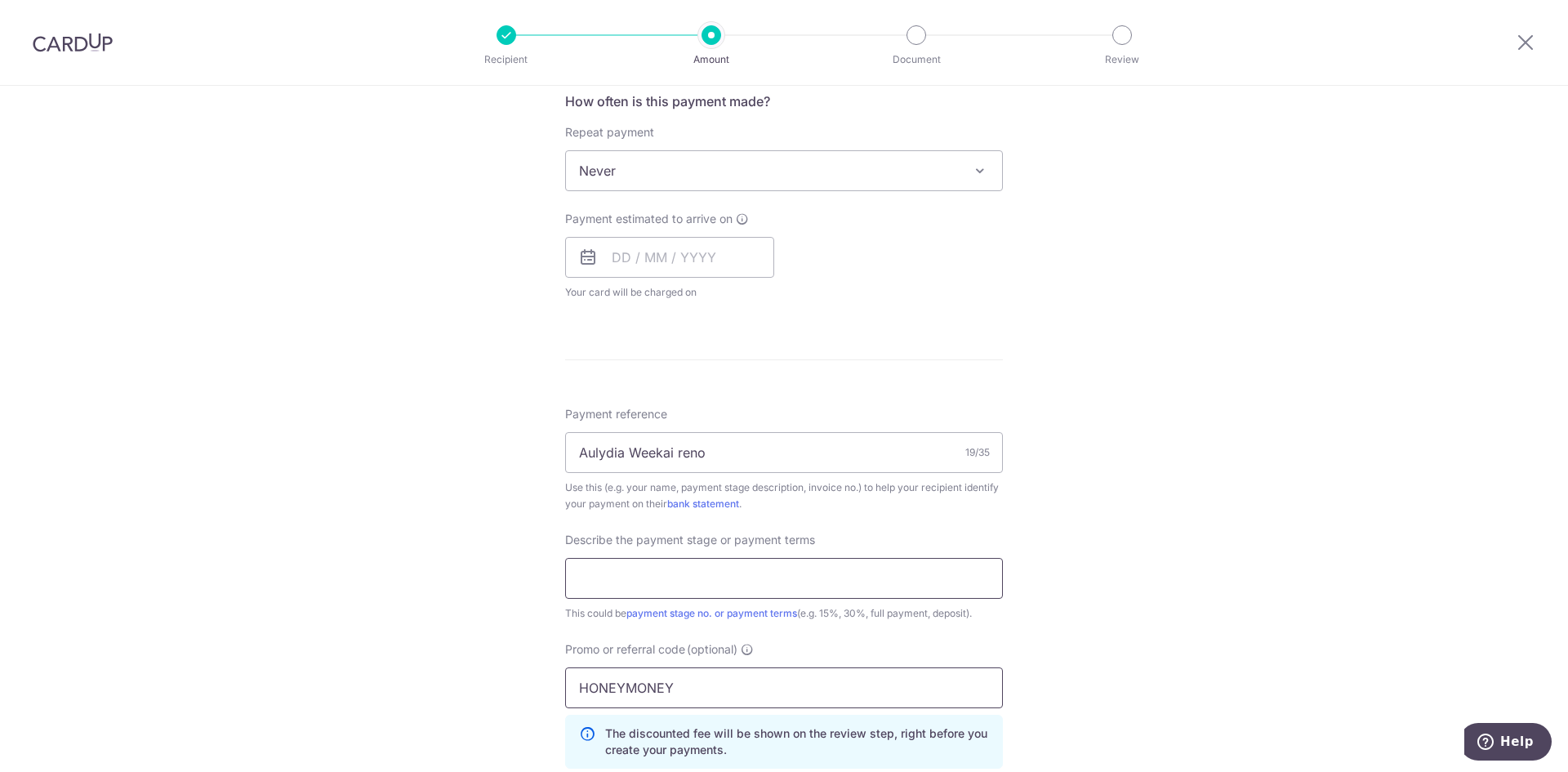
type input "HONEYMONEY"
click at [666, 578] on input "text" at bounding box center [784, 578] width 438 height 41
type input "1st deposit"
click at [965, 546] on div "Tell us more about your payment Enter payment amount SGD 4,627.50 4627.50 Selec…" at bounding box center [784, 290] width 1568 height 1661
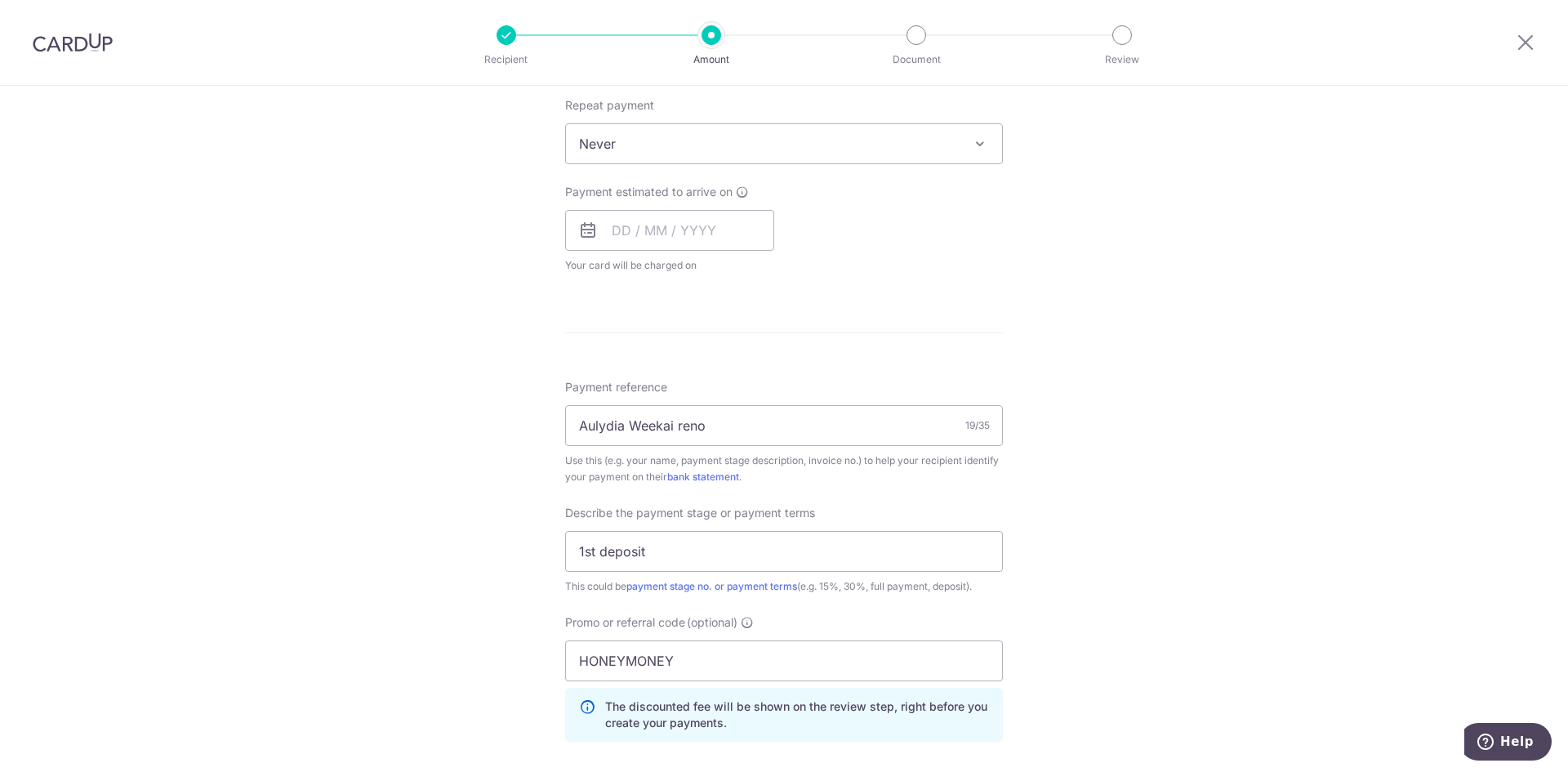
scroll to position [975, 0]
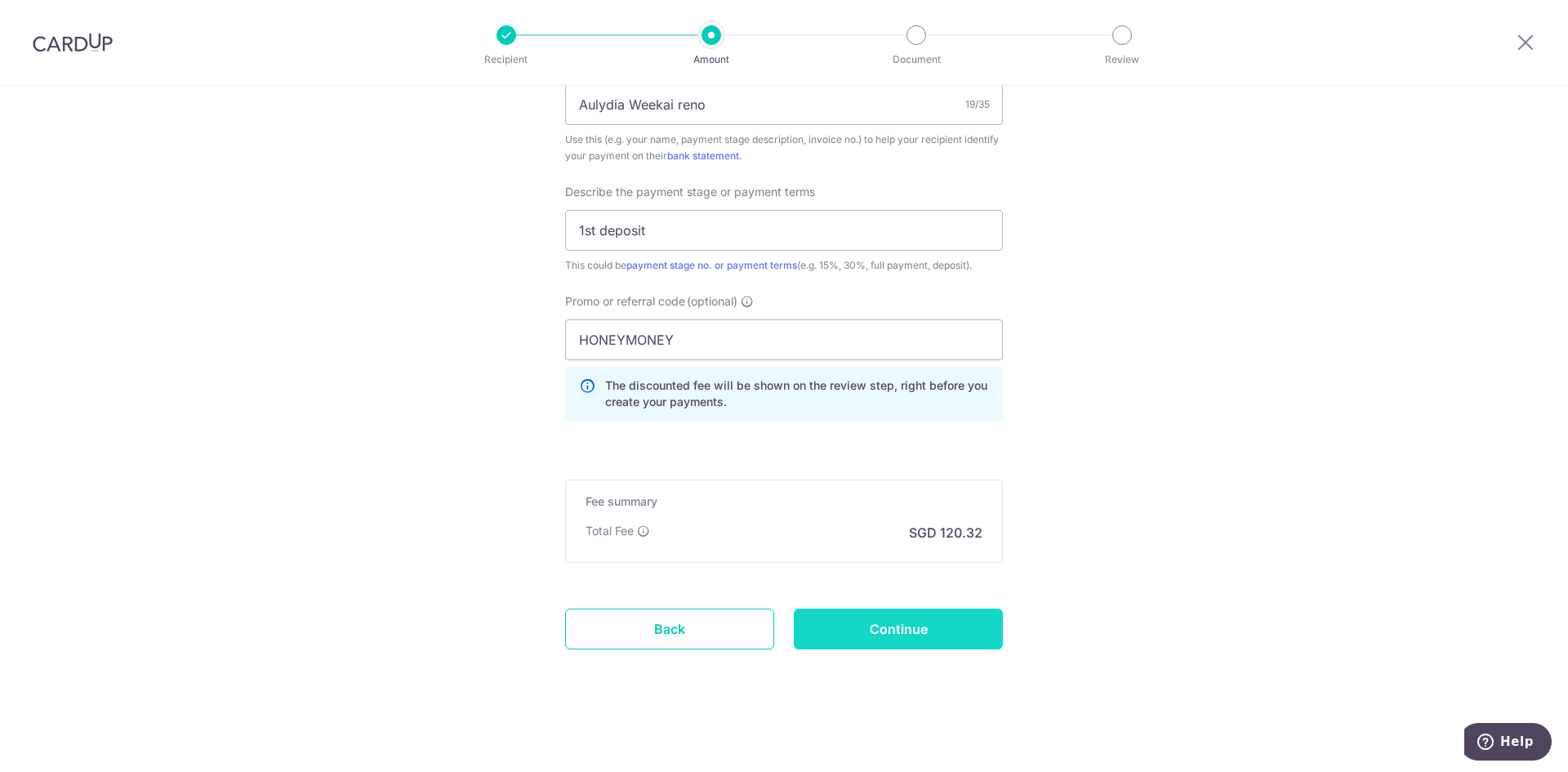
click at [965, 613] on input "Continue" at bounding box center [898, 629] width 209 height 41
type input "Create Schedule"
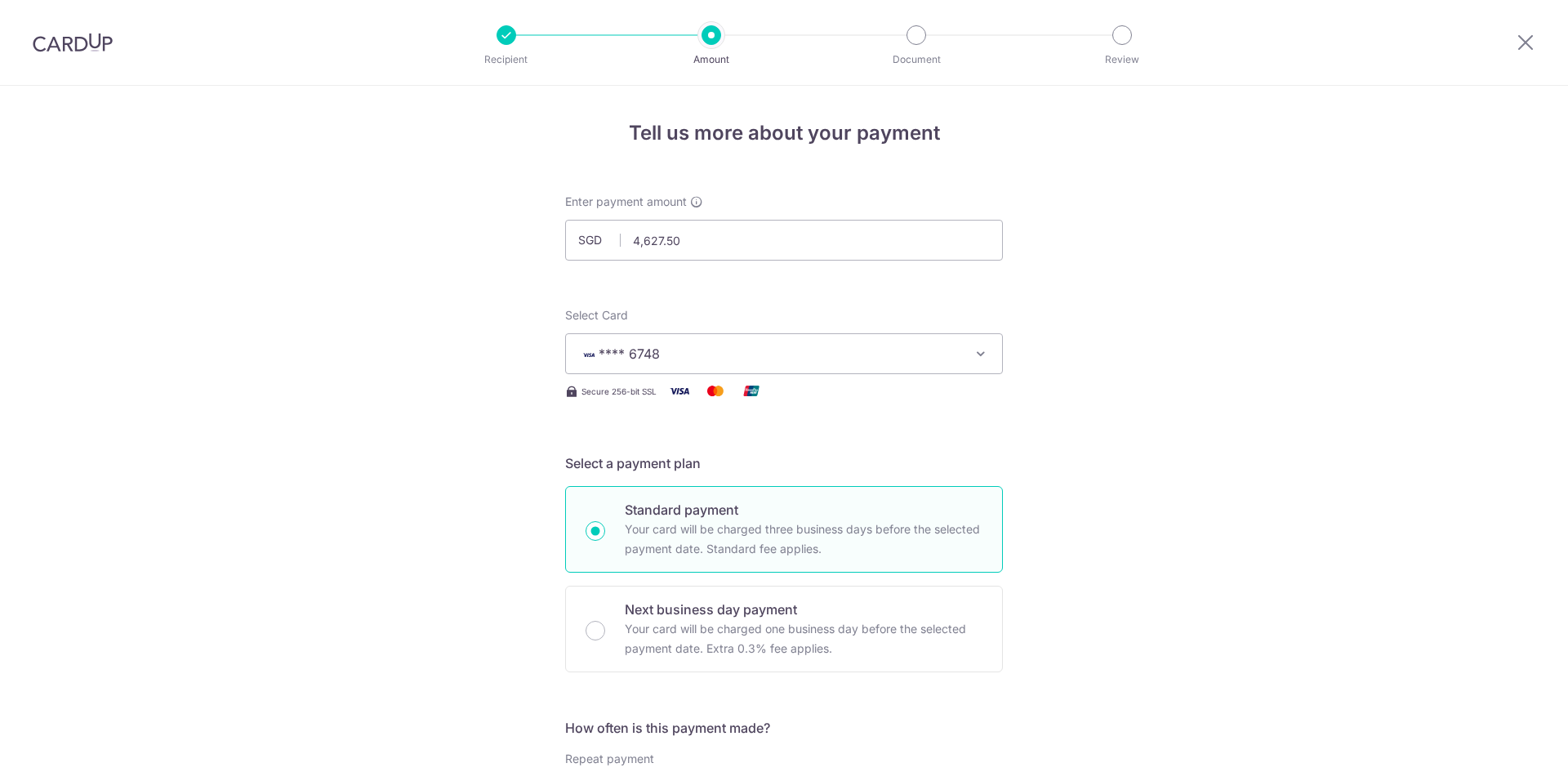
scroll to position [825, 0]
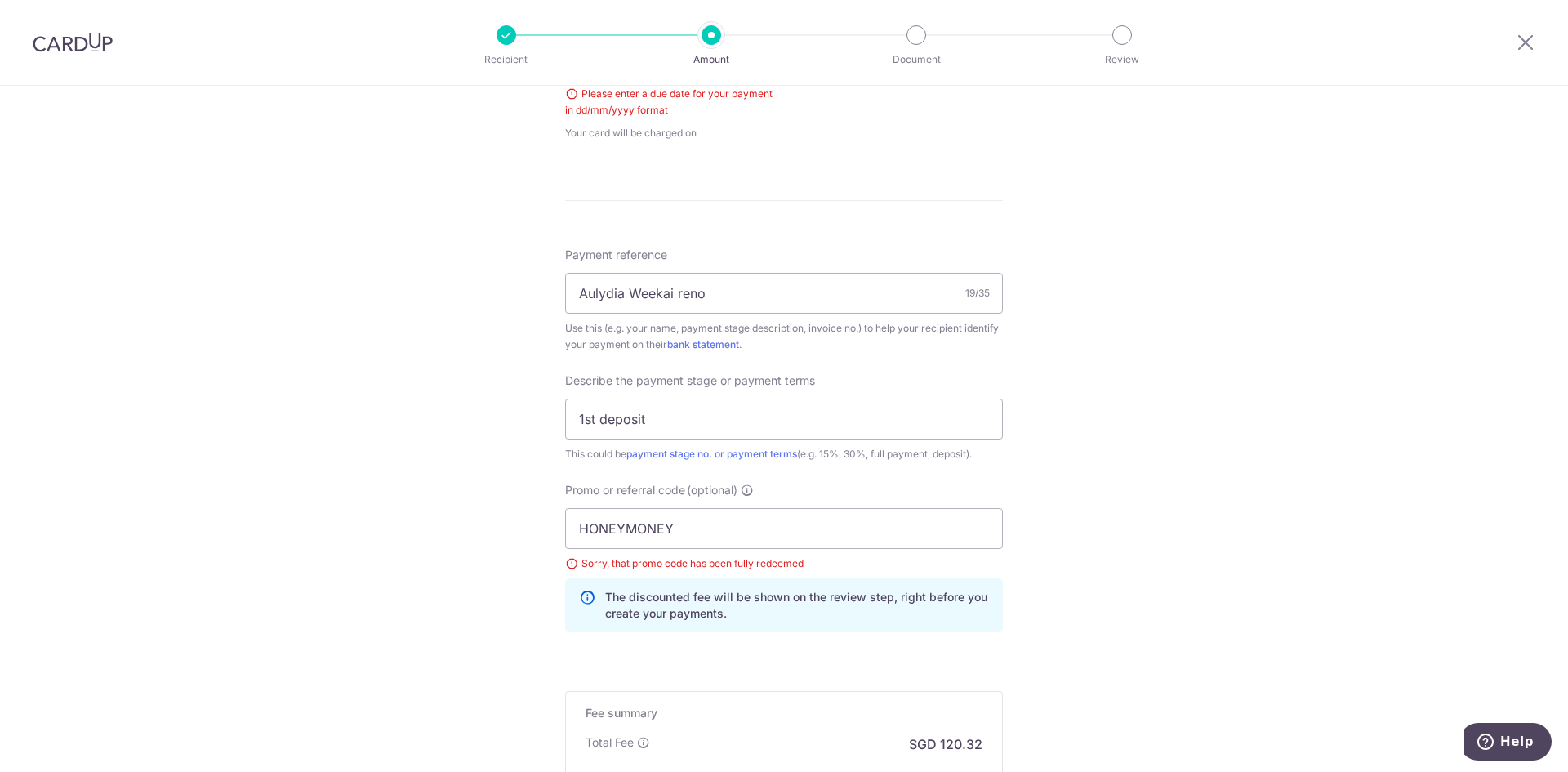
click at [1144, 456] on div "Tell us more about your payment Enter payment amount SGD 4,627.50 4627.50 Selec…" at bounding box center [784, 122] width 1568 height 1723
click at [1218, 537] on div "Tell us more about your payment Enter payment amount SGD 4,627.50 4627.50 Selec…" at bounding box center [784, 122] width 1568 height 1723
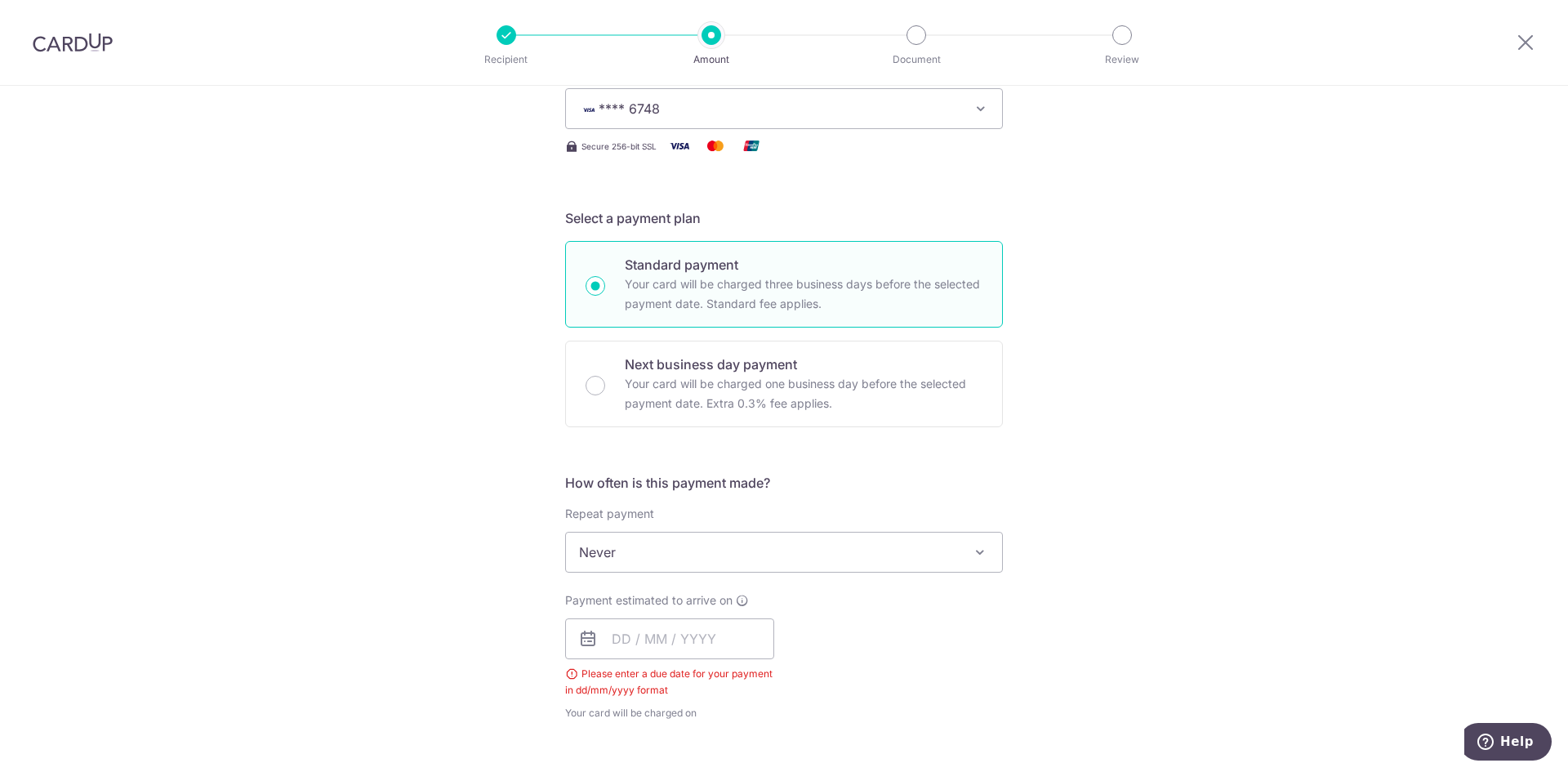
scroll to position [409, 0]
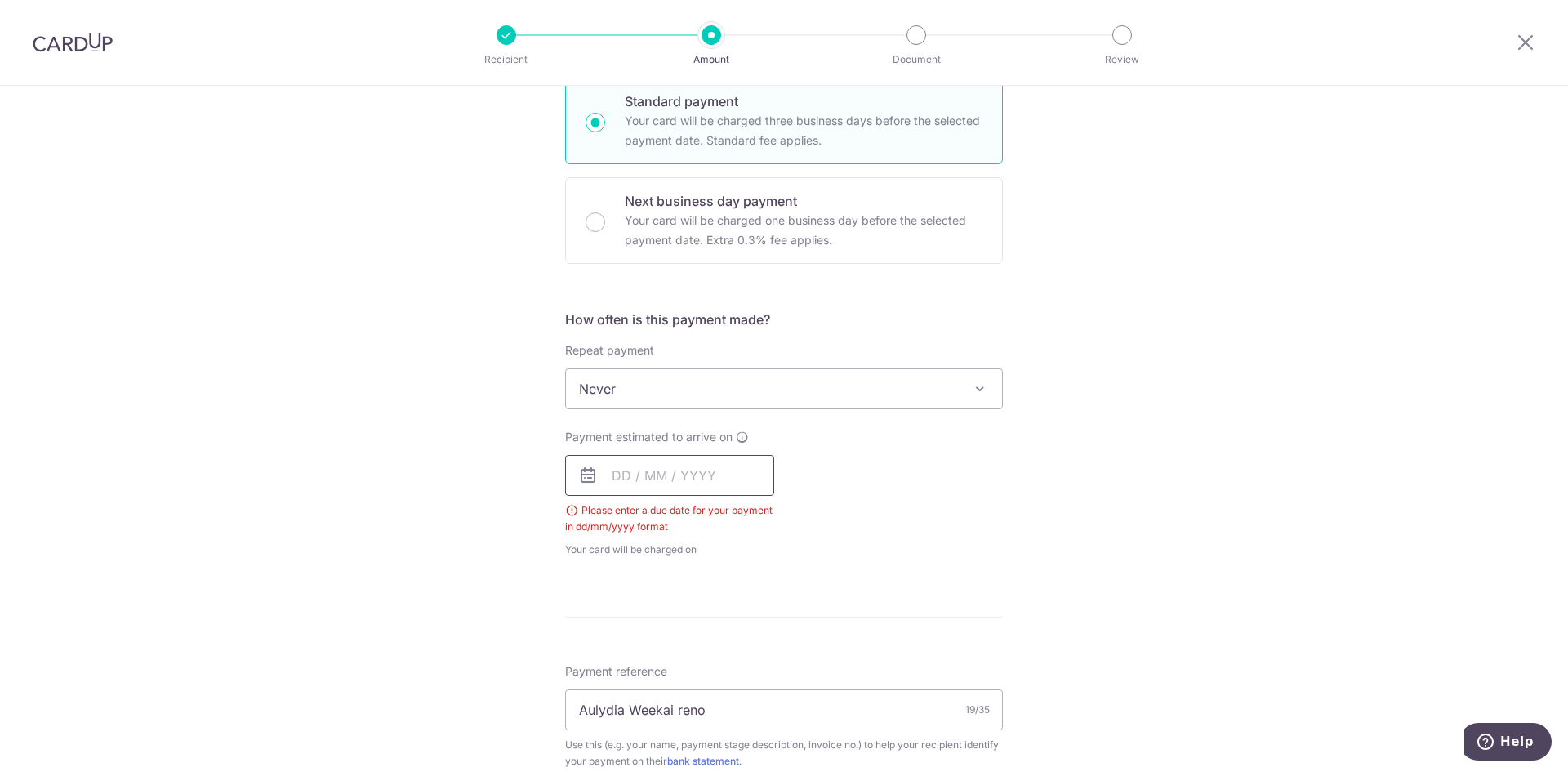
click at [669, 457] on input "text" at bounding box center [670, 475] width 209 height 41
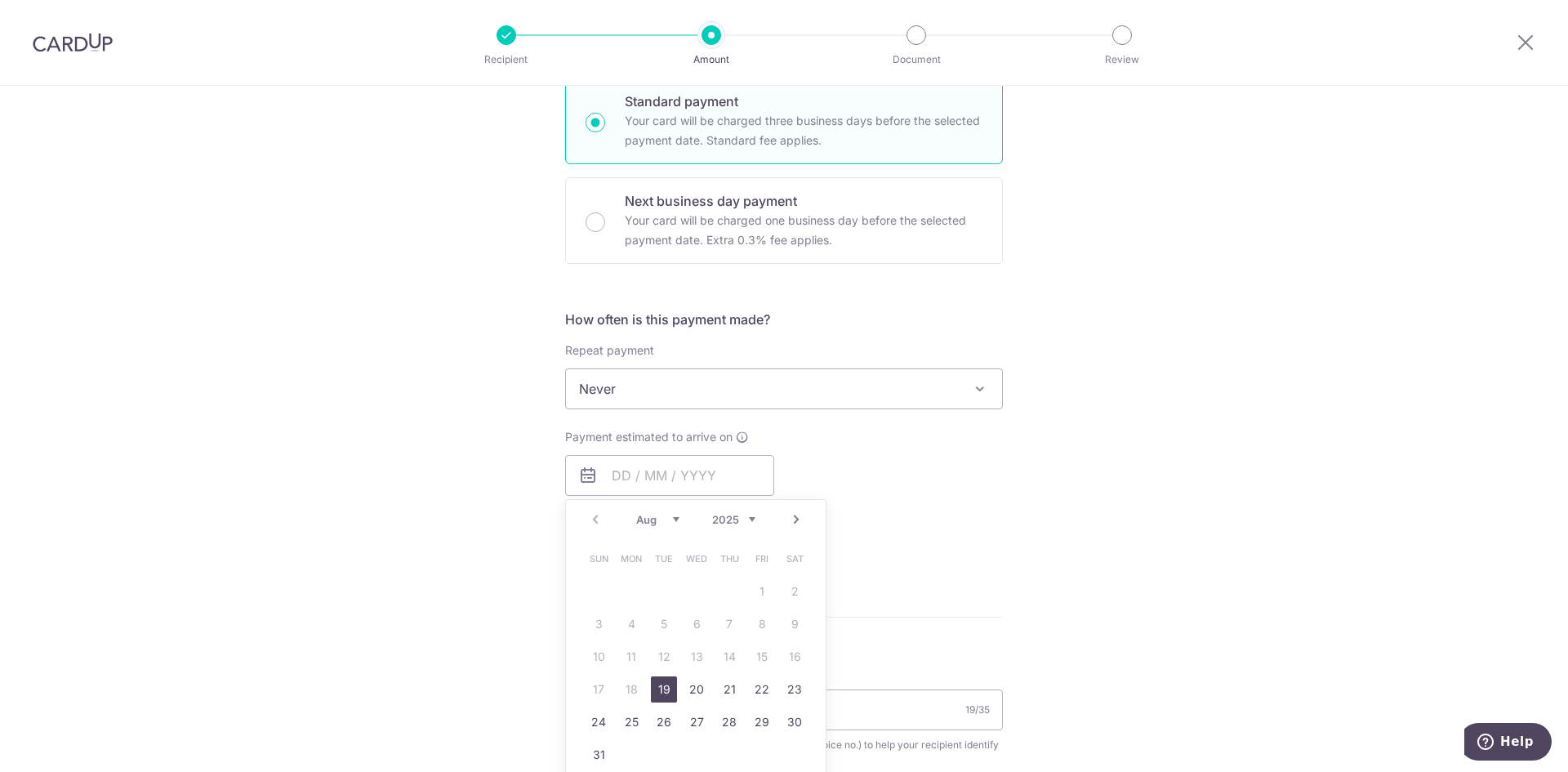
click at [660, 689] on link "19" at bounding box center [664, 689] width 26 height 26
type input "[DATE]"
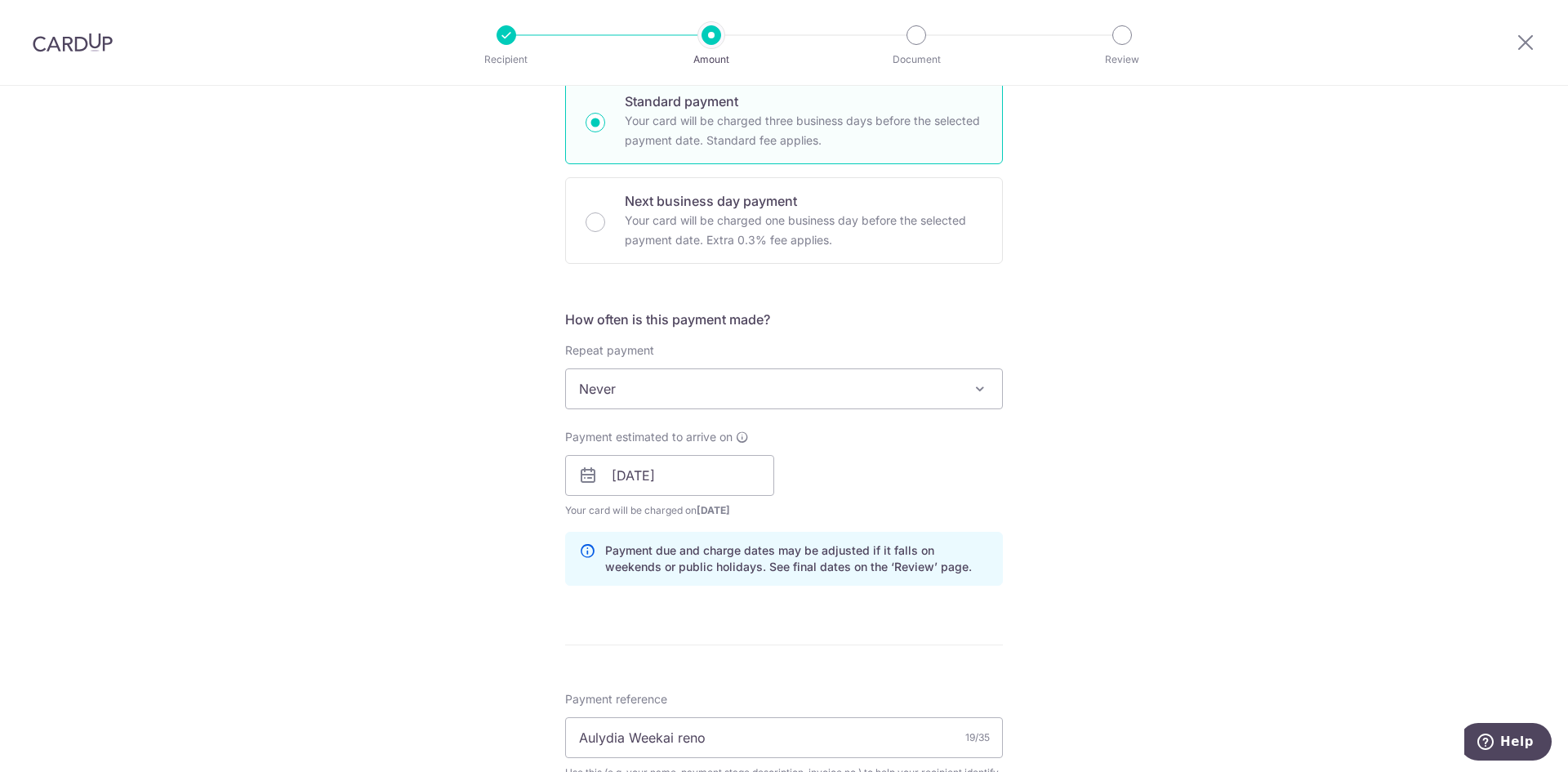
click at [1103, 576] on div "Tell us more about your payment Enter payment amount SGD 4,627.50 4627.50 Selec…" at bounding box center [784, 553] width 1568 height 1751
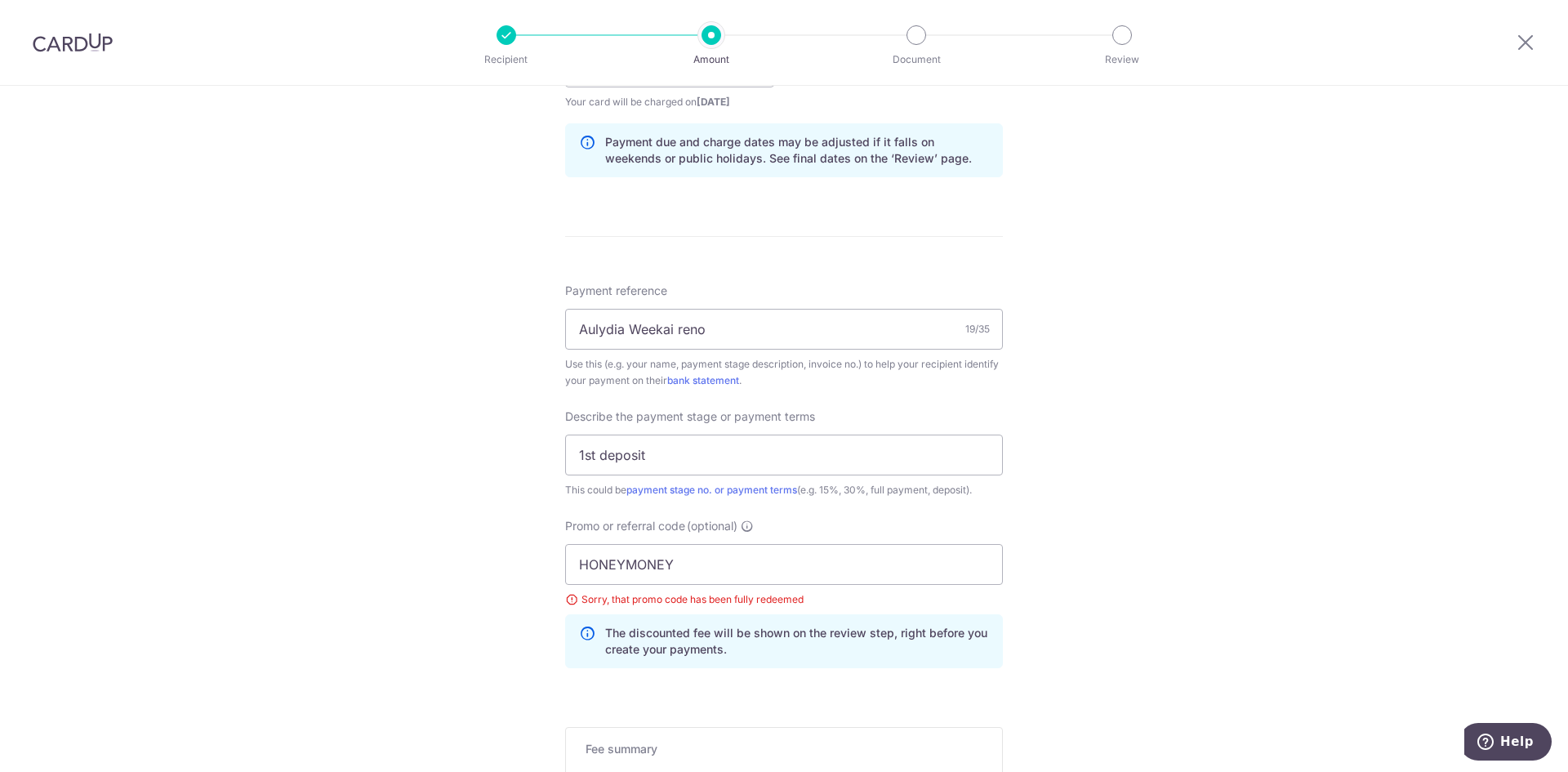
scroll to position [981, 0]
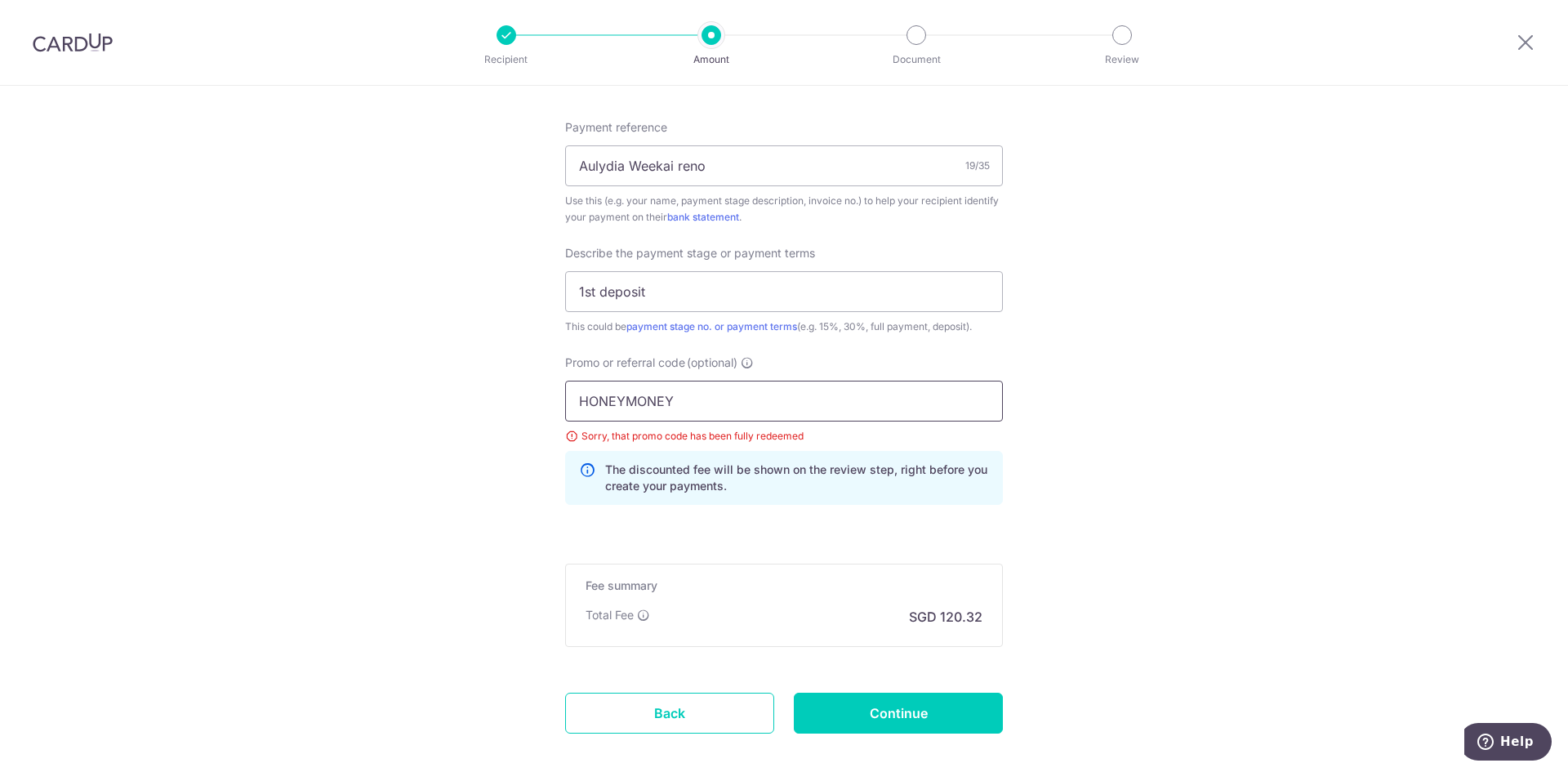
drag, startPoint x: 690, startPoint y: 408, endPoint x: 511, endPoint y: 405, distance: 179.0
paste input "3home25r"
type input "3home25r"
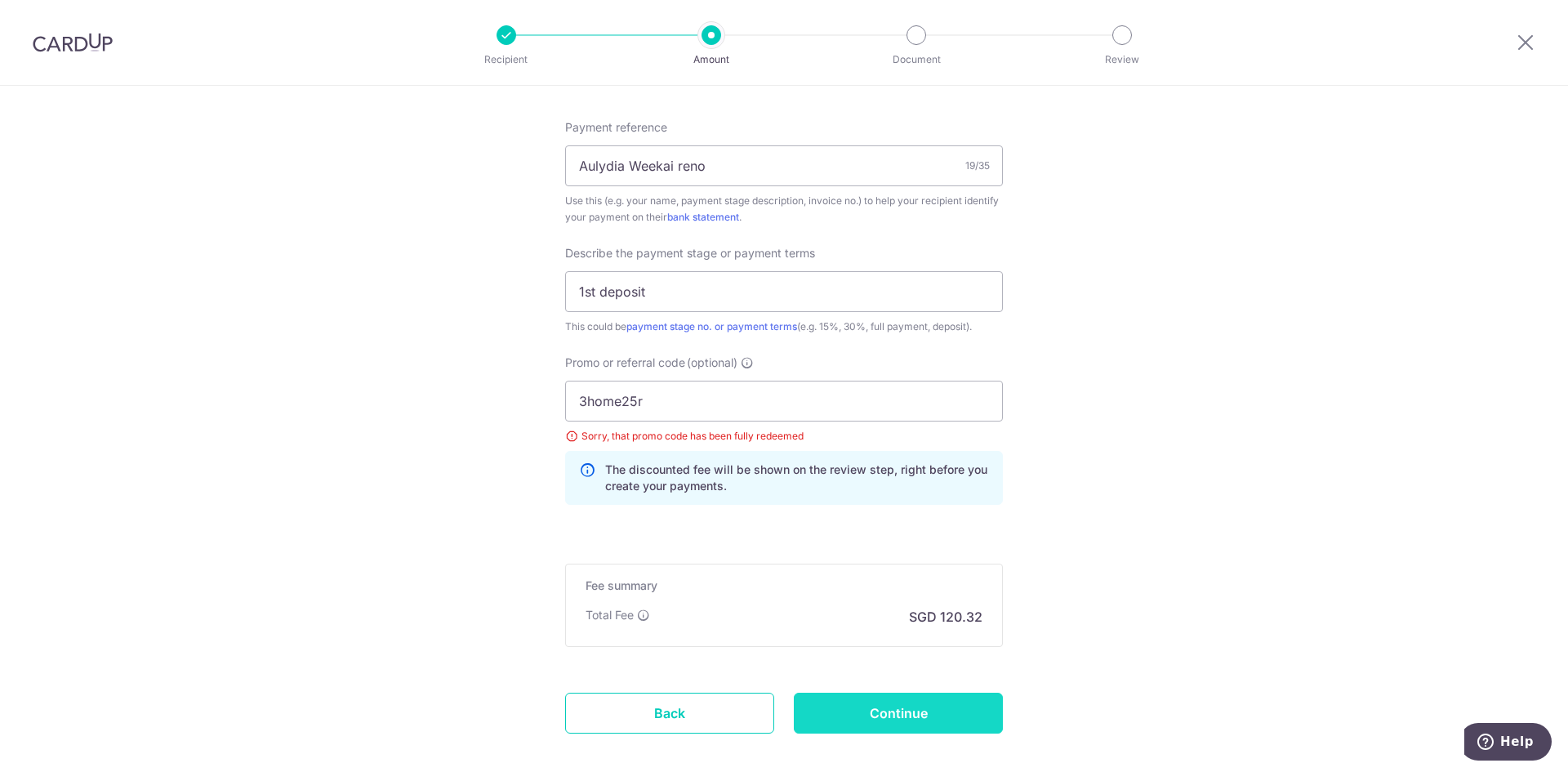
click at [885, 716] on input "Continue" at bounding box center [898, 712] width 209 height 41
type input "Create Schedule"
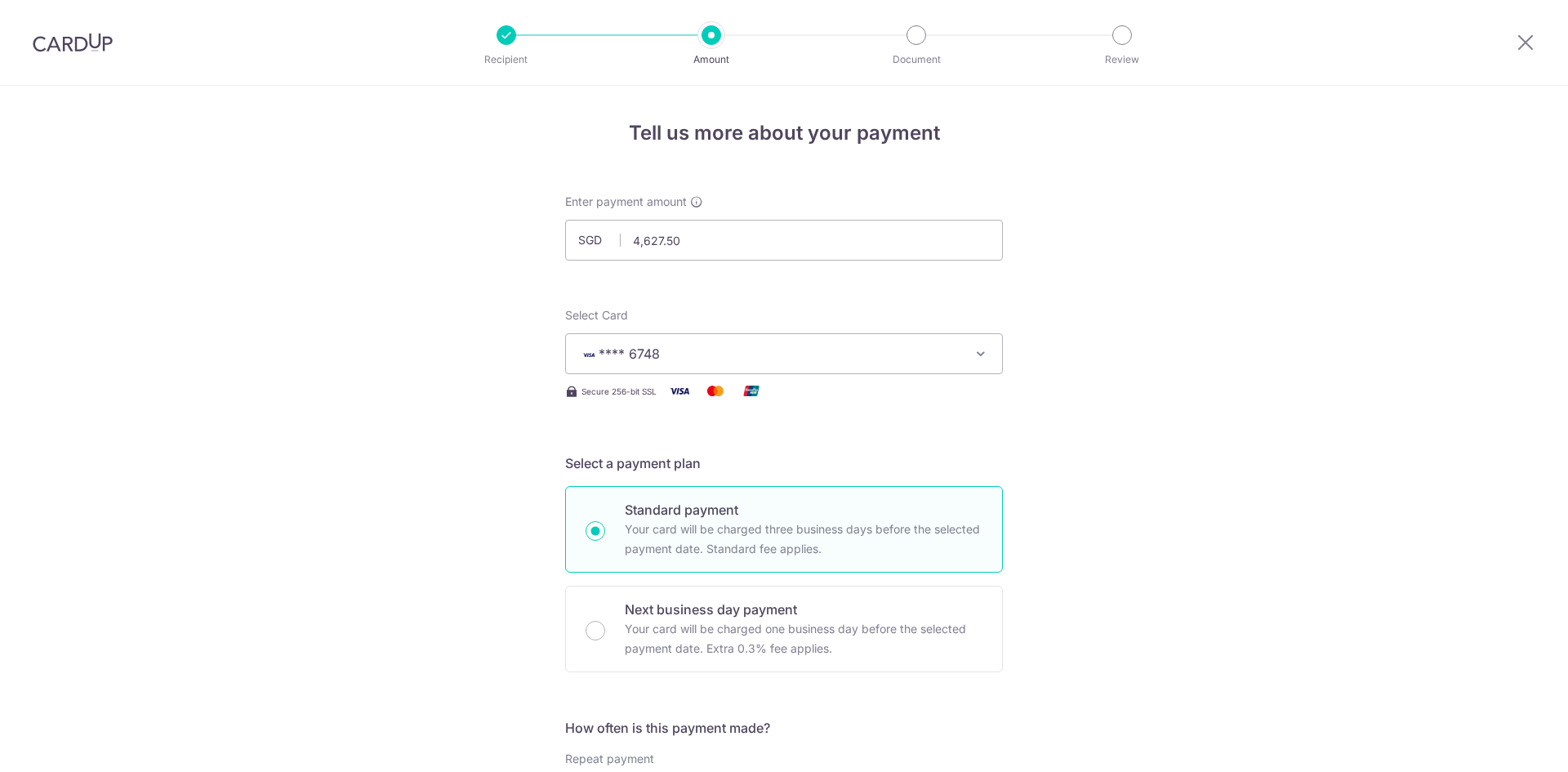
scroll to position [1064, 0]
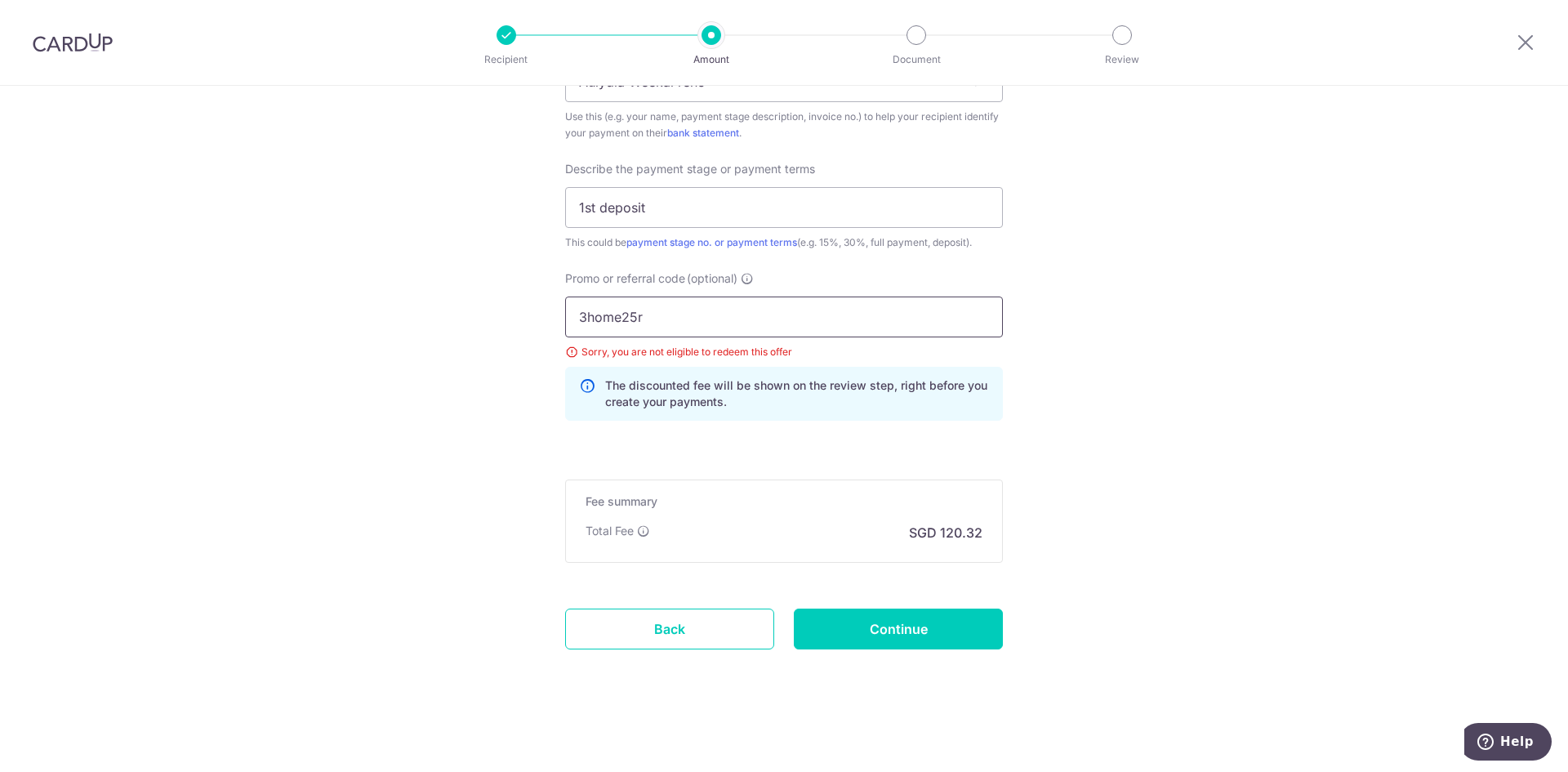
drag, startPoint x: 662, startPoint y: 320, endPoint x: 505, endPoint y: 320, distance: 157.0
type input "3HOME25R"
click at [974, 627] on input "Continue" at bounding box center [898, 629] width 209 height 41
type input "Update Schedule"
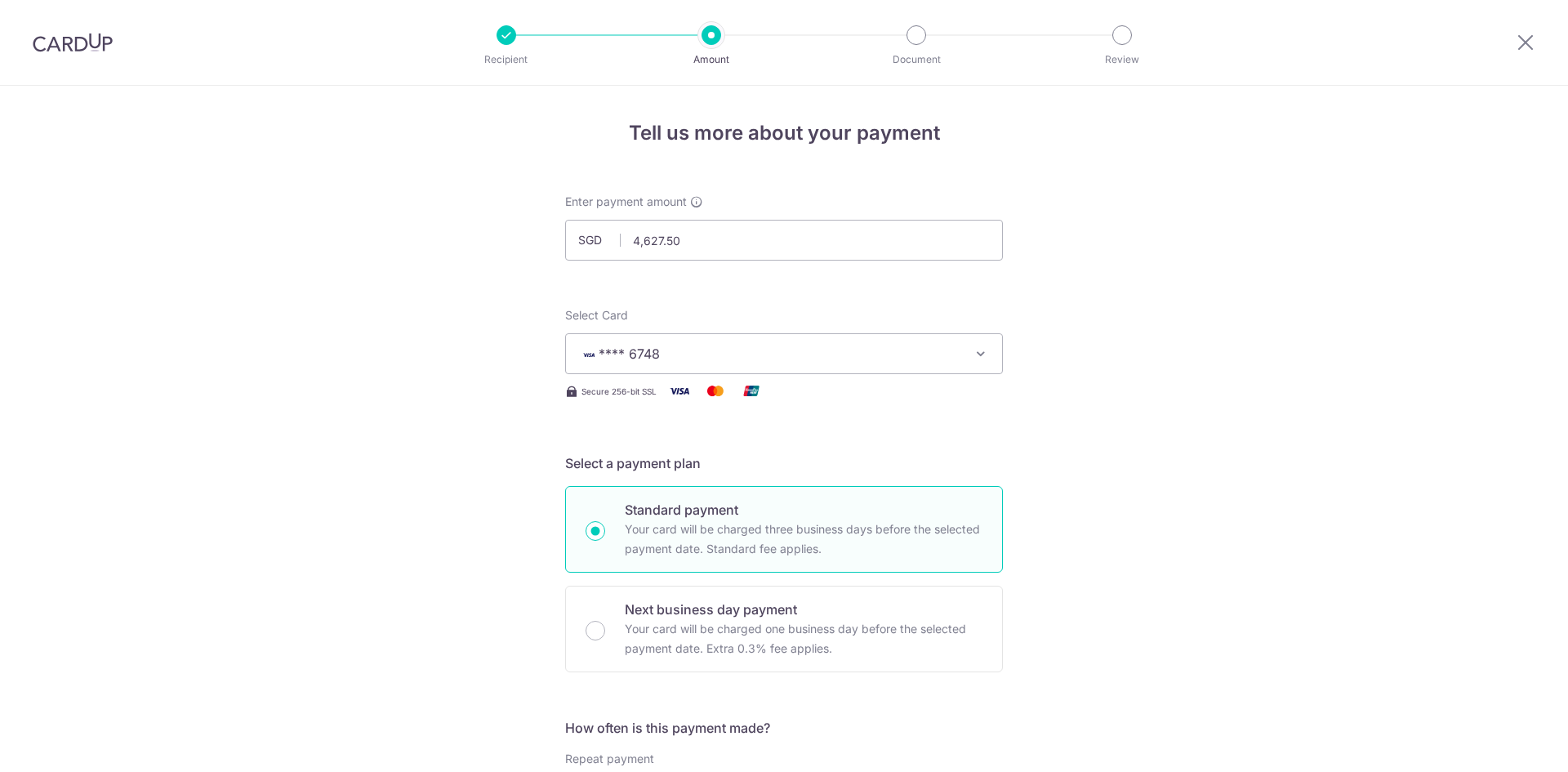
scroll to position [1064, 0]
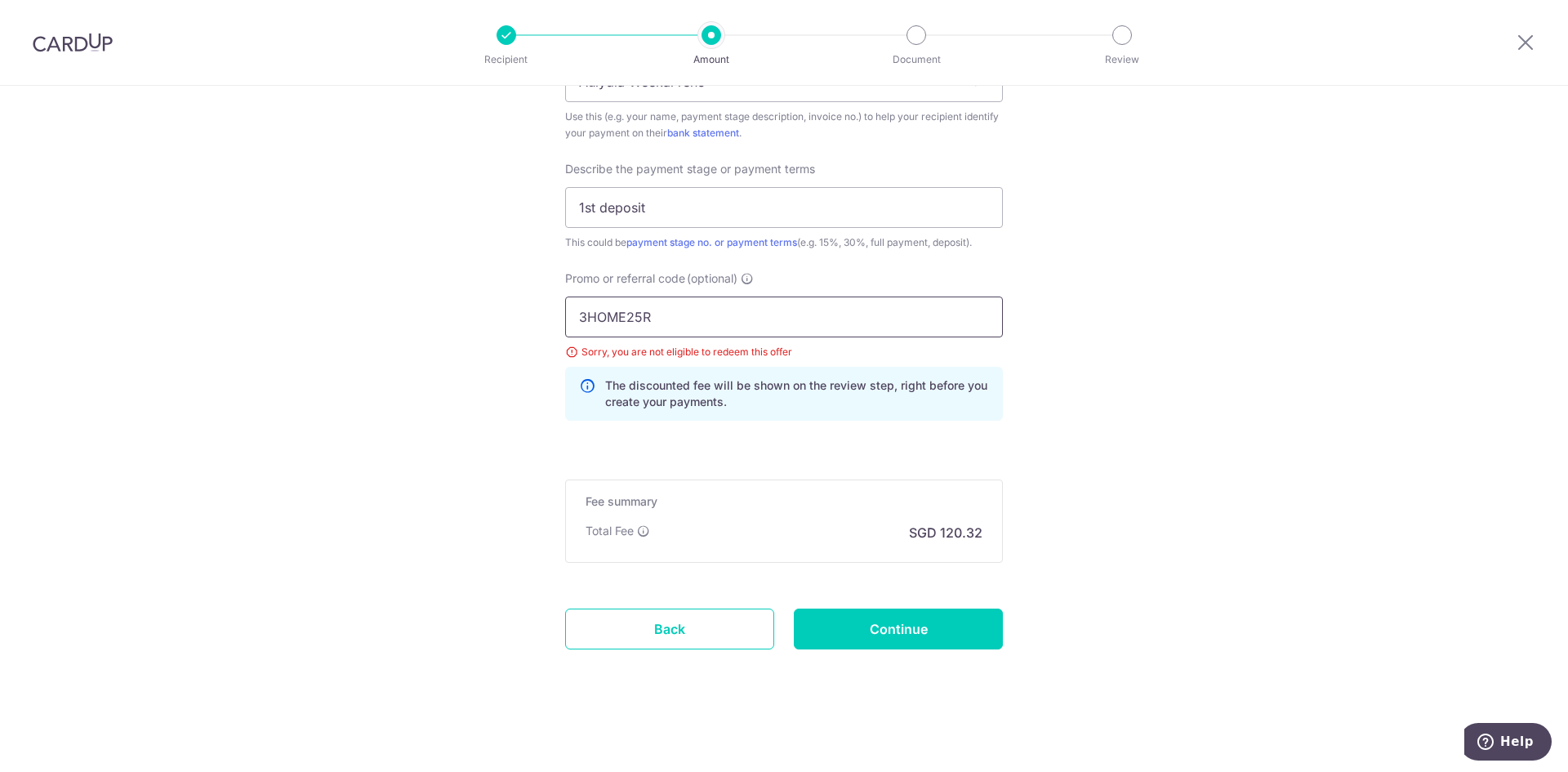
drag, startPoint x: 623, startPoint y: 313, endPoint x: 518, endPoint y: 313, distance: 105.0
type input "RENO25ONE"
click at [881, 637] on input "Continue" at bounding box center [898, 629] width 209 height 41
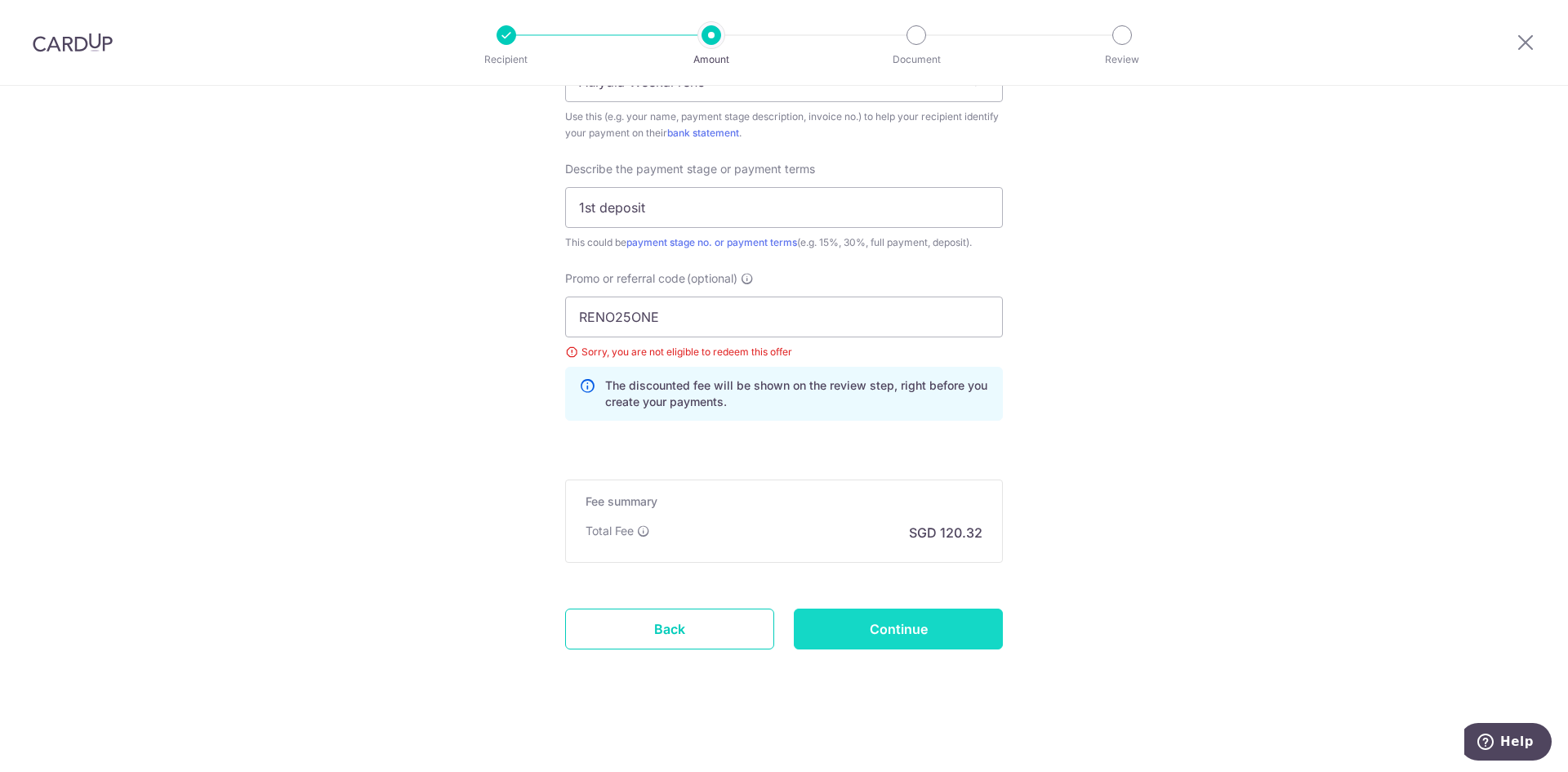
type input "Update Schedule"
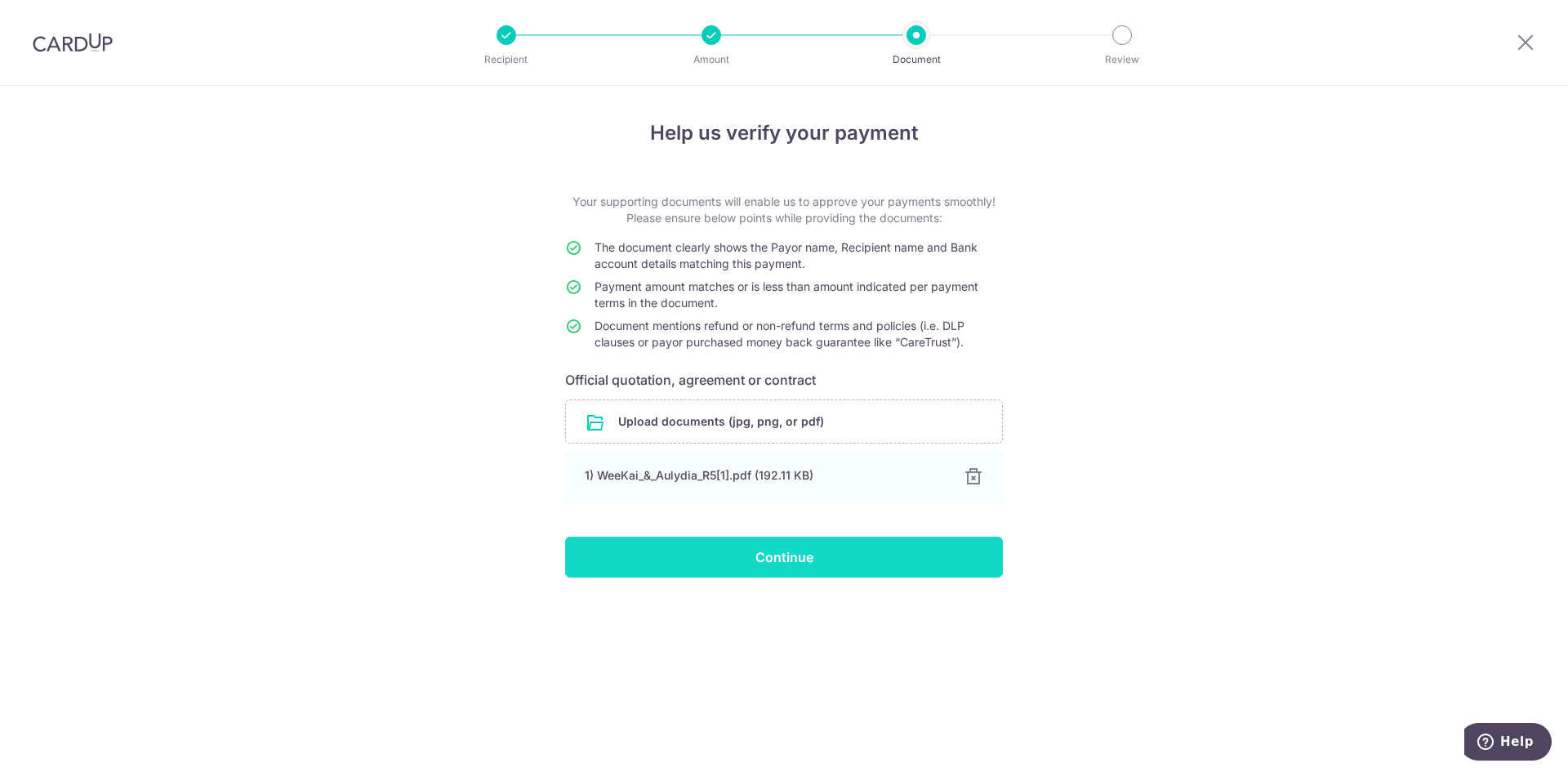
click at [747, 564] on input "Continue" at bounding box center [784, 556] width 438 height 41
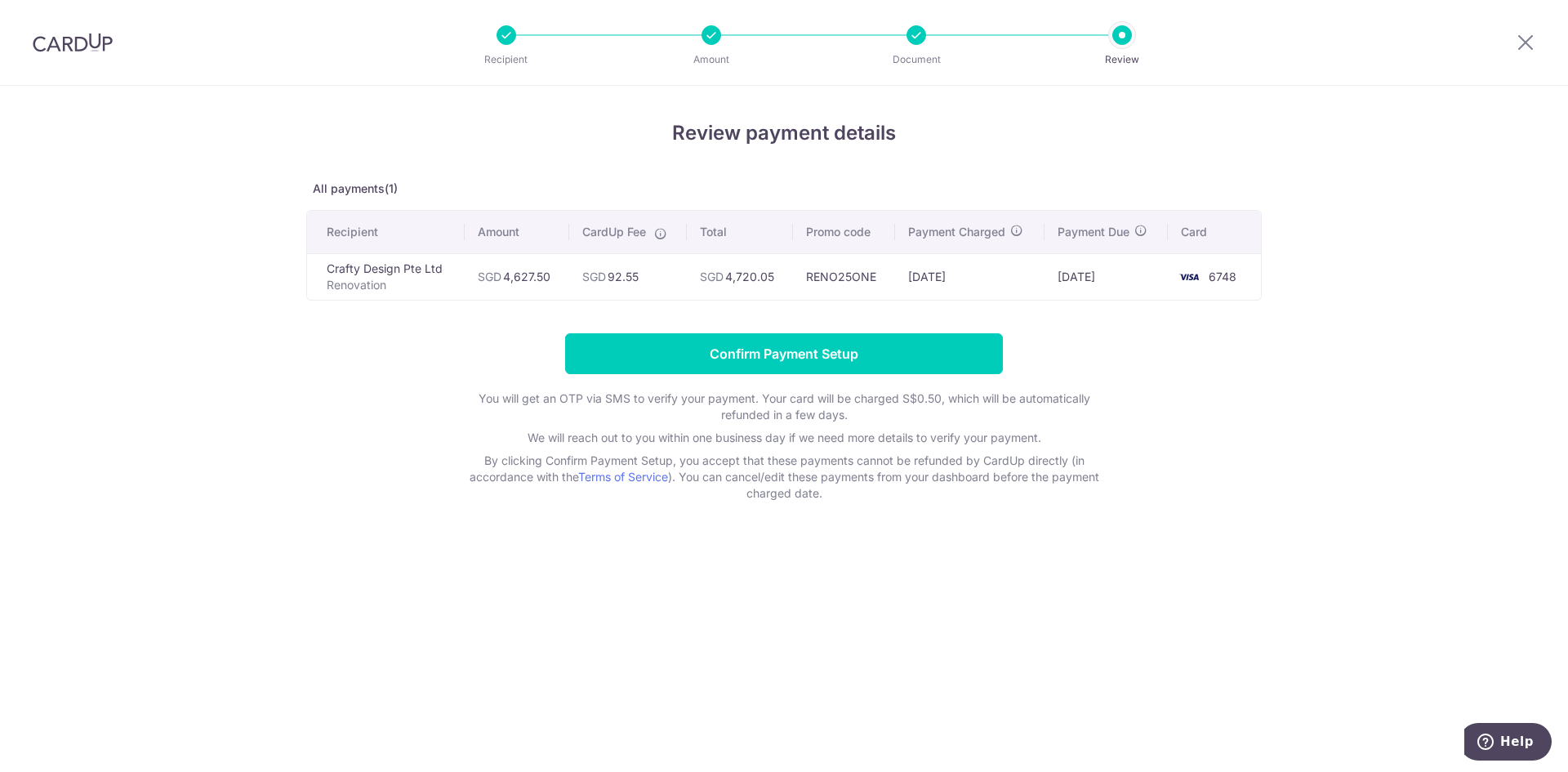
click at [773, 596] on div "Review payment details All payments(1) Recipient Amount CardUp Fee Total Promo …" at bounding box center [784, 429] width 1568 height 687
click at [994, 582] on div "Review payment details All payments(1) Recipient Amount CardUp Fee Total Promo …" at bounding box center [784, 429] width 1568 height 687
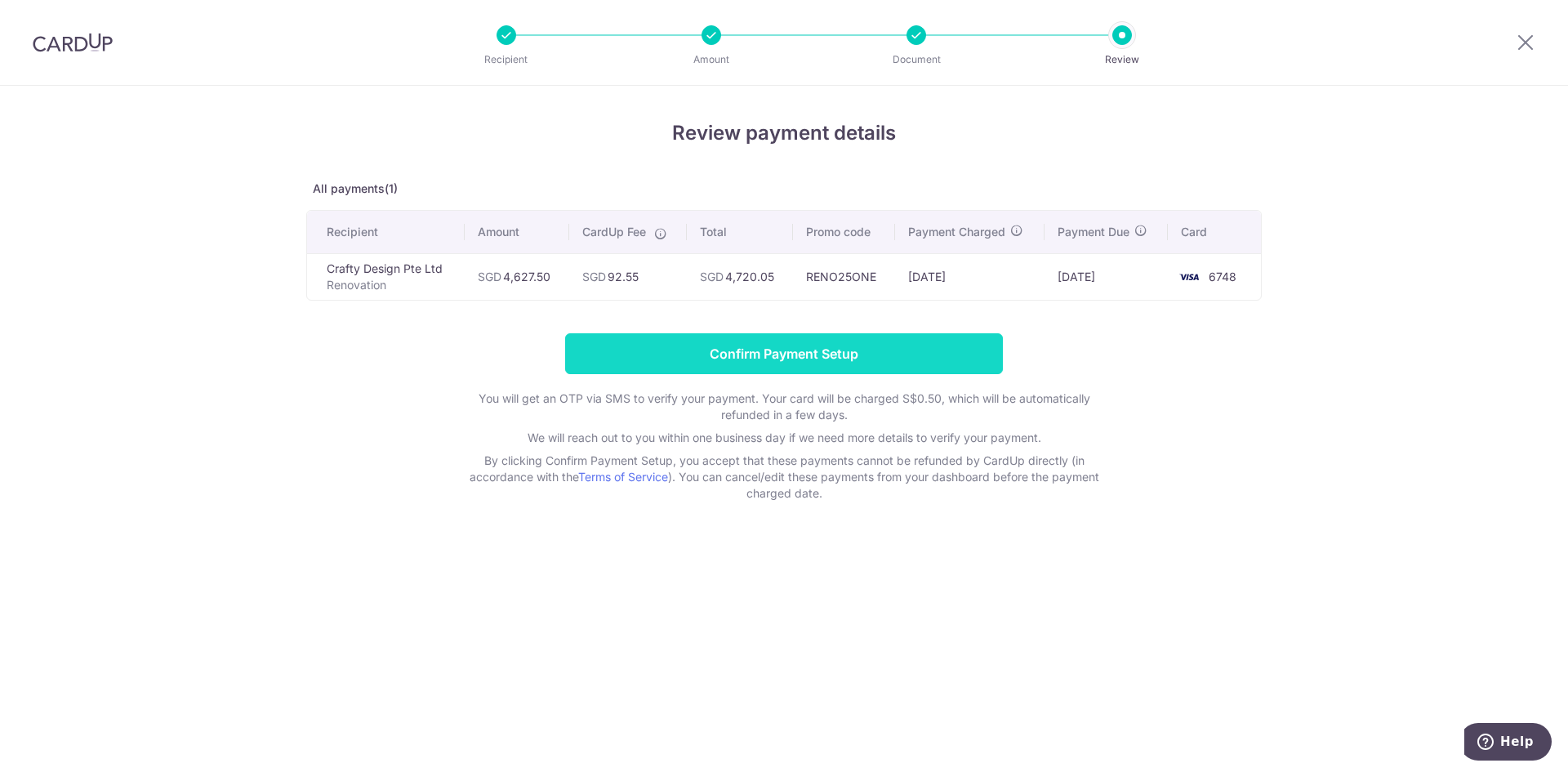
click at [772, 361] on input "Confirm Payment Setup" at bounding box center [784, 354] width 438 height 41
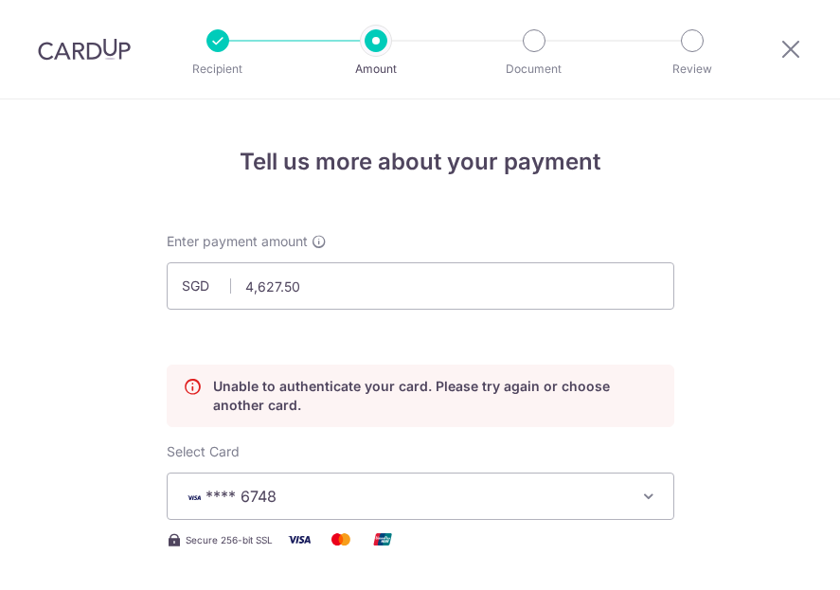
scroll to position [265, 0]
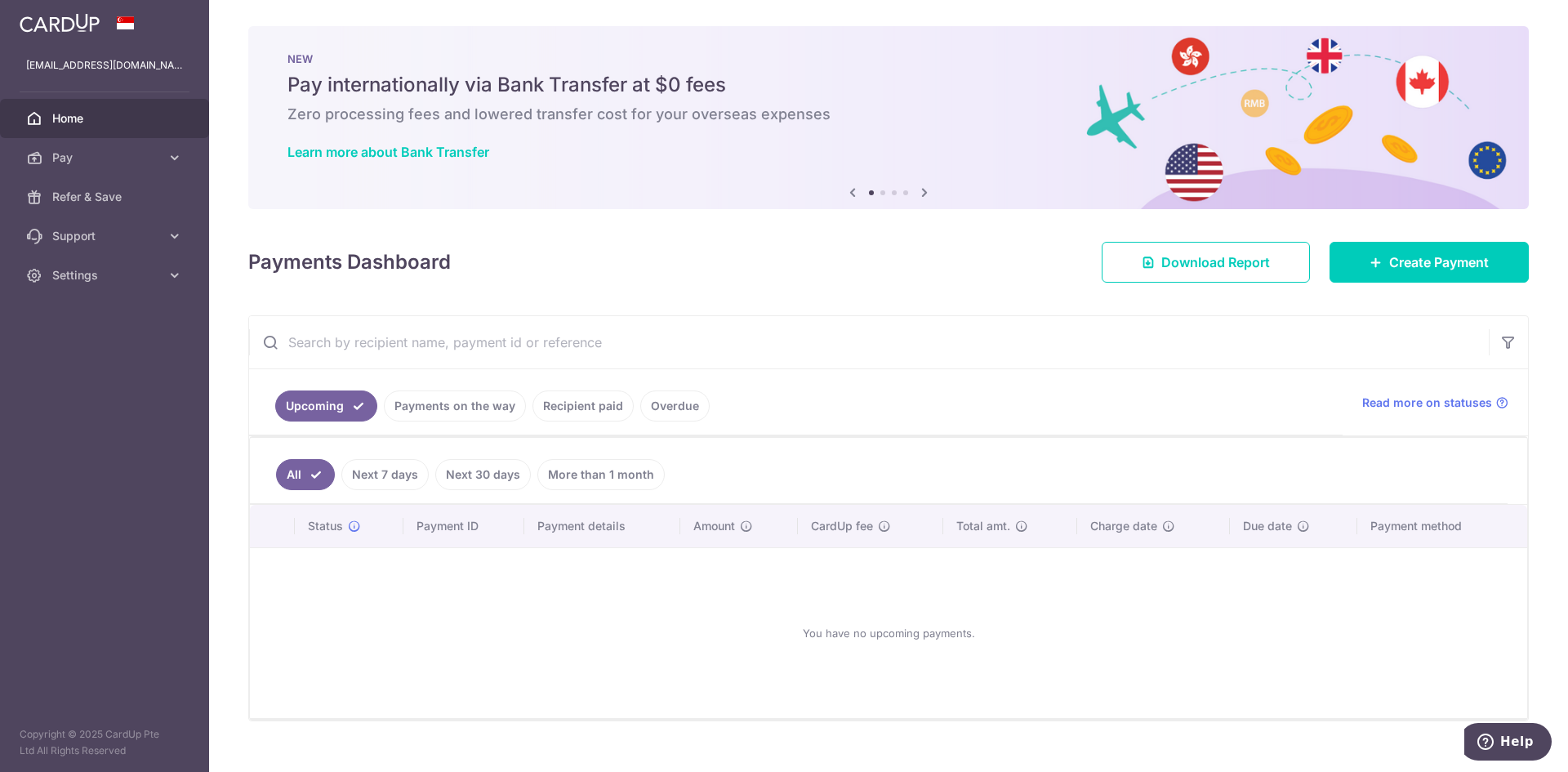
scroll to position [26, 0]
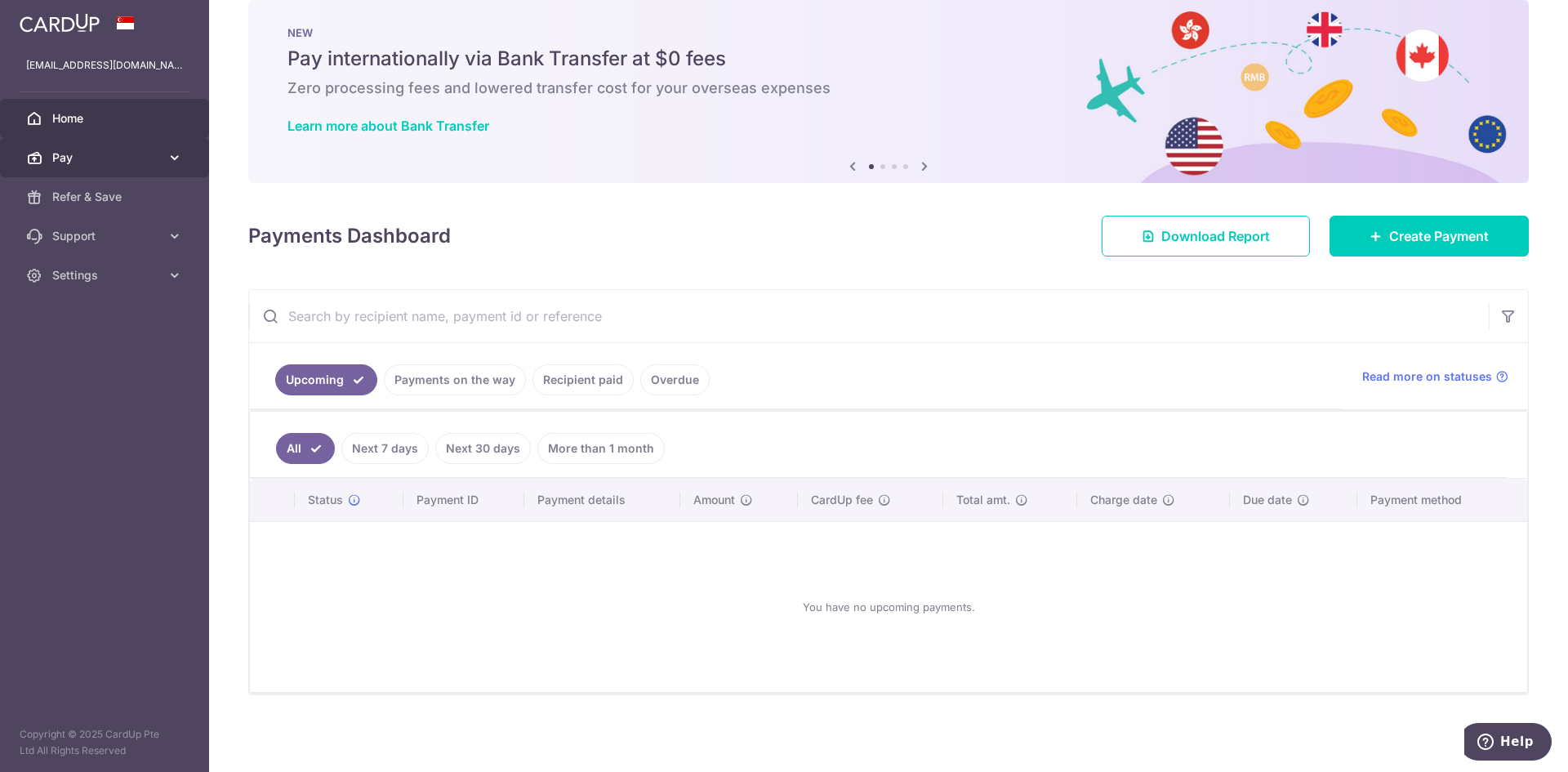
click at [147, 160] on span "Pay" at bounding box center [106, 157] width 108 height 16
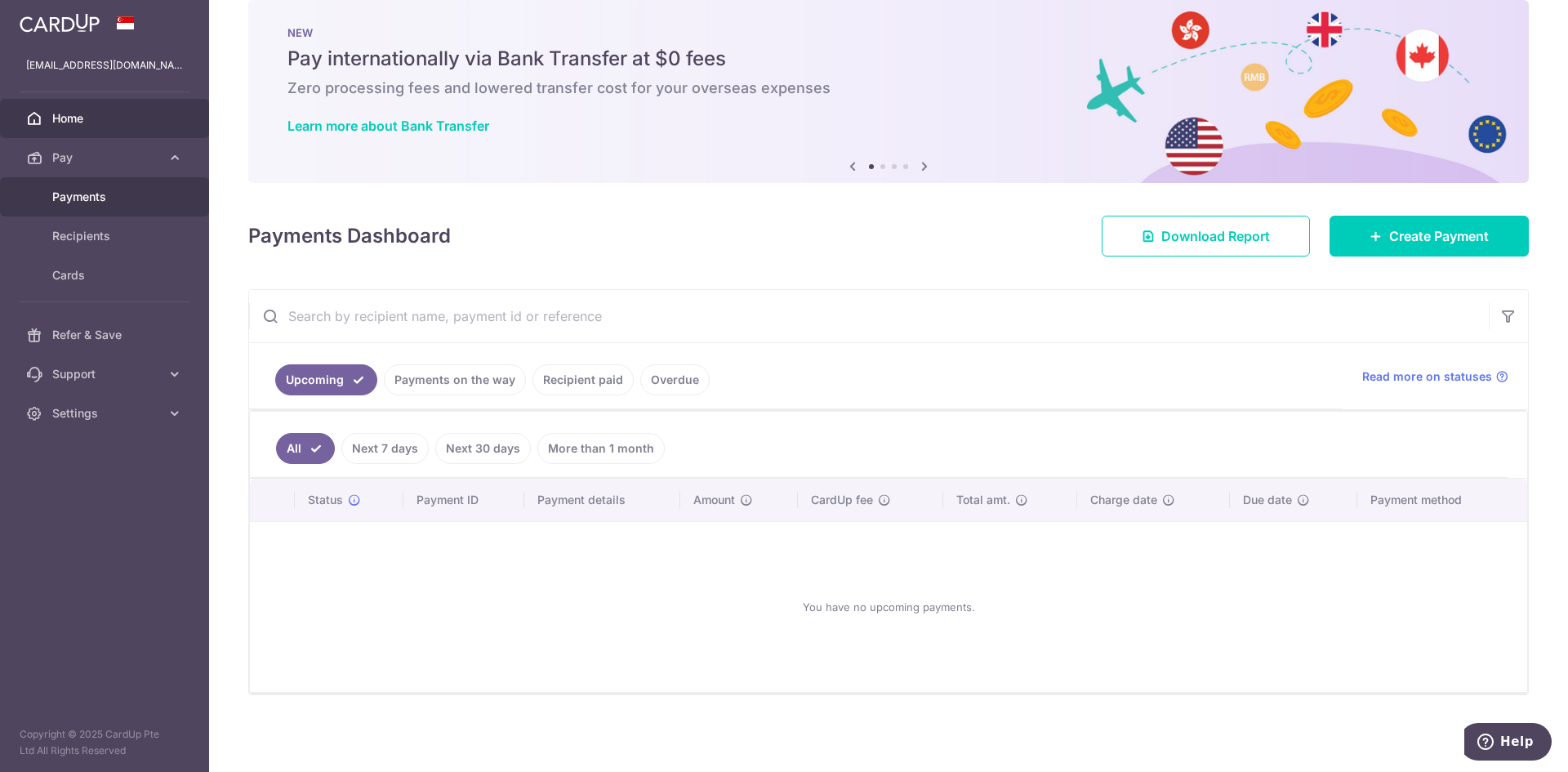
click at [125, 194] on span "Payments" at bounding box center [106, 197] width 108 height 16
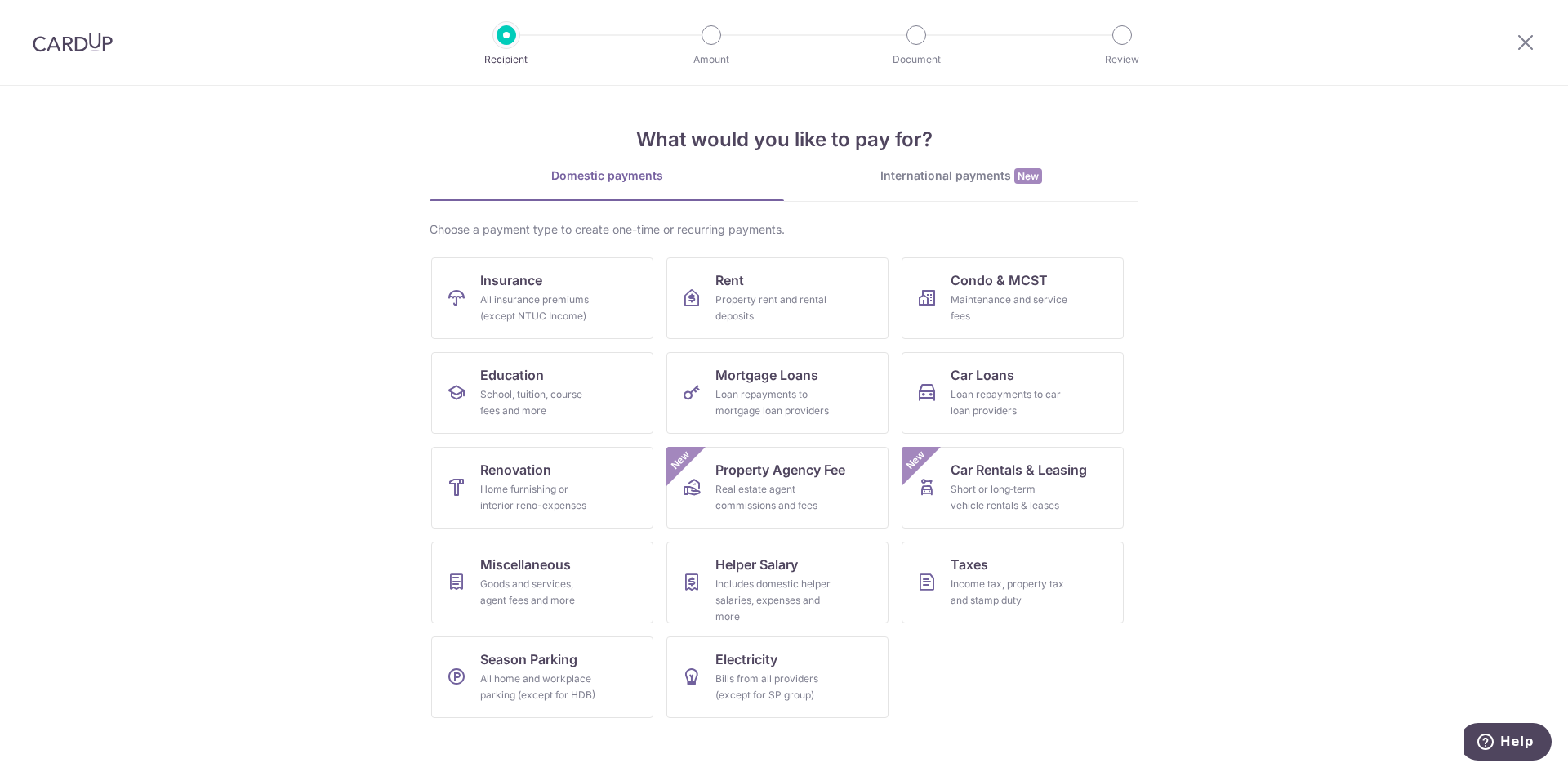
click at [58, 44] on img at bounding box center [72, 42] width 80 height 20
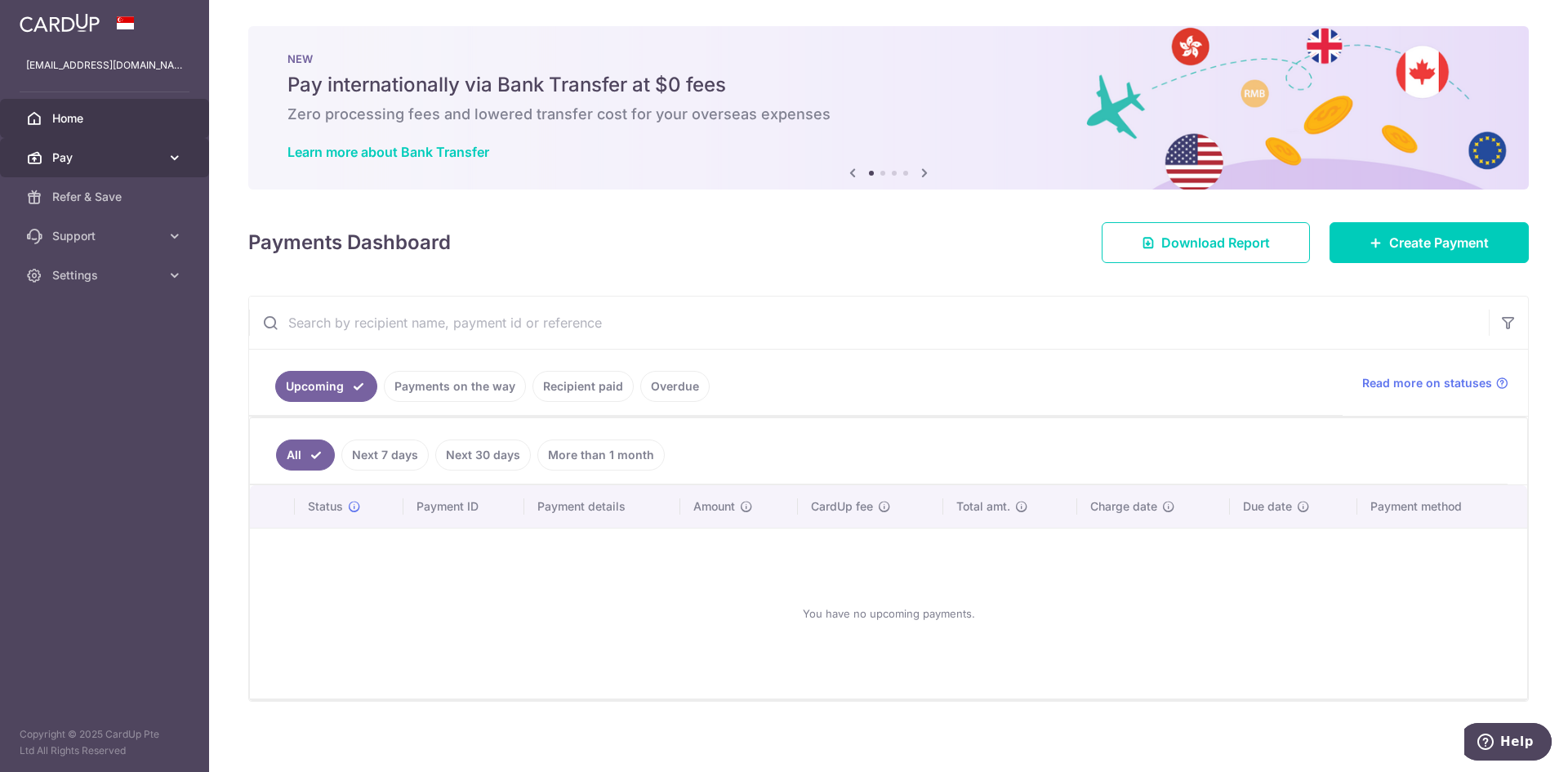
click at [159, 160] on span "Pay" at bounding box center [106, 157] width 108 height 16
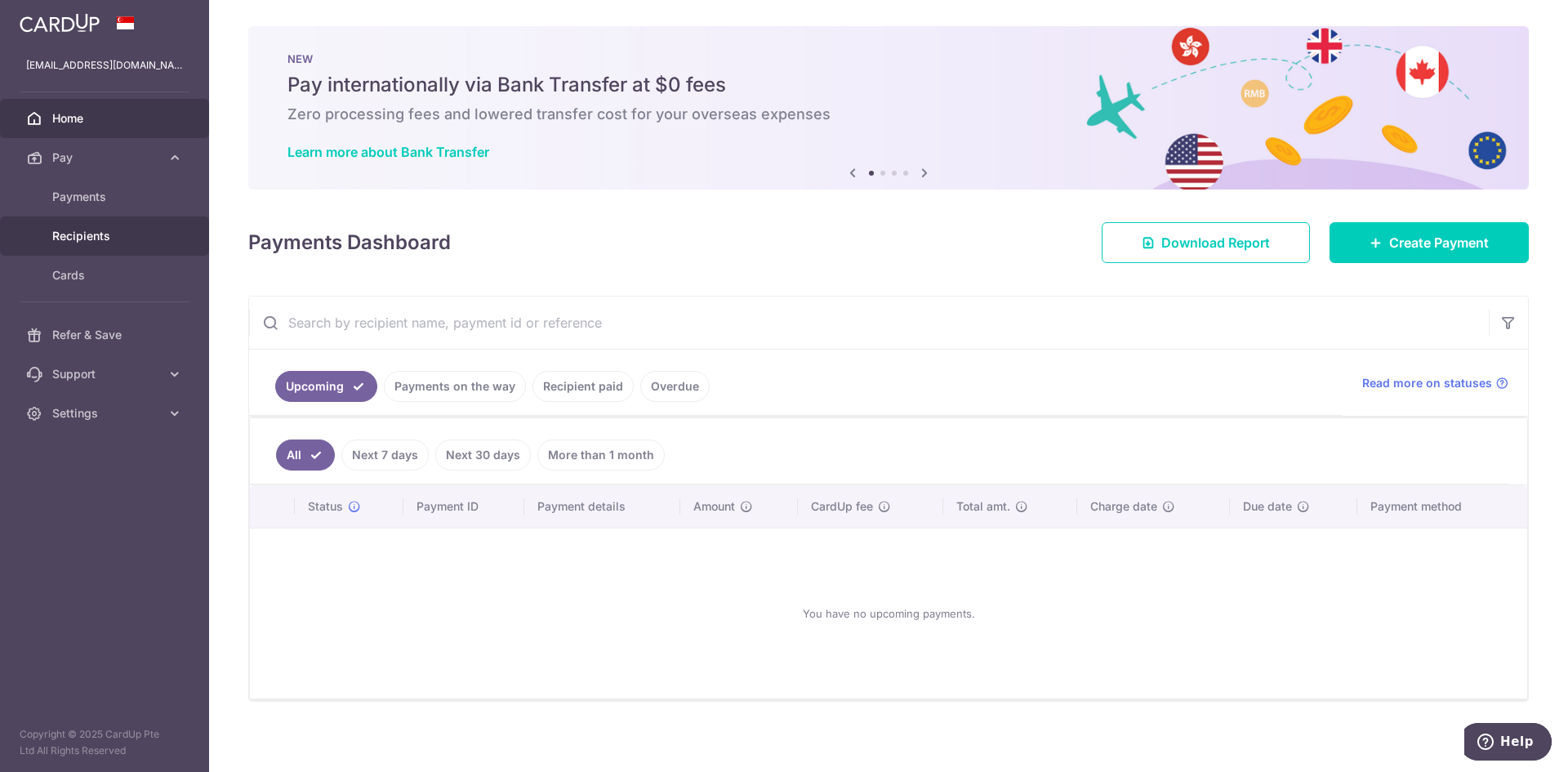
click at [113, 230] on span "Recipients" at bounding box center [106, 235] width 108 height 16
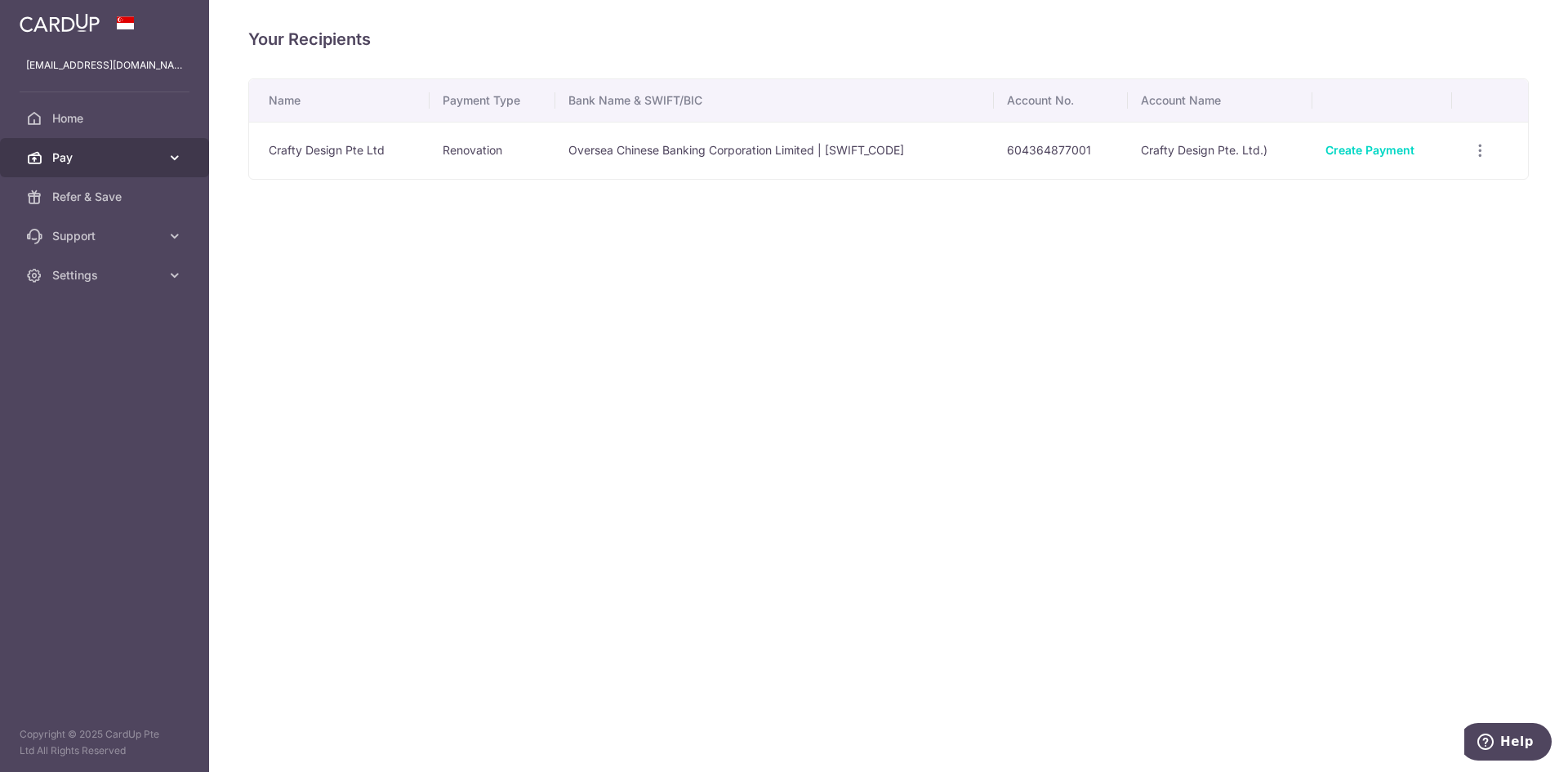
click at [161, 163] on link "Pay" at bounding box center [104, 157] width 209 height 39
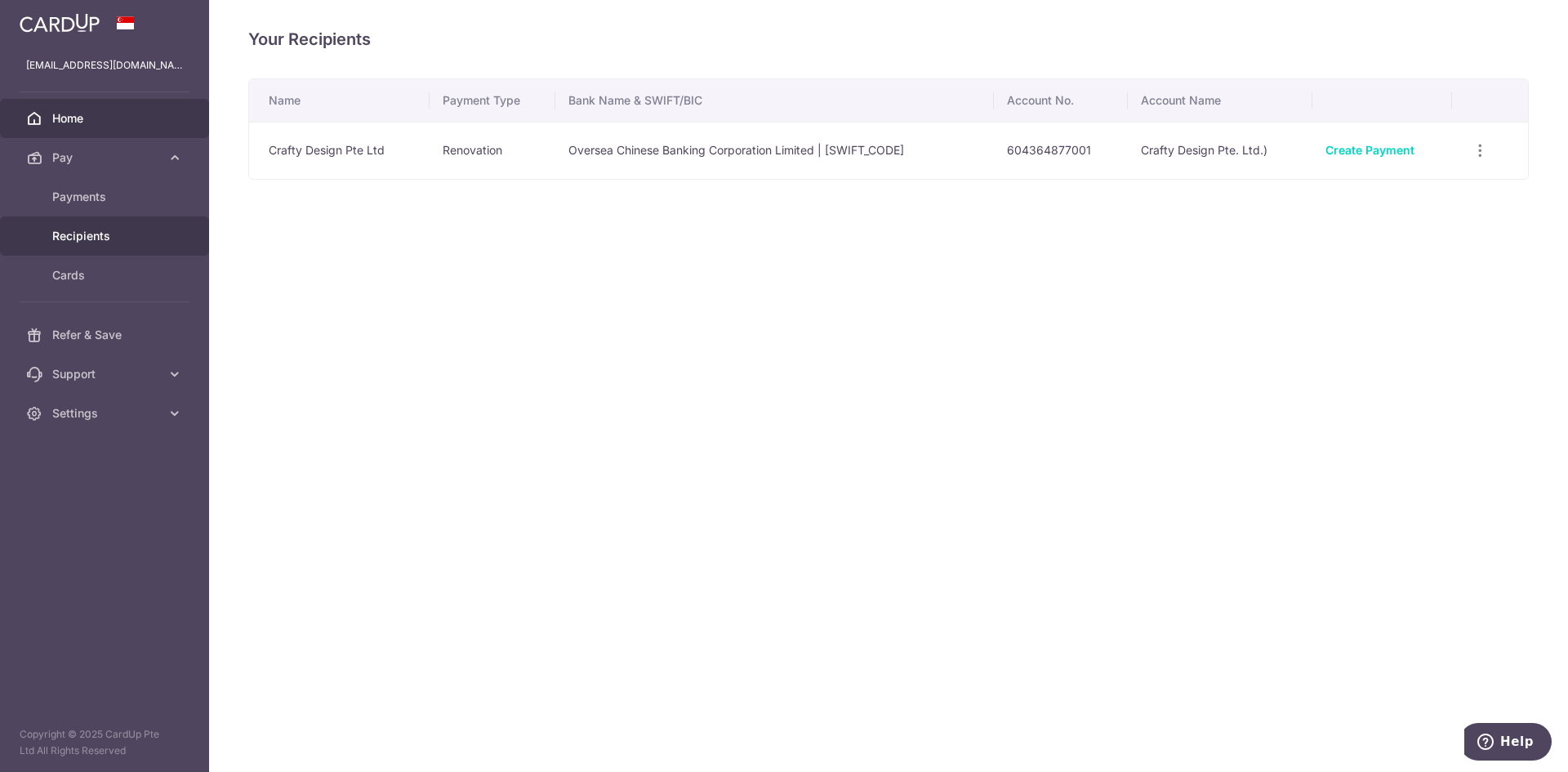
click at [88, 120] on span "Home" at bounding box center [106, 118] width 108 height 16
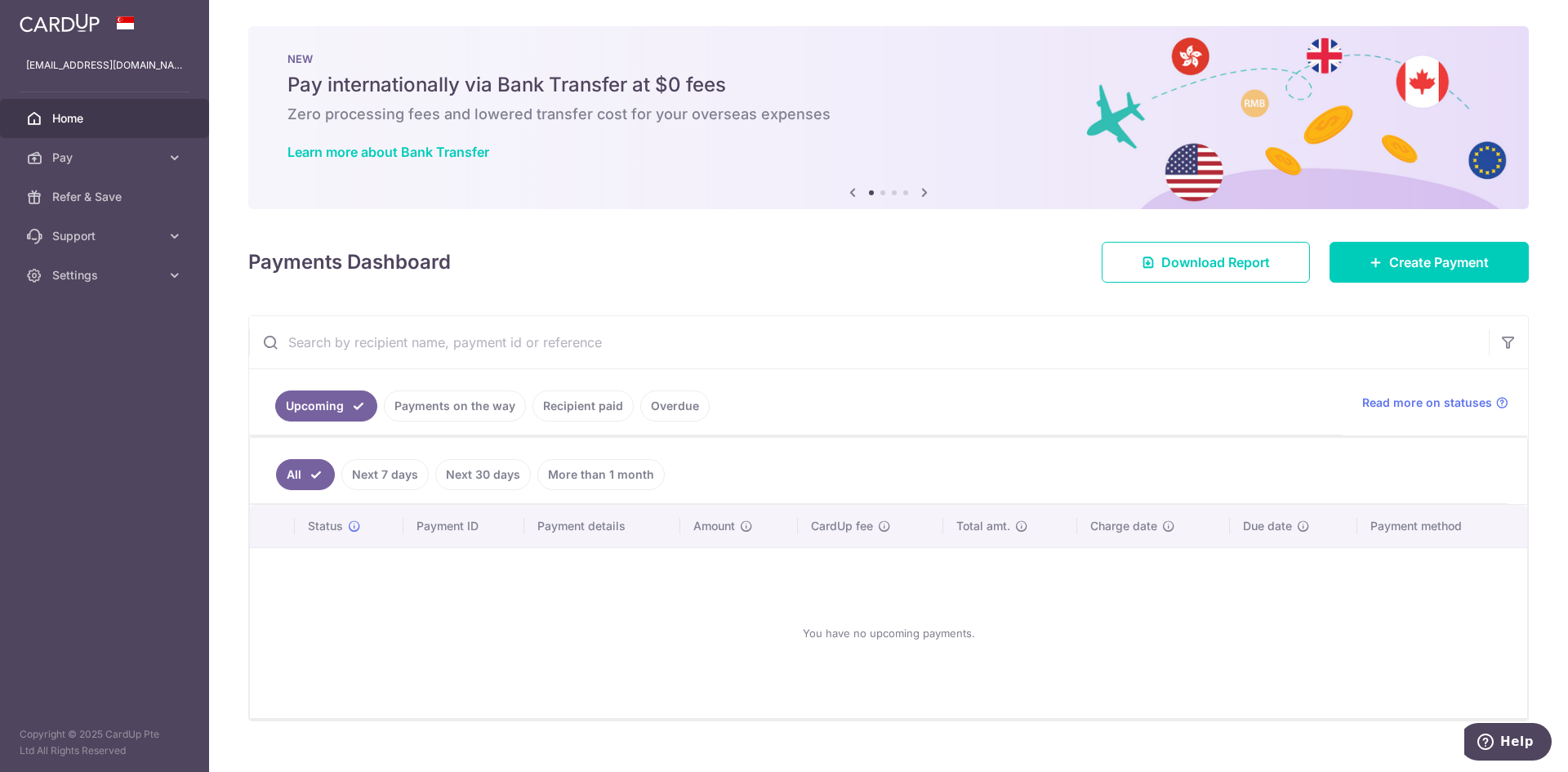
click at [579, 416] on link "Recipient paid" at bounding box center [583, 406] width 101 height 31
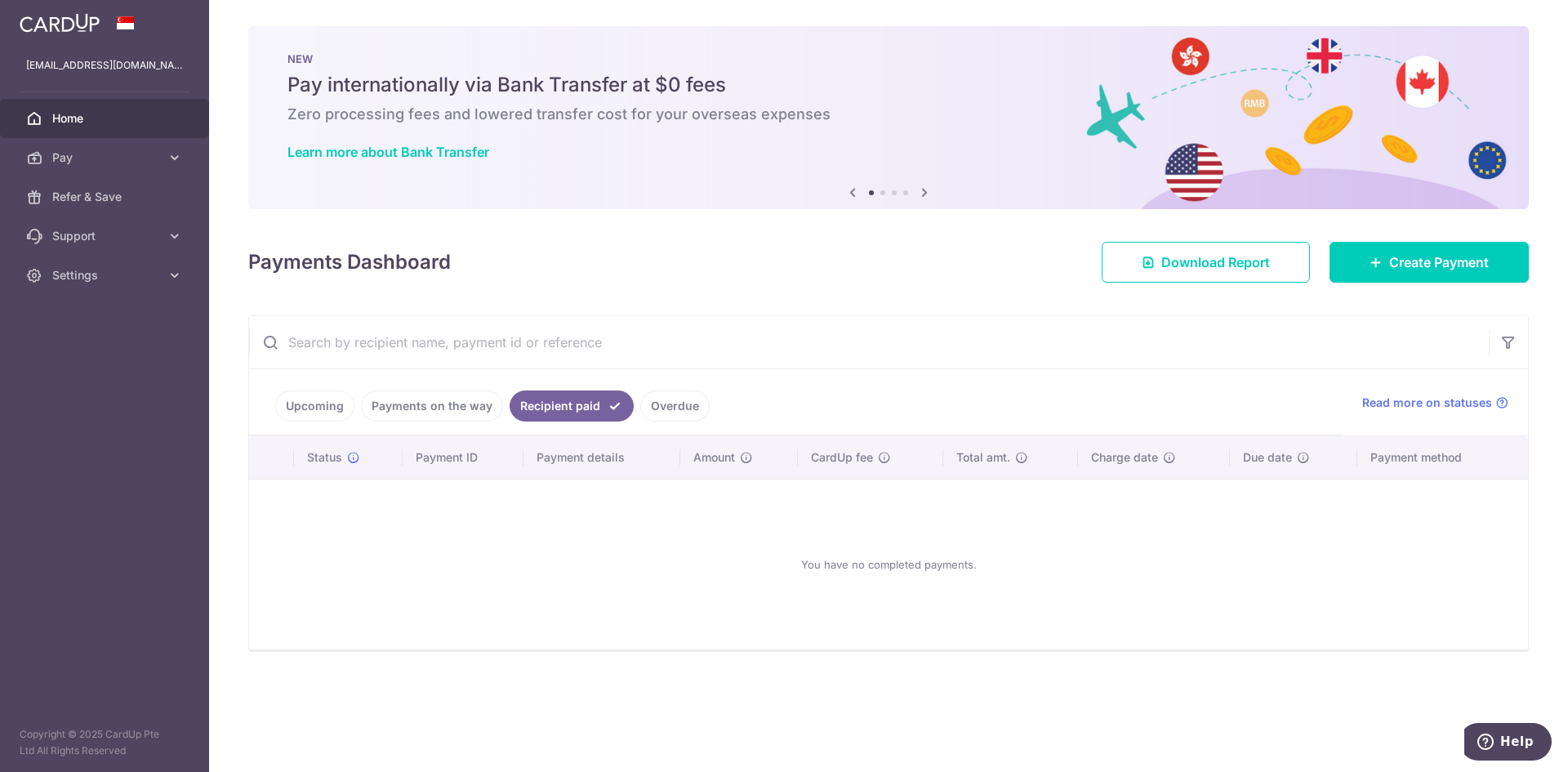
click at [665, 410] on link "Overdue" at bounding box center [675, 406] width 70 height 31
click at [545, 411] on link "Recipient paid" at bounding box center [559, 406] width 101 height 31
click at [421, 405] on link "Payments on the way" at bounding box center [432, 406] width 142 height 31
